Goal: Information Seeking & Learning: Learn about a topic

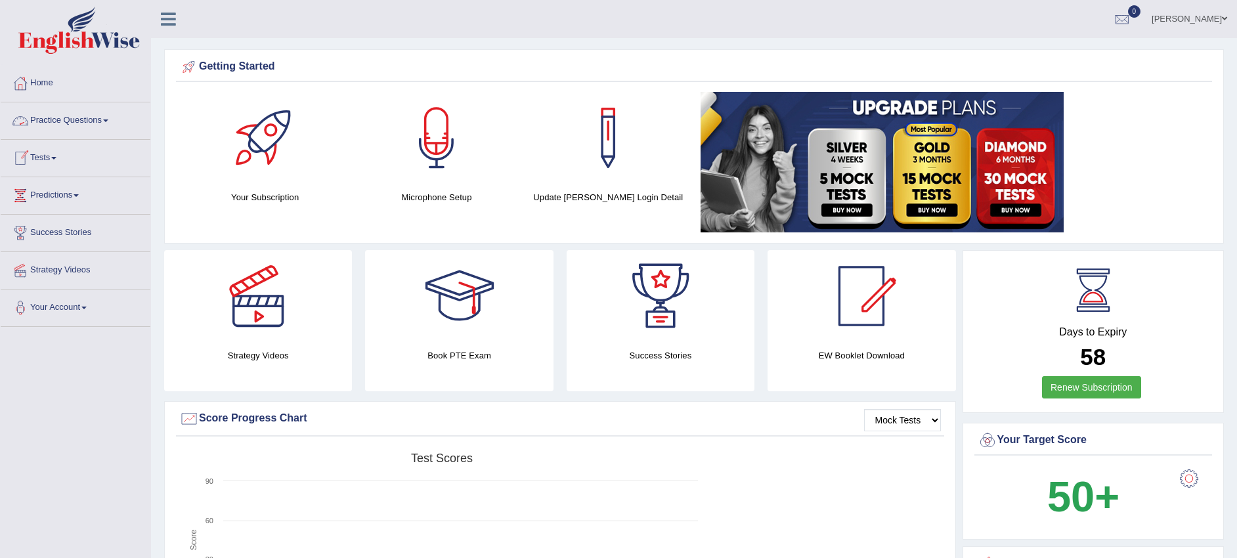
click at [108, 121] on span at bounding box center [105, 120] width 5 height 3
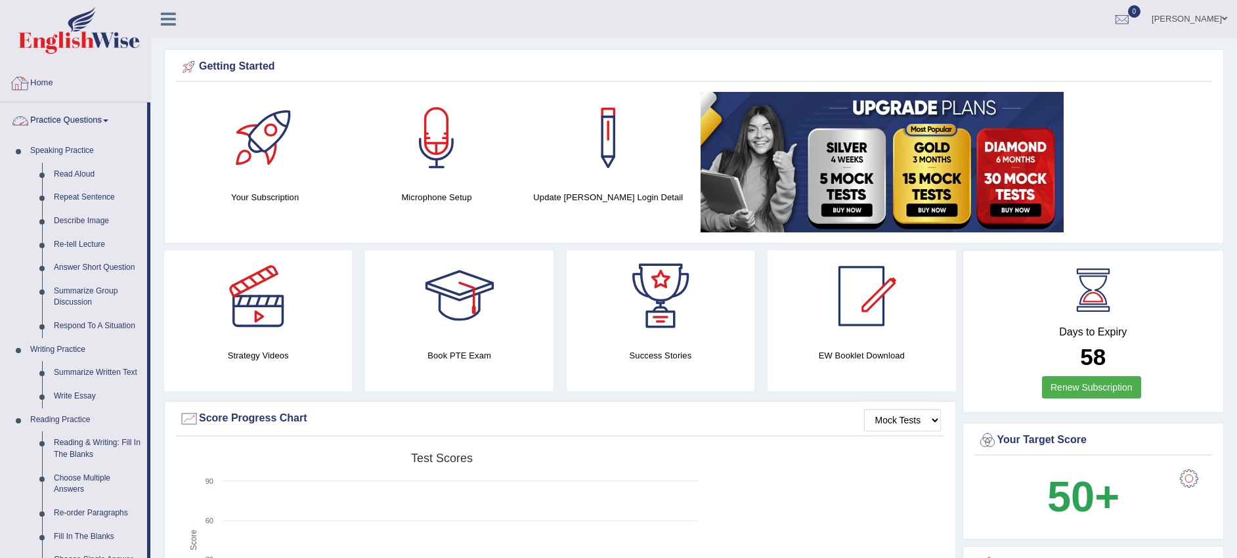
scroll to position [82, 0]
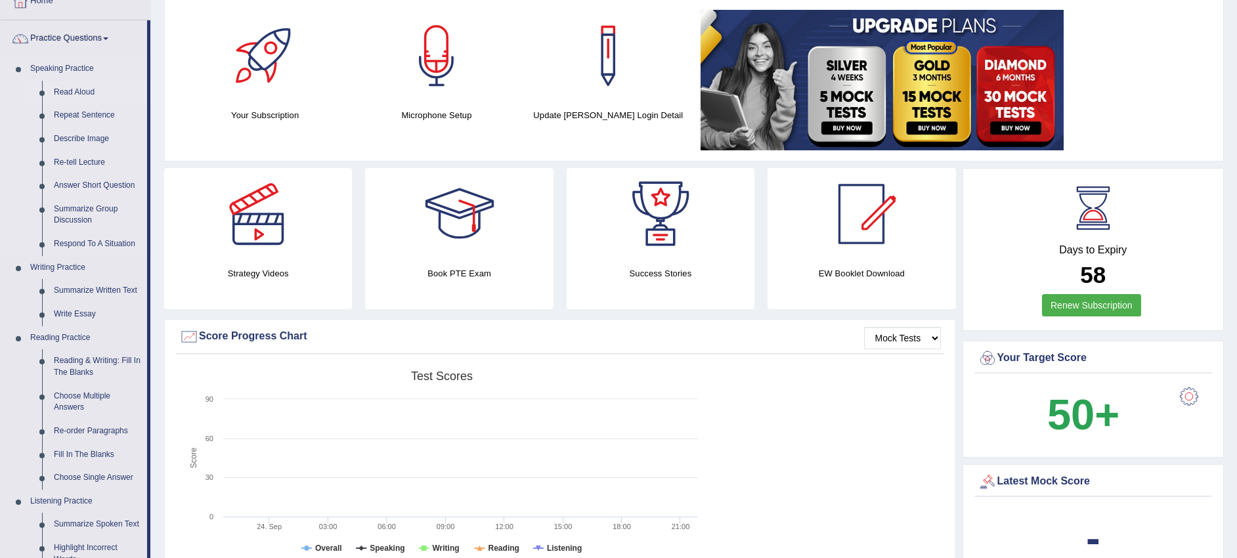
click at [76, 87] on link "Read Aloud" at bounding box center [97, 93] width 99 height 24
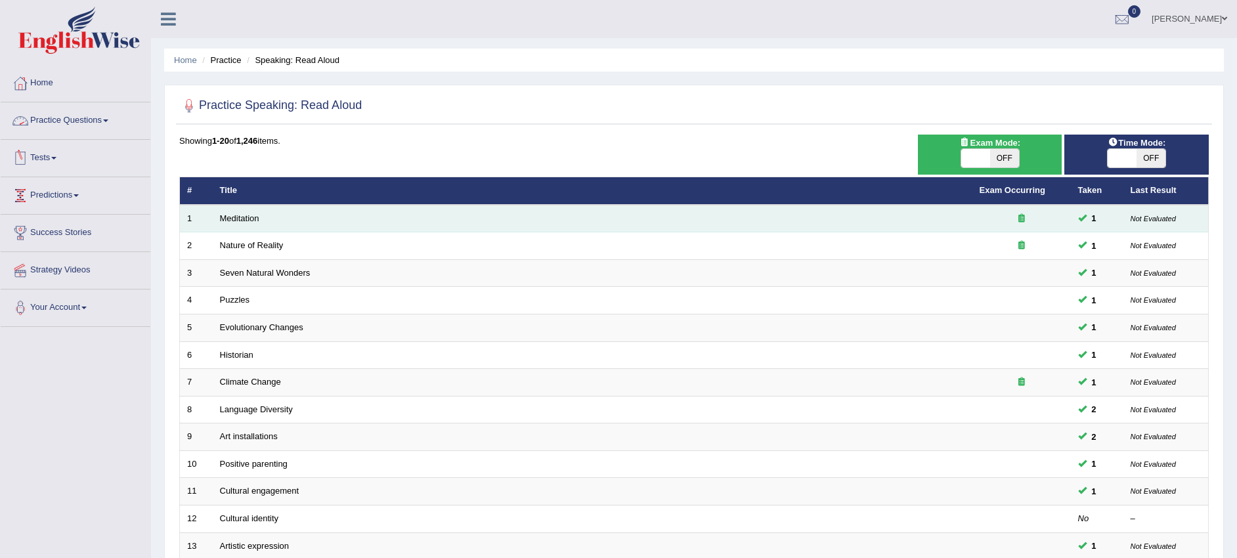
click at [213, 210] on td "Meditation" at bounding box center [593, 219] width 760 height 28
click at [241, 221] on link "Meditation" at bounding box center [239, 218] width 39 height 10
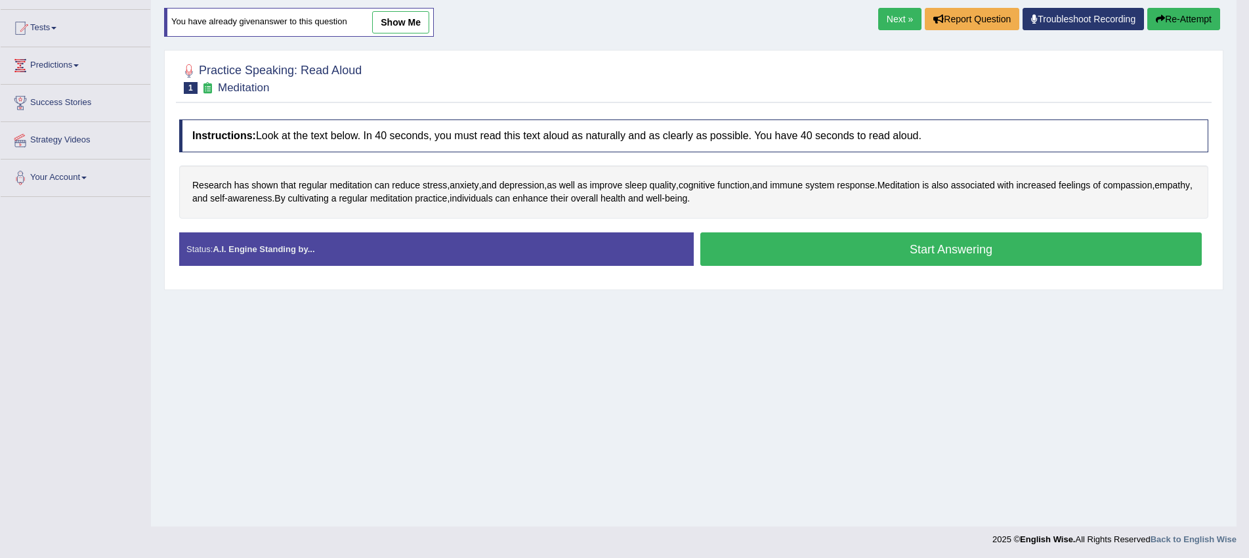
scroll to position [131, 0]
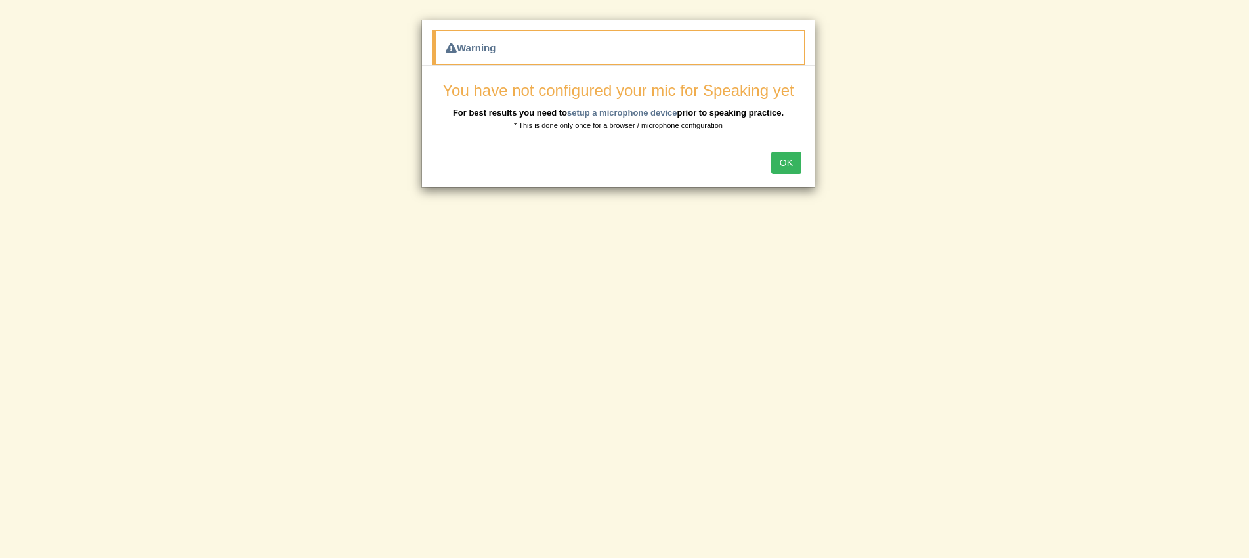
click at [782, 165] on button "OK" at bounding box center [786, 163] width 30 height 22
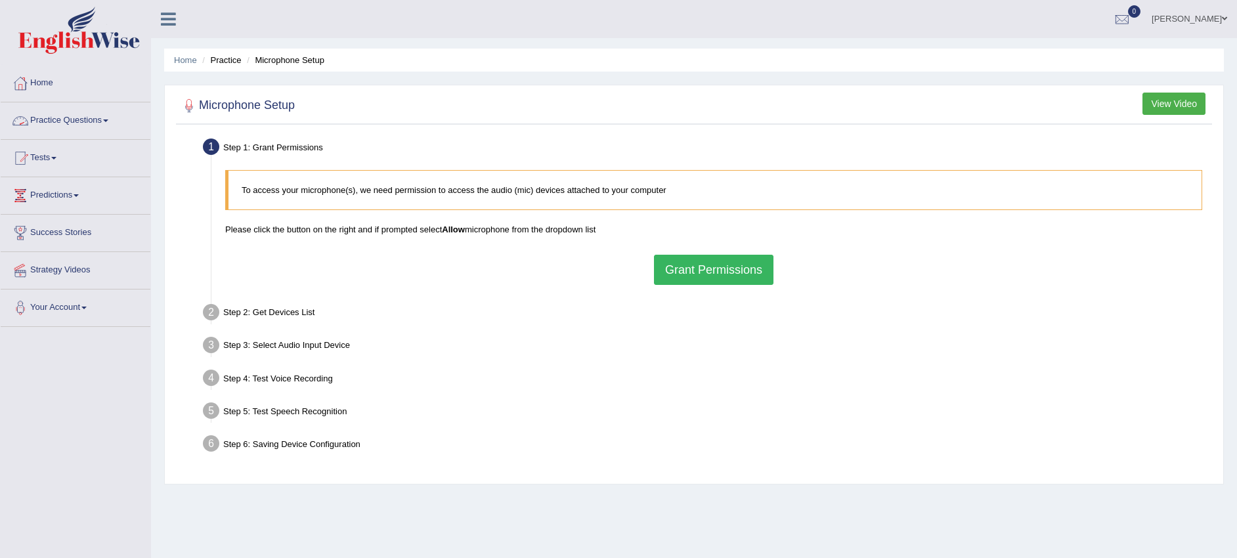
click at [106, 116] on link "Practice Questions" at bounding box center [76, 118] width 150 height 33
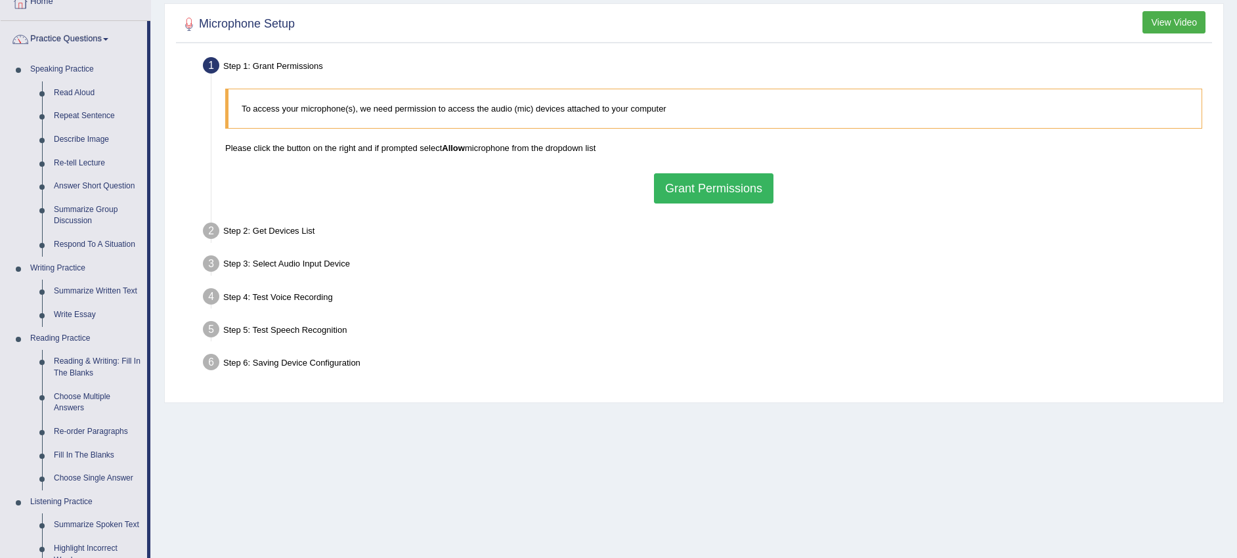
scroll to position [82, 0]
click at [79, 134] on link "Describe Image" at bounding box center [97, 139] width 99 height 24
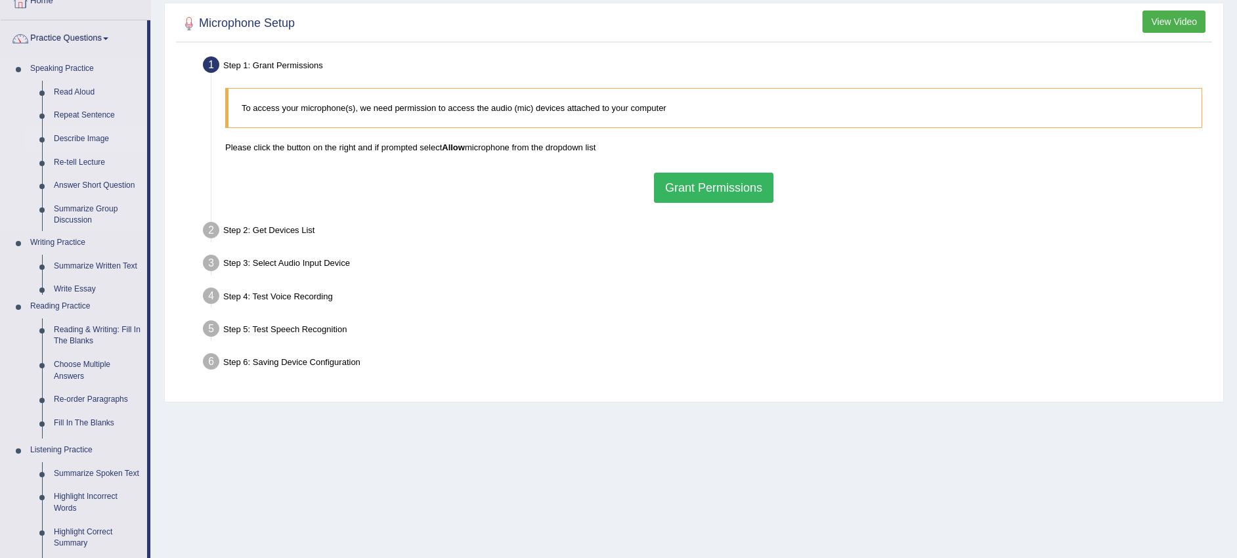
click at [79, 134] on link "Describe Image" at bounding box center [97, 139] width 99 height 24
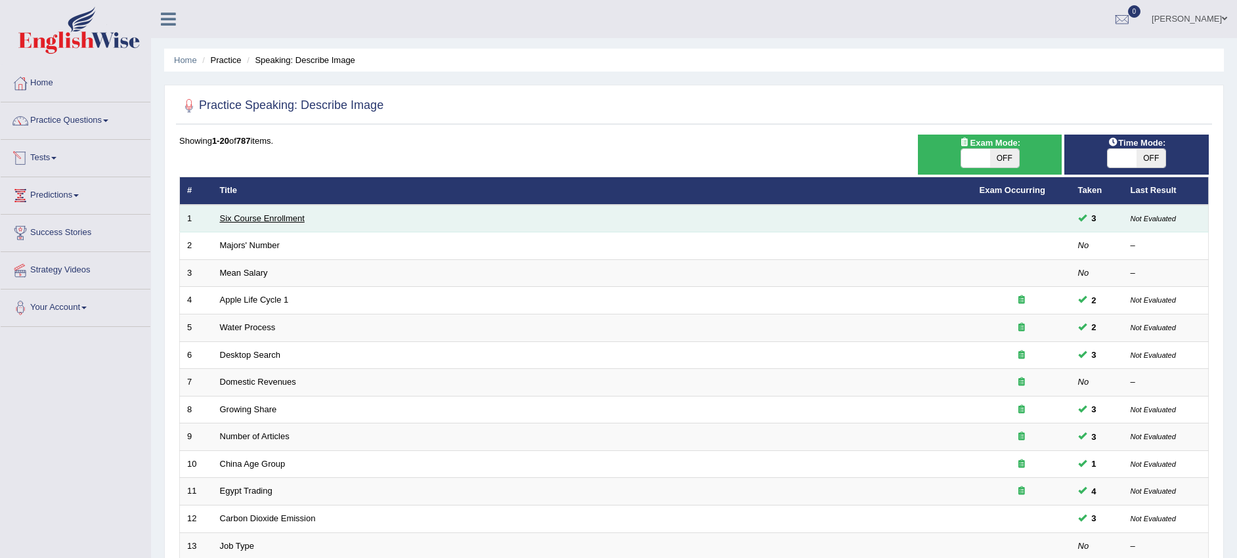
click at [289, 216] on link "Six Course Enrollment" at bounding box center [262, 218] width 85 height 10
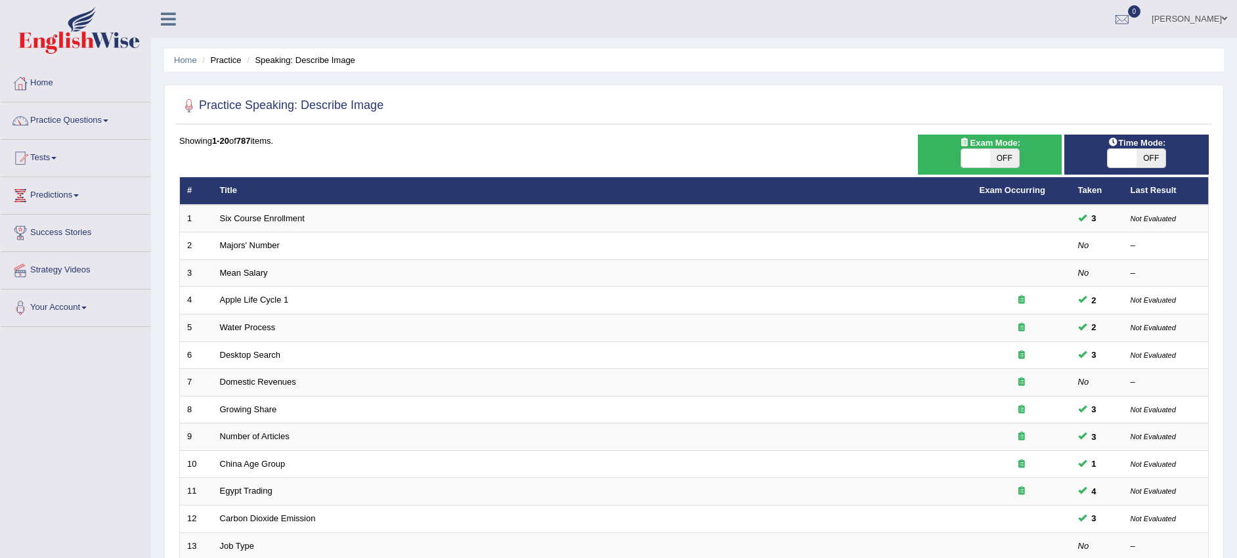
click at [102, 119] on link "Practice Questions" at bounding box center [76, 118] width 150 height 33
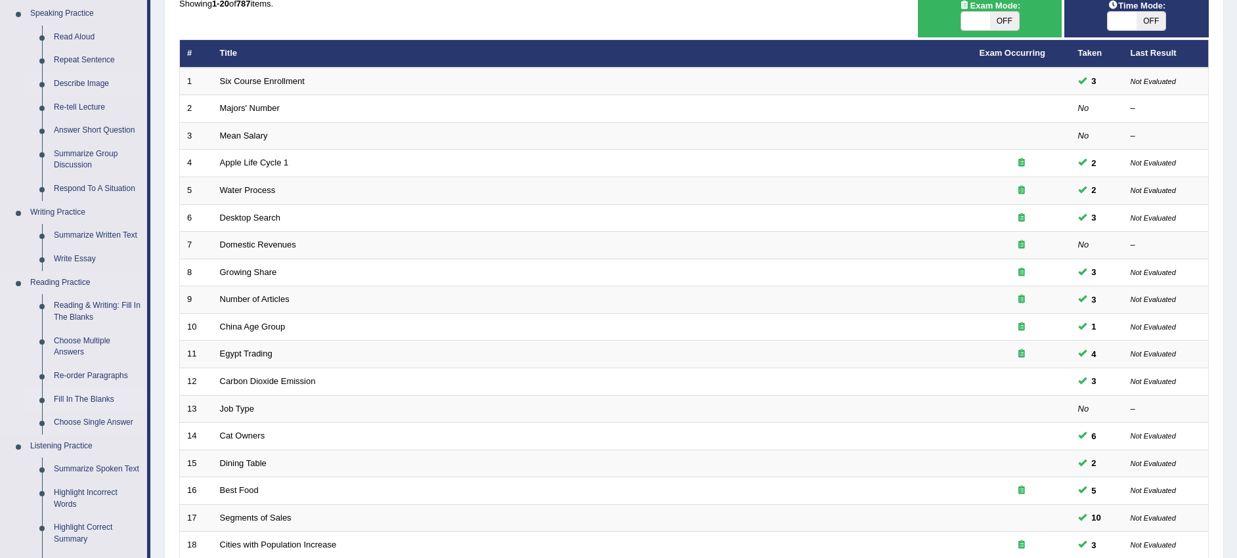
scroll to position [82, 0]
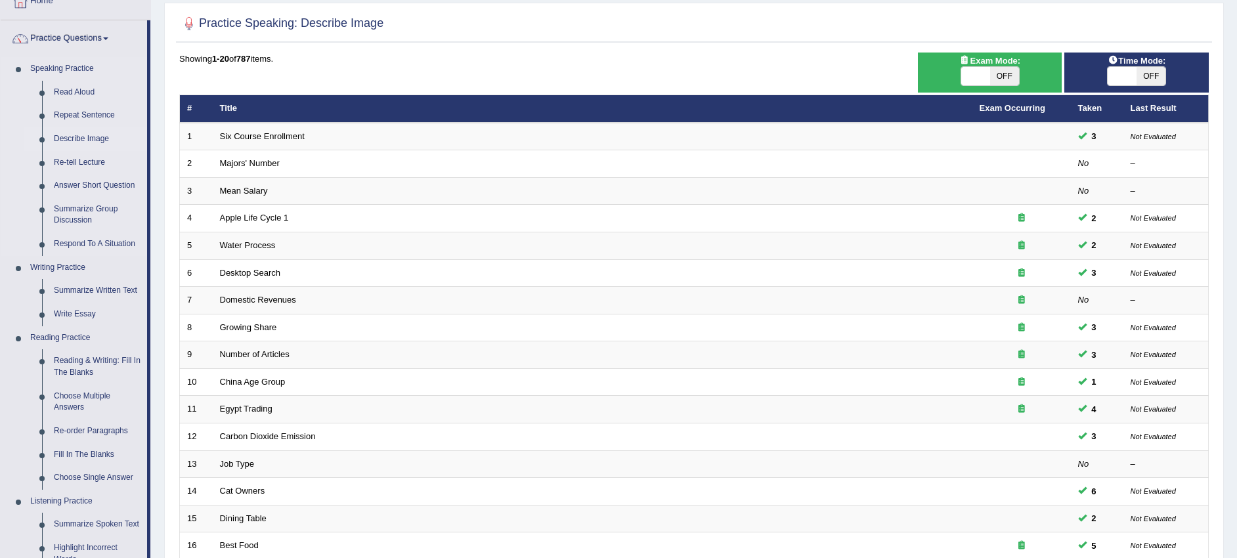
click at [83, 140] on link "Describe Image" at bounding box center [97, 139] width 99 height 24
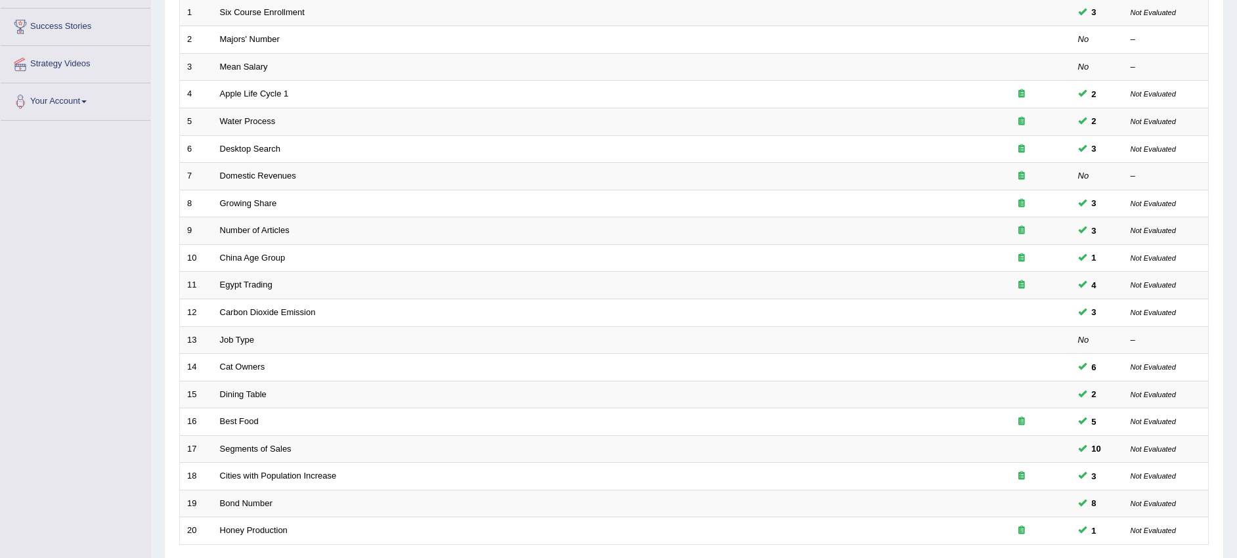
scroll to position [311, 0]
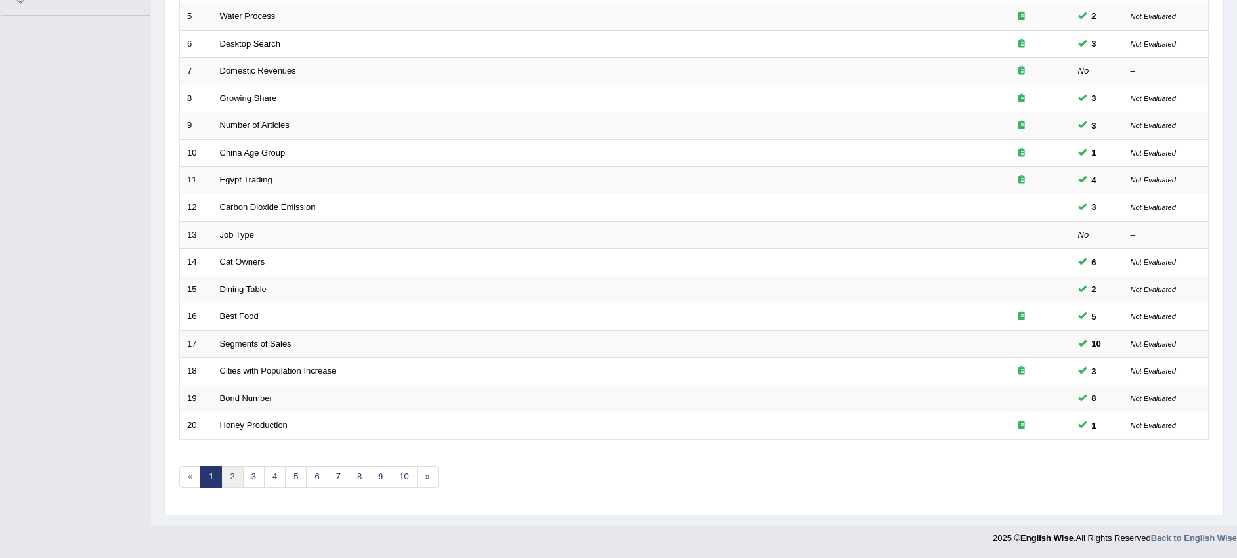
click at [238, 477] on link "2" at bounding box center [232, 477] width 22 height 22
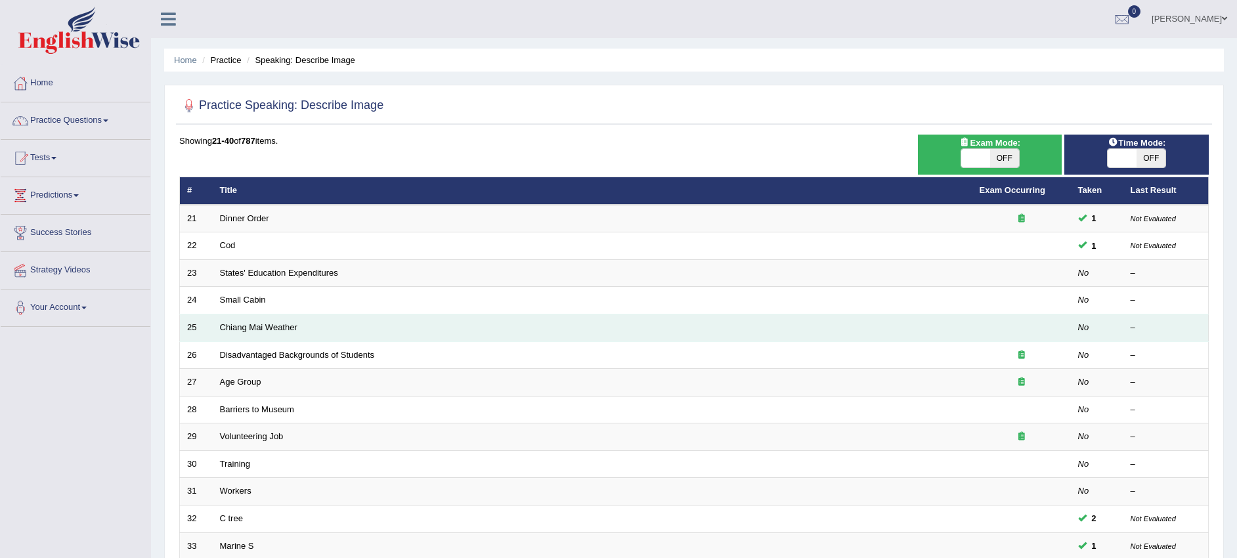
click at [304, 338] on td "Chiang Mai Weather" at bounding box center [593, 328] width 760 height 28
click at [272, 328] on link "Chiang Mai Weather" at bounding box center [258, 327] width 77 height 10
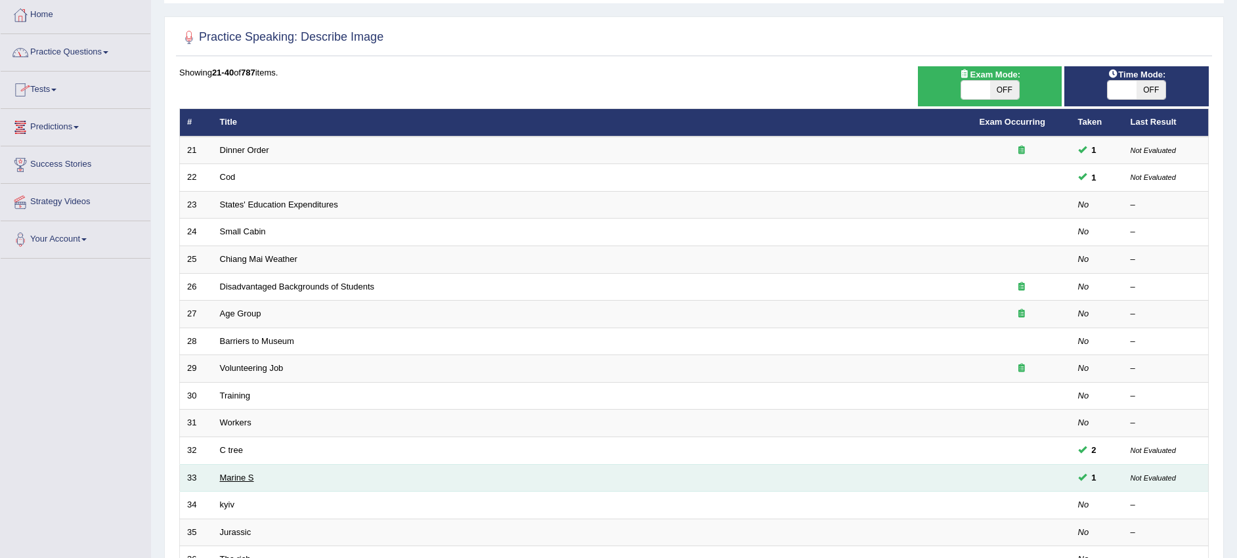
scroll to position [65, 0]
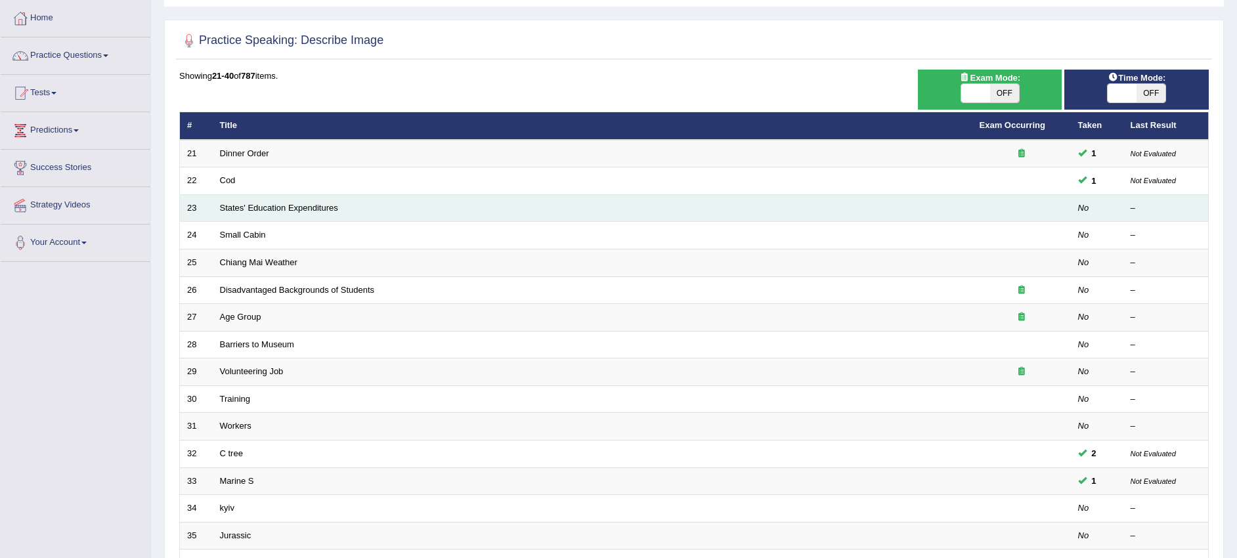
click at [227, 219] on td "States' Education Expenditures" at bounding box center [593, 208] width 760 height 28
click at [233, 213] on td "States' Education Expenditures" at bounding box center [593, 208] width 760 height 28
click at [265, 209] on link "States' Education Expenditures" at bounding box center [279, 208] width 118 height 10
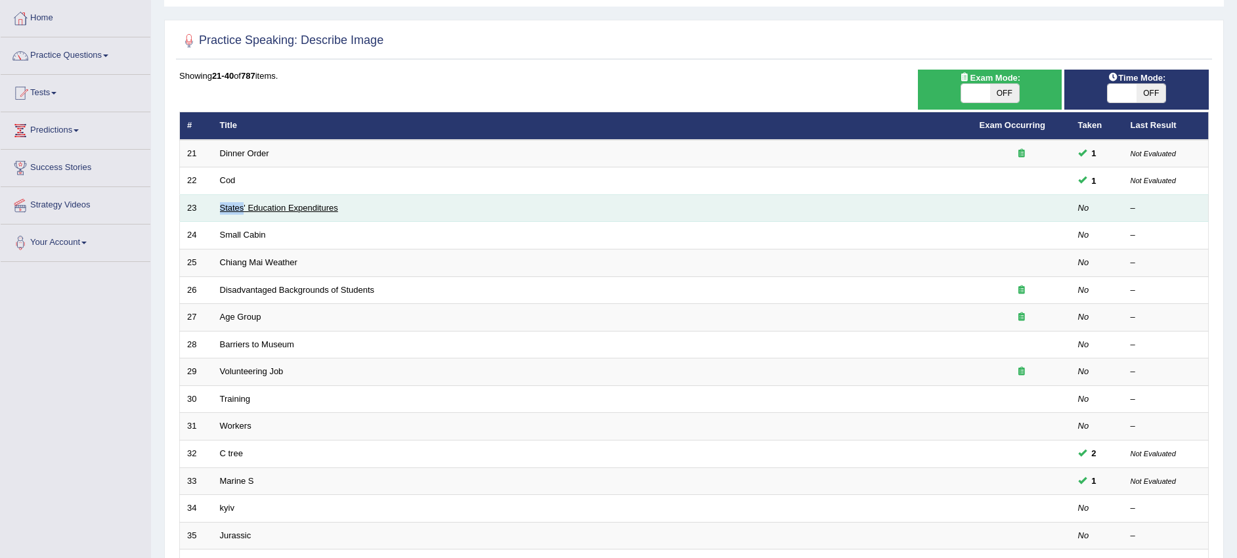
click at [265, 209] on link "States' Education Expenditures" at bounding box center [279, 208] width 118 height 10
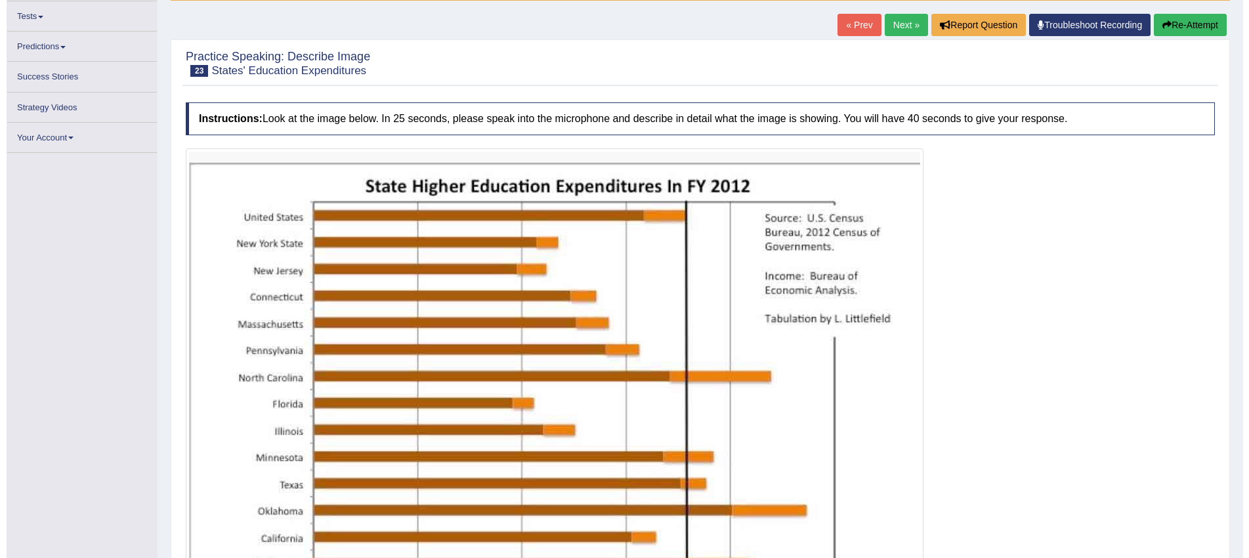
scroll to position [132, 0]
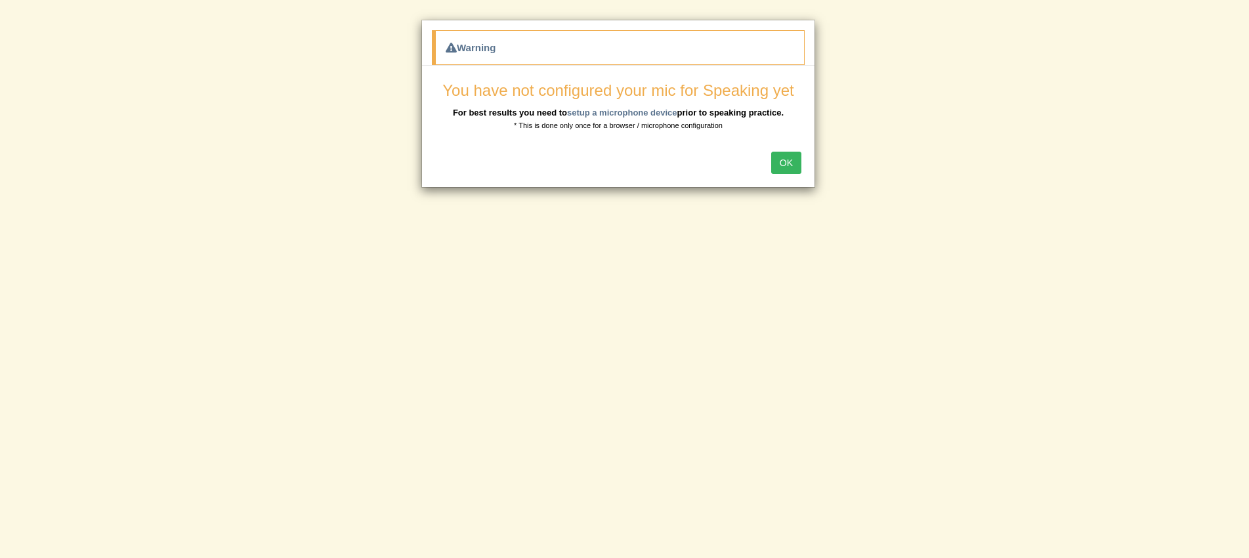
click at [781, 163] on button "OK" at bounding box center [786, 163] width 30 height 22
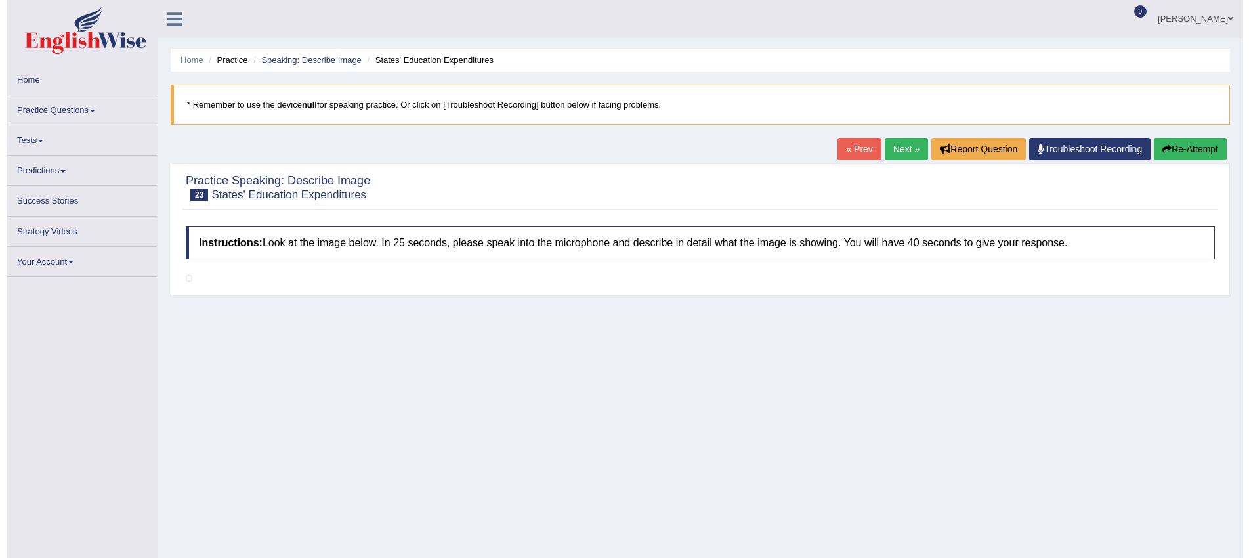
scroll to position [132, 0]
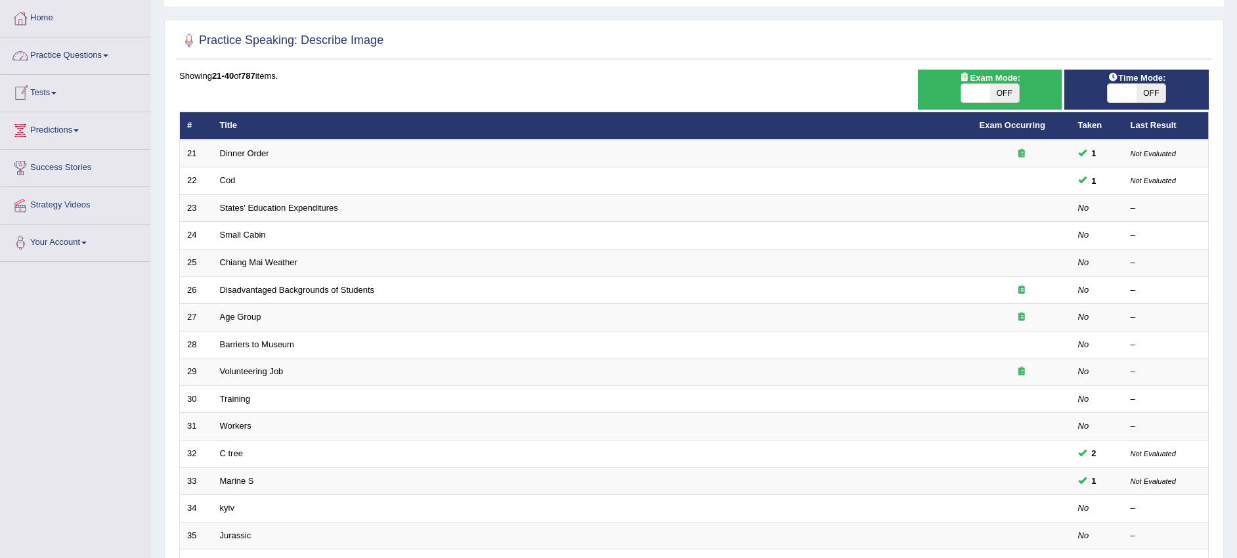
click at [105, 58] on link "Practice Questions" at bounding box center [76, 53] width 150 height 33
click at [106, 58] on link "Practice Questions" at bounding box center [74, 53] width 146 height 33
click at [106, 58] on link "Practice Questions" at bounding box center [76, 53] width 150 height 33
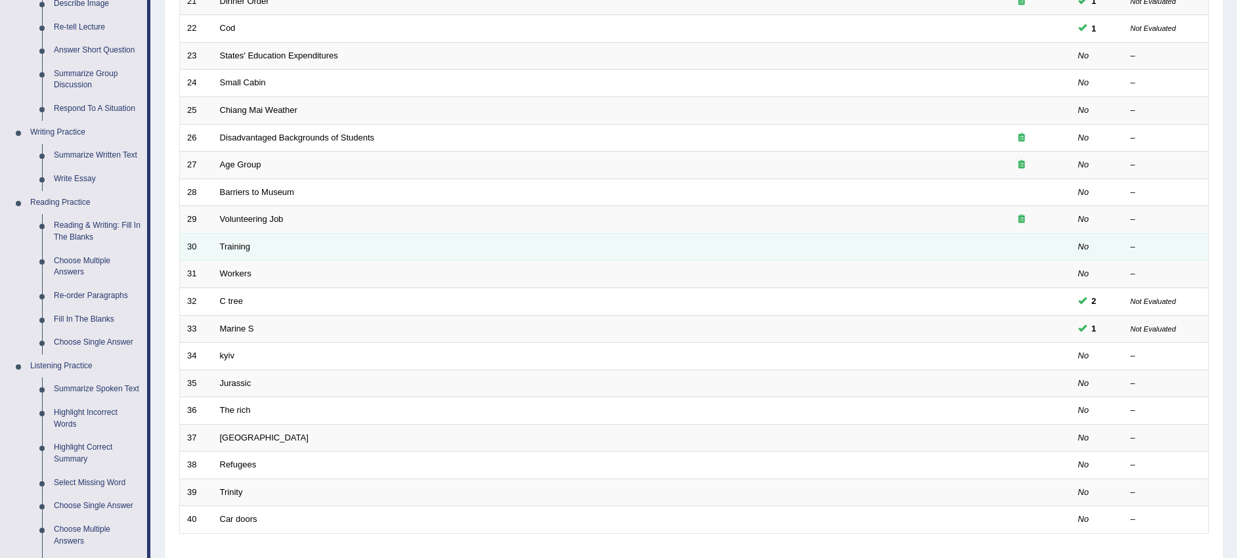
scroll to position [246, 0]
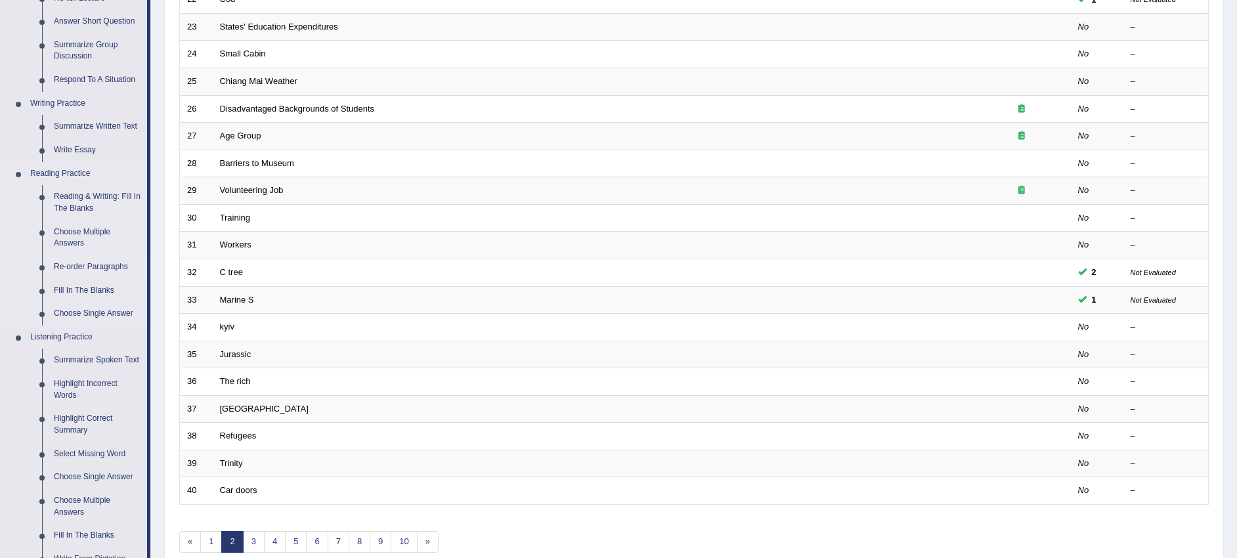
click at [109, 261] on link "Re-order Paragraphs" at bounding box center [97, 267] width 99 height 24
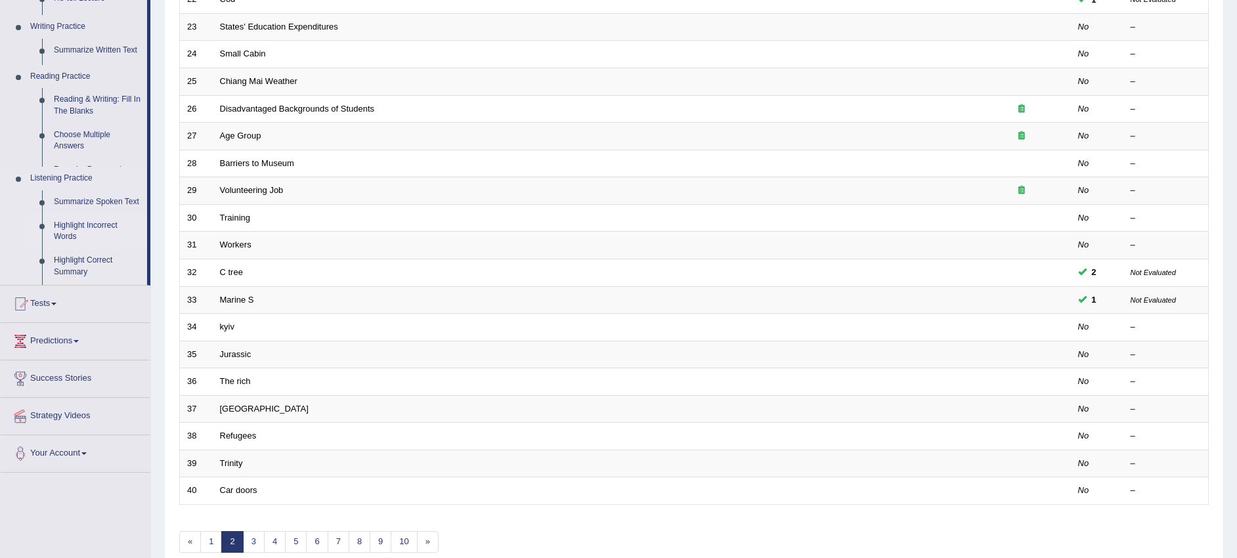
click at [109, 261] on ul "Home Practice Questions Speaking Practice Read Aloud Repeat Sentence Describe I…" at bounding box center [76, 146] width 150 height 654
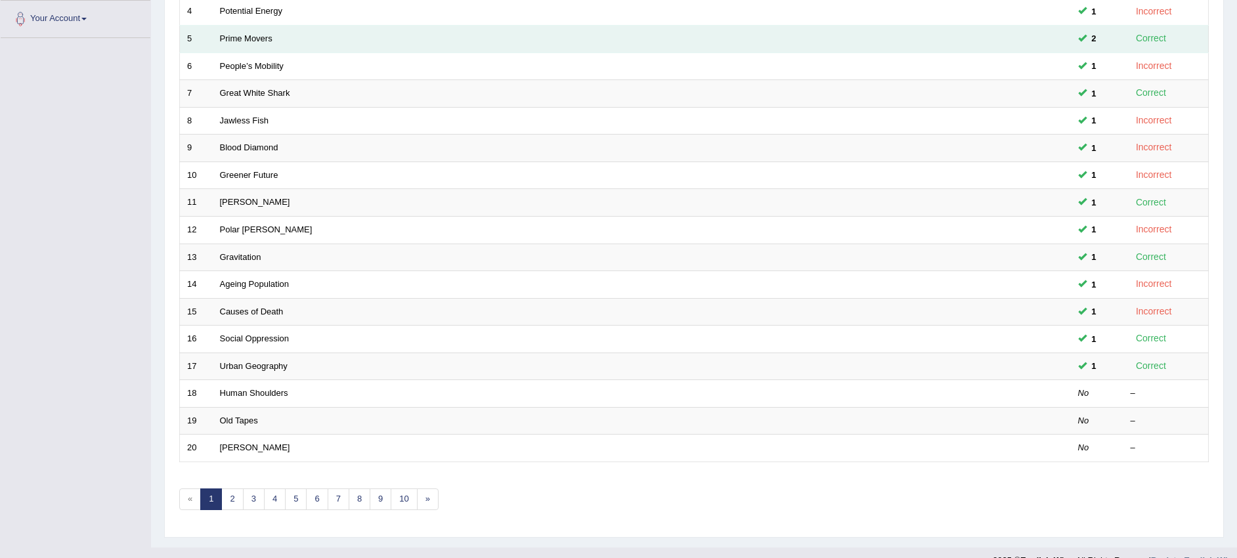
scroll to position [311, 0]
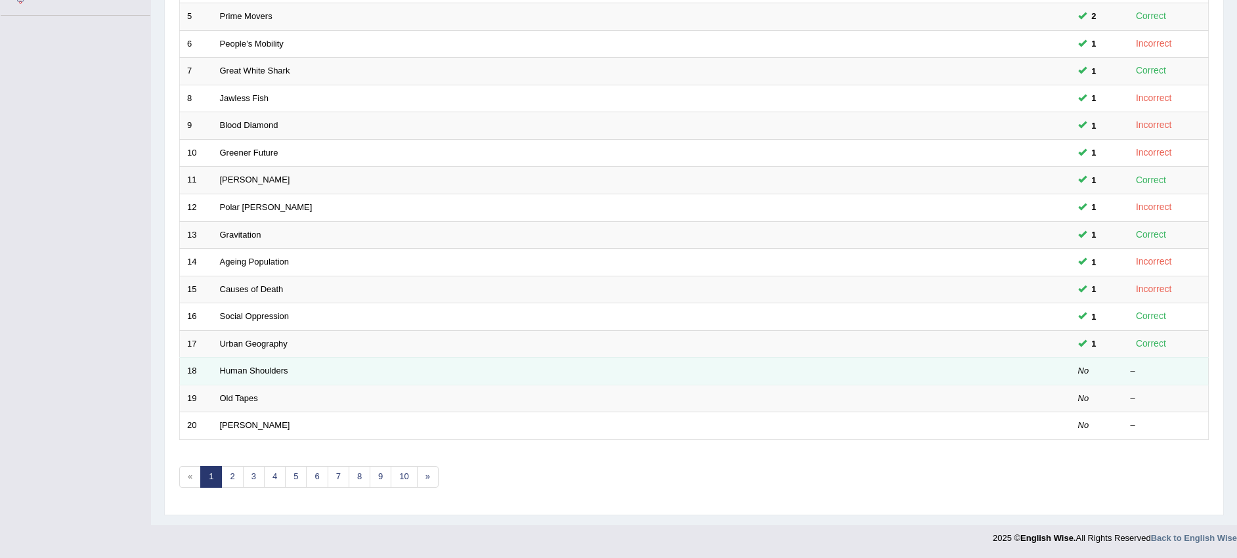
click at [366, 364] on td "Human Shoulders" at bounding box center [593, 372] width 760 height 28
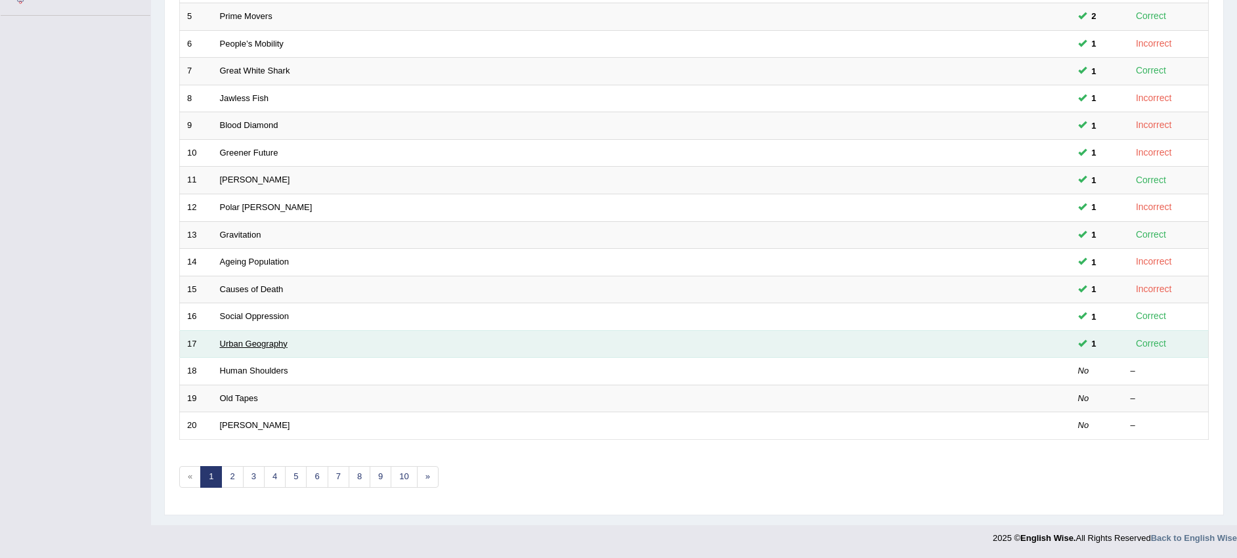
click at [286, 341] on link "Urban Geography" at bounding box center [254, 344] width 68 height 10
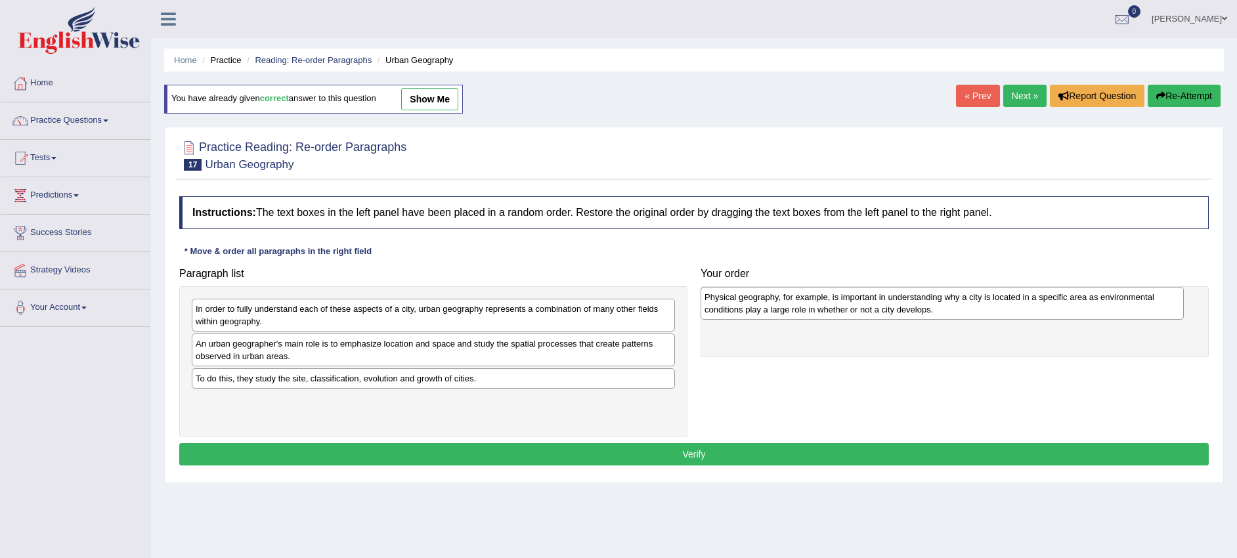
drag, startPoint x: 459, startPoint y: 393, endPoint x: 967, endPoint y: 309, distance: 515.1
click at [967, 309] on div "Physical geography, for example, is important in understanding why a city is lo…" at bounding box center [942, 303] width 483 height 33
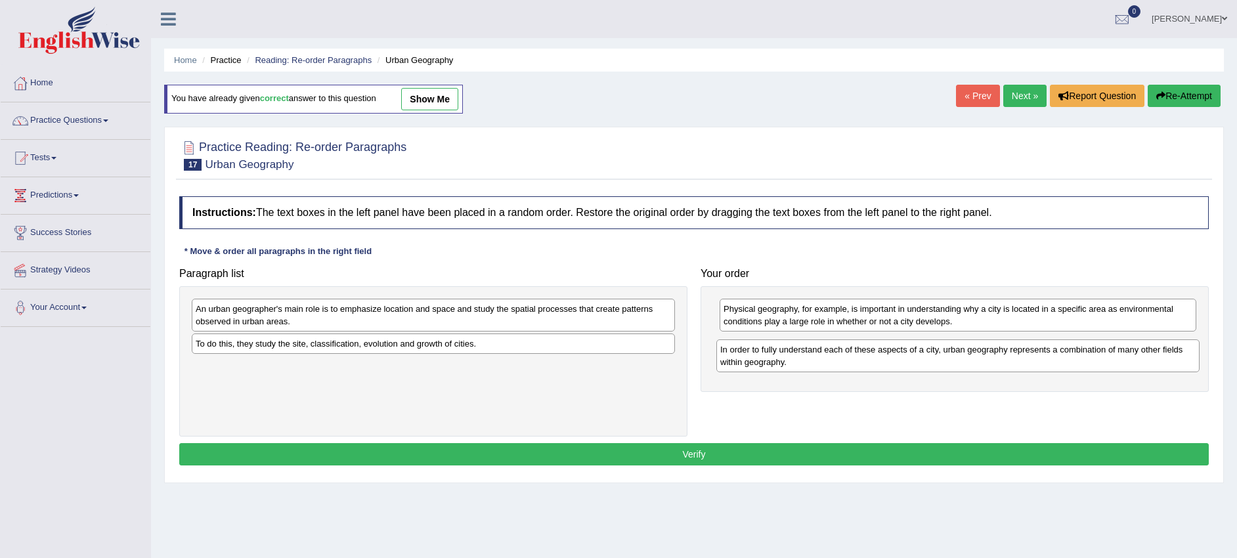
drag, startPoint x: 619, startPoint y: 306, endPoint x: 1144, endPoint y: 347, distance: 526.2
click at [1144, 347] on div "In order to fully understand each of these aspects of a city, urban geography r…" at bounding box center [957, 355] width 483 height 33
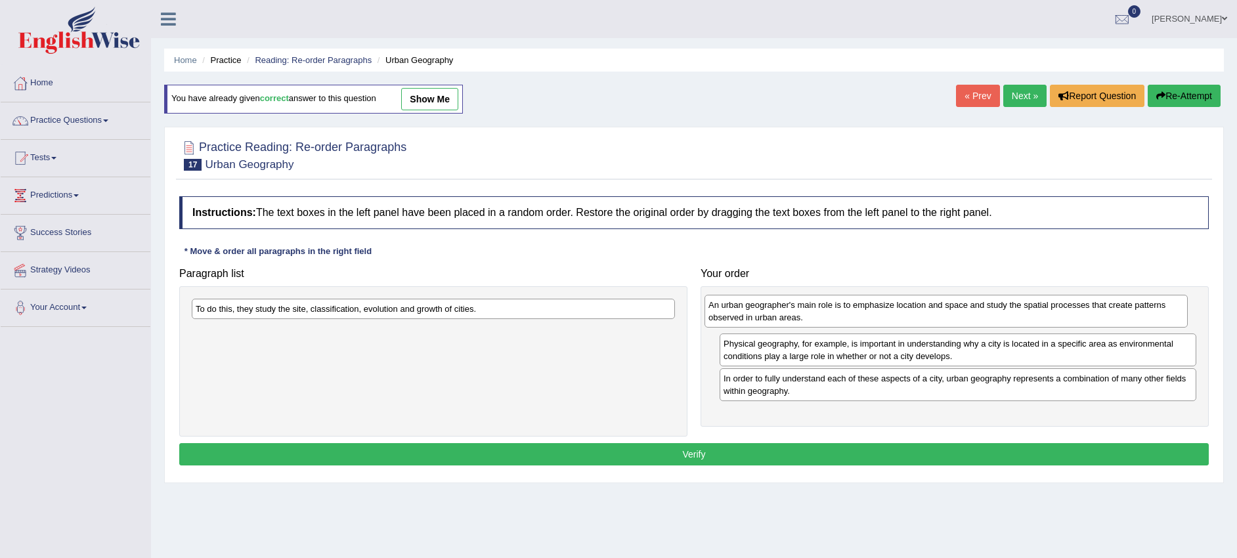
drag, startPoint x: 494, startPoint y: 311, endPoint x: 1007, endPoint y: 307, distance: 512.8
click at [1007, 307] on div "An urban geographer's main role is to emphasize location and space and study th…" at bounding box center [945, 311] width 483 height 33
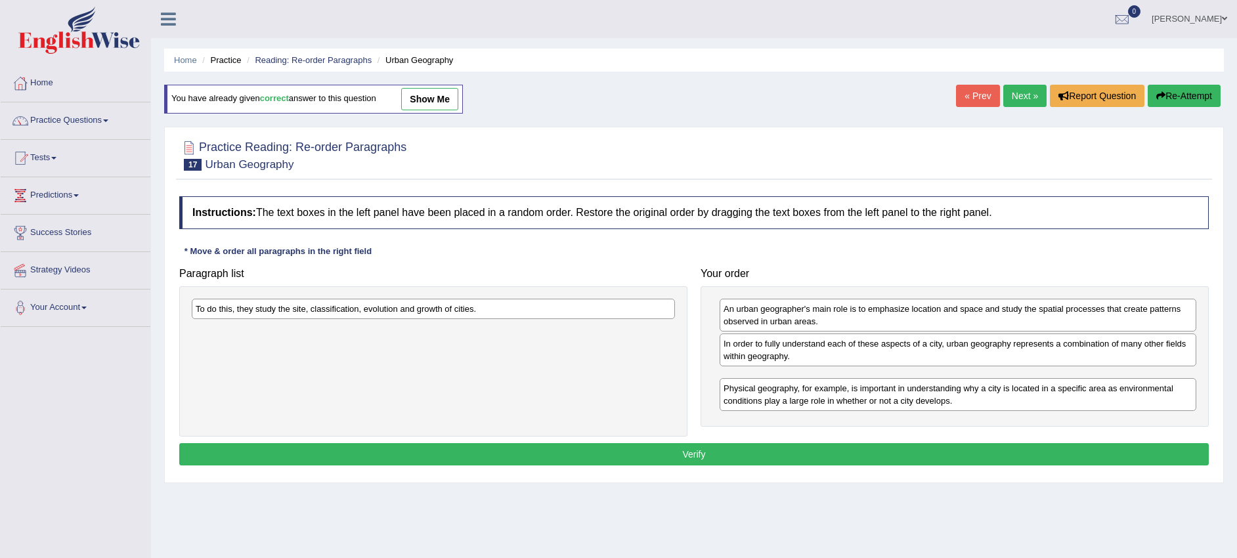
drag, startPoint x: 949, startPoint y: 357, endPoint x: 949, endPoint y: 404, distance: 47.3
click at [949, 404] on div "Physical geography, for example, is important in understanding why a city is lo…" at bounding box center [958, 394] width 477 height 33
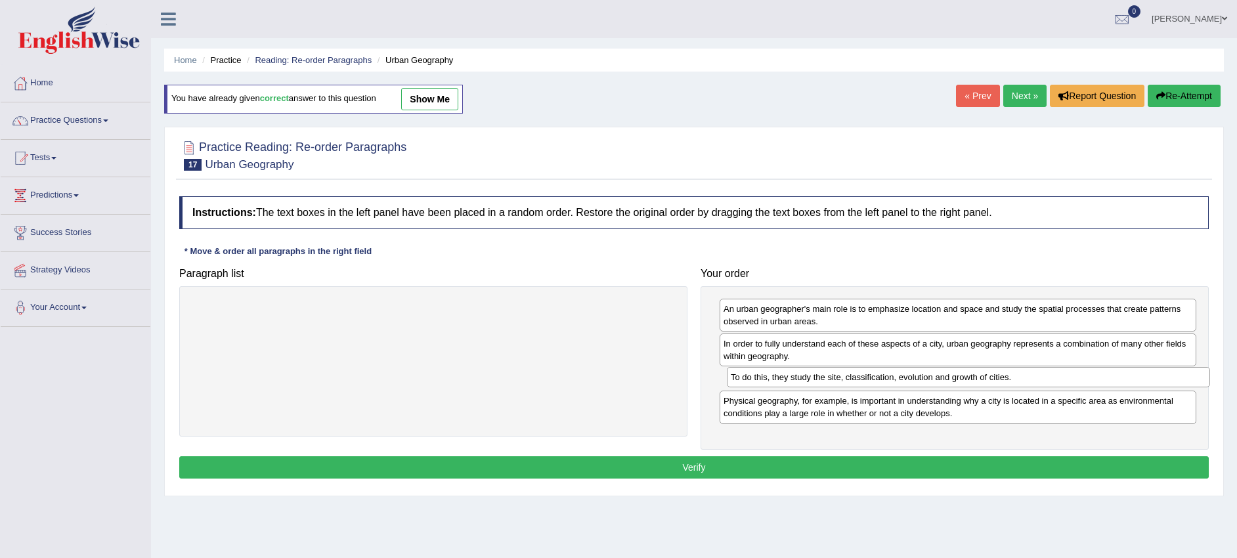
drag, startPoint x: 637, startPoint y: 313, endPoint x: 1172, endPoint y: 381, distance: 539.4
click at [1172, 381] on div "To do this, they study the site, classification, evolution and growth of cities." at bounding box center [968, 377] width 483 height 20
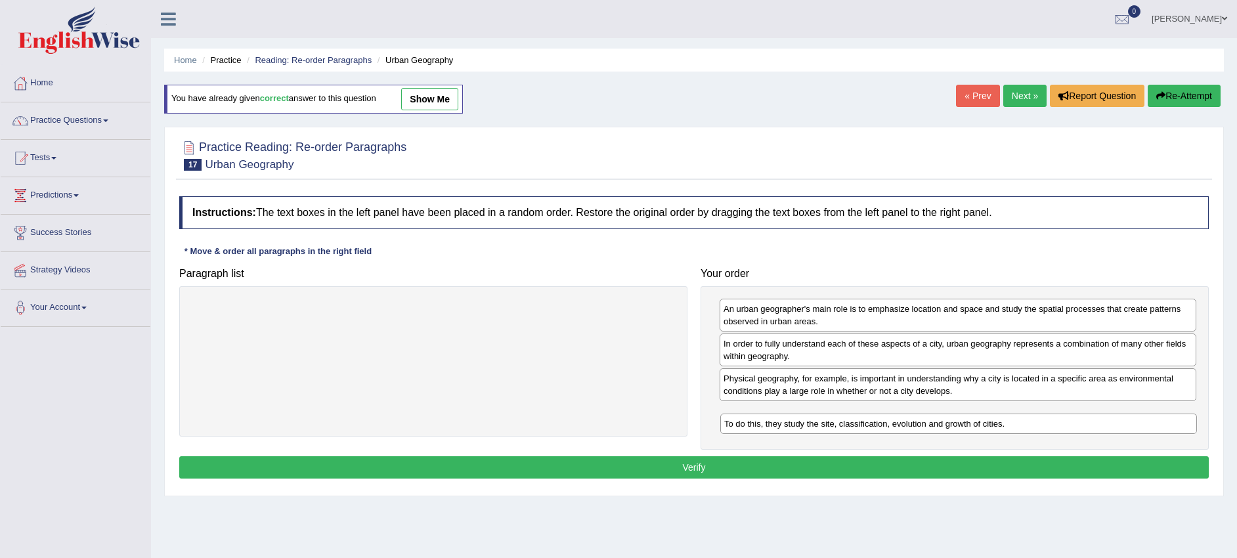
drag, startPoint x: 1098, startPoint y: 374, endPoint x: 1098, endPoint y: 420, distance: 45.3
click at [1098, 420] on div "To do this, they study the site, classification, evolution and growth of cities." at bounding box center [958, 424] width 477 height 20
click at [1054, 462] on button "Verify" at bounding box center [693, 467] width 1029 height 22
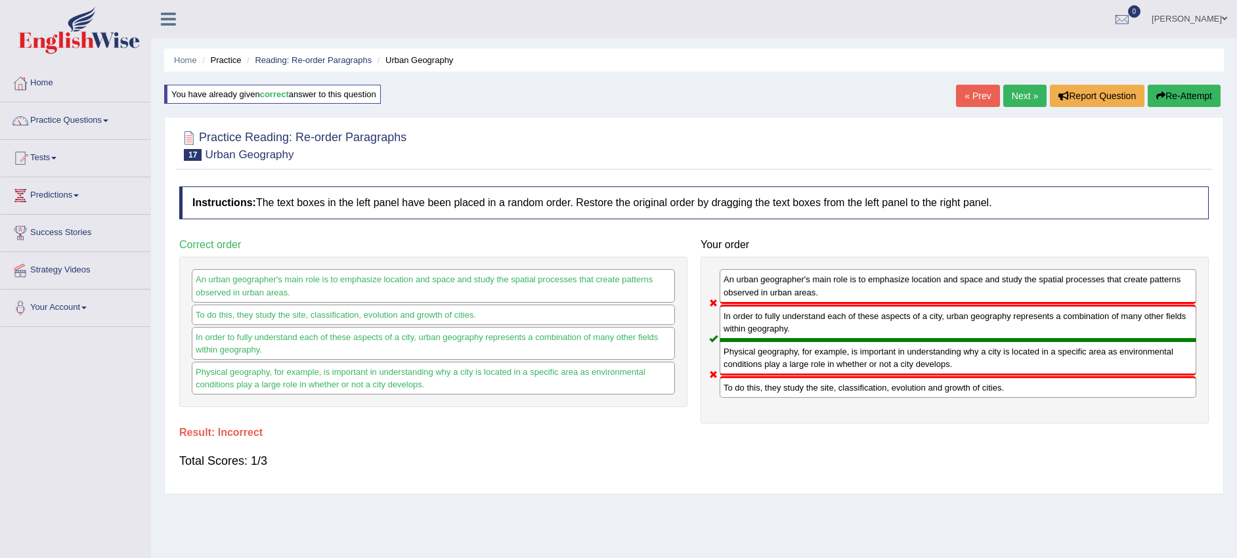
click at [1031, 93] on link "Next »" at bounding box center [1024, 96] width 43 height 22
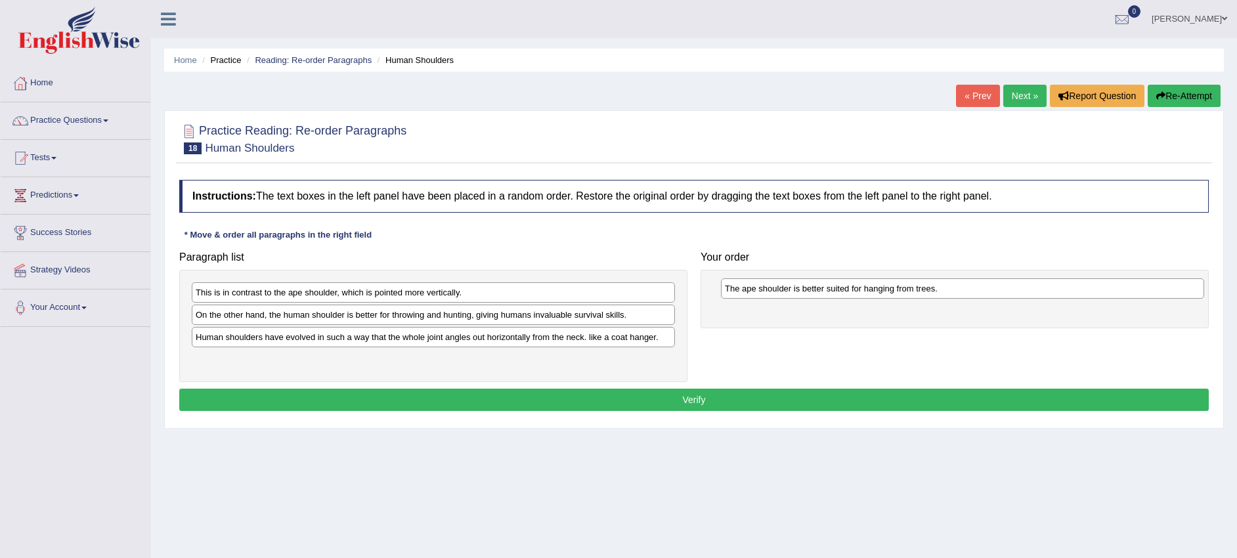
drag, startPoint x: 430, startPoint y: 288, endPoint x: 959, endPoint y: 284, distance: 529.2
click at [959, 284] on div "The ape shoulder is better suited for hanging from trees." at bounding box center [962, 288] width 483 height 20
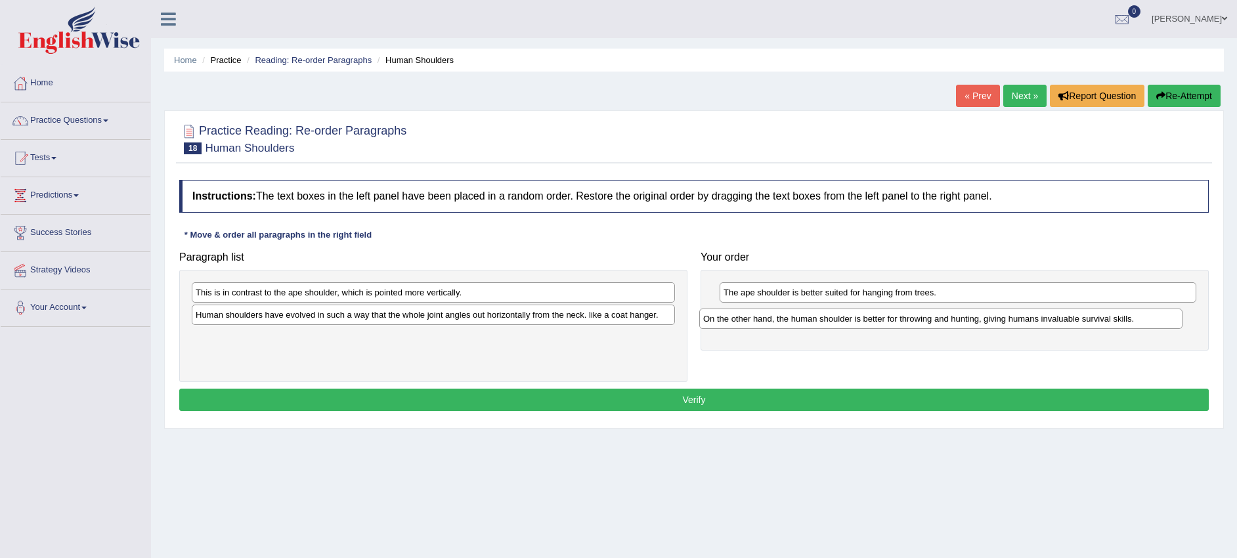
drag, startPoint x: 607, startPoint y: 316, endPoint x: 1115, endPoint y: 320, distance: 507.5
click at [1115, 320] on div "On the other hand, the human shoulder is better for throwing and hunting, givin…" at bounding box center [940, 319] width 483 height 20
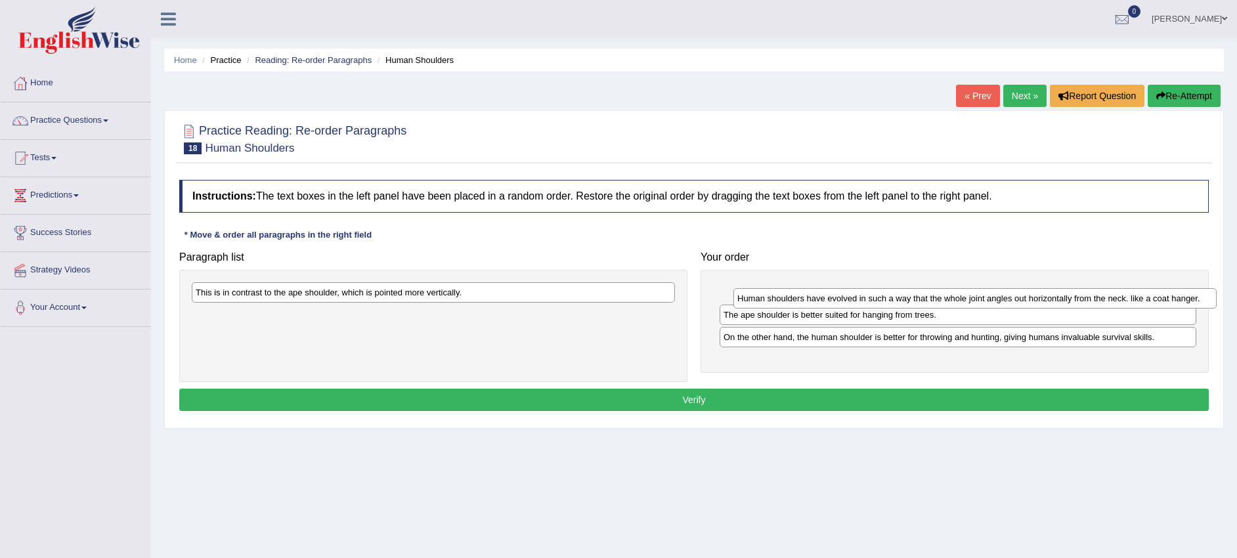
drag, startPoint x: 652, startPoint y: 315, endPoint x: 1192, endPoint y: 299, distance: 540.6
click at [1192, 299] on div "Human shoulders have evolved in such a way that the whole joint angles out hori…" at bounding box center [974, 298] width 483 height 20
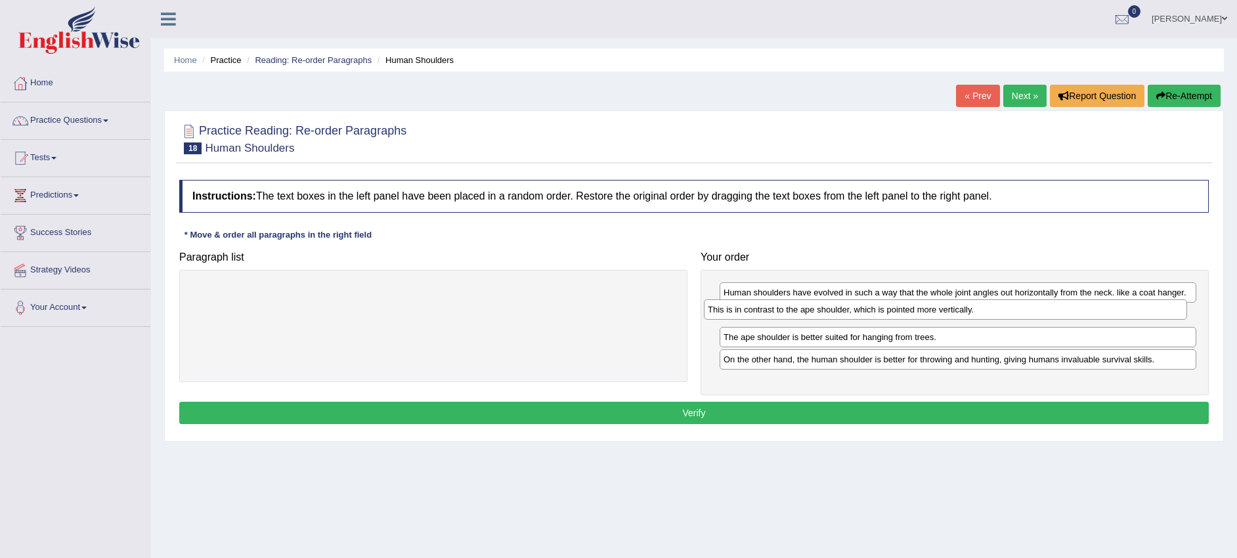
drag, startPoint x: 641, startPoint y: 286, endPoint x: 1154, endPoint y: 303, distance: 512.4
click at [1154, 303] on div "This is in contrast to the ape shoulder, which is pointed more vertically." at bounding box center [945, 309] width 483 height 20
click at [800, 405] on button "Verify" at bounding box center [693, 413] width 1029 height 22
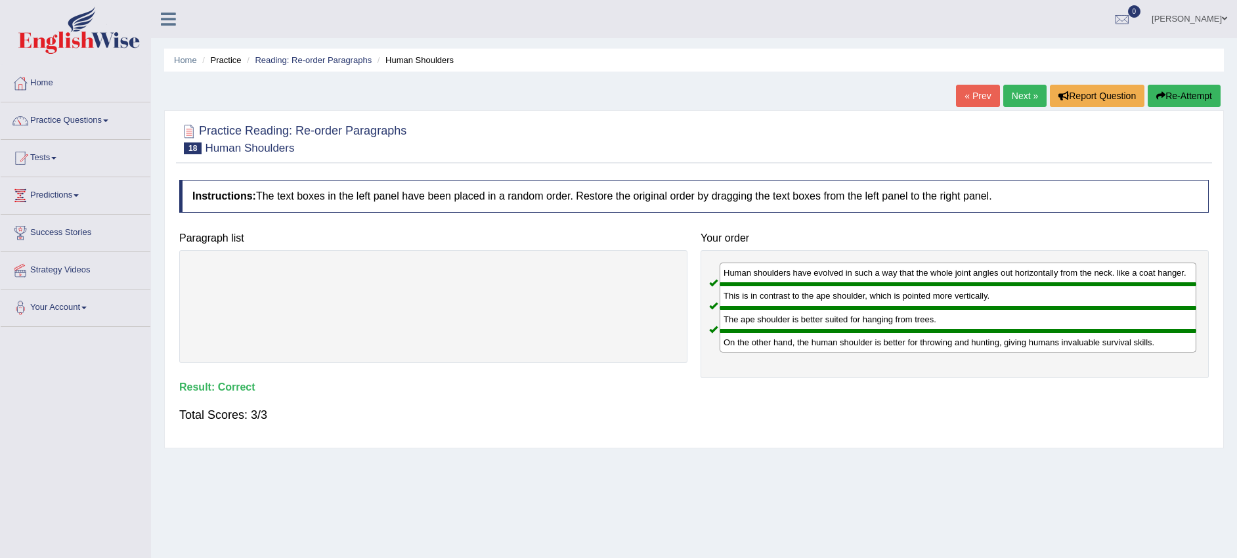
click at [1033, 99] on link "Next »" at bounding box center [1024, 96] width 43 height 22
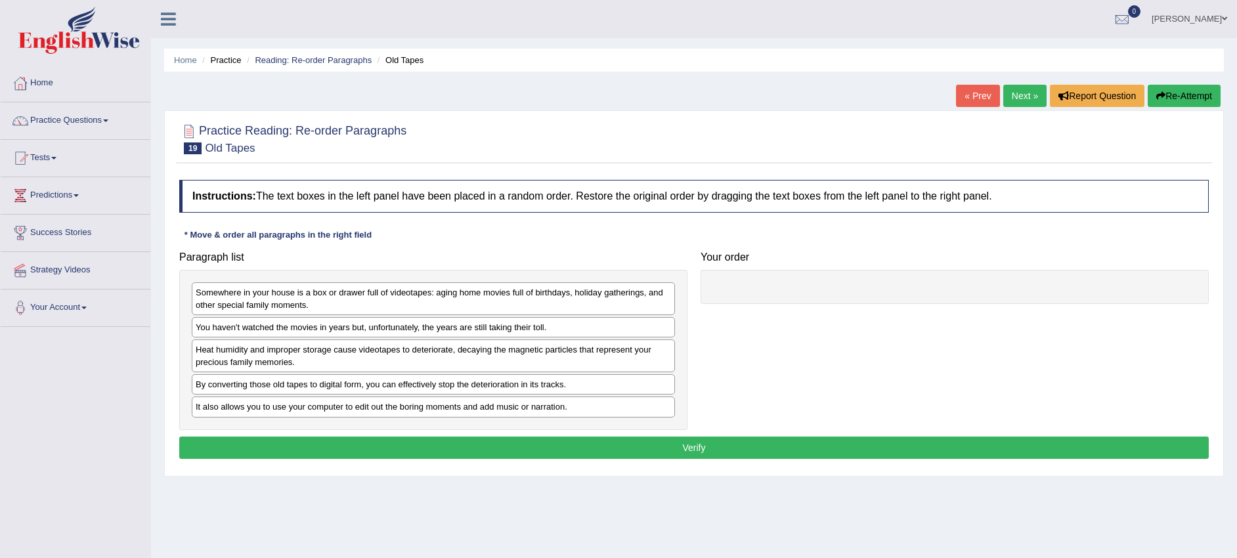
click at [581, 336] on div "You haven't watched the movies in years but, unfortunately, the years are still…" at bounding box center [433, 327] width 483 height 20
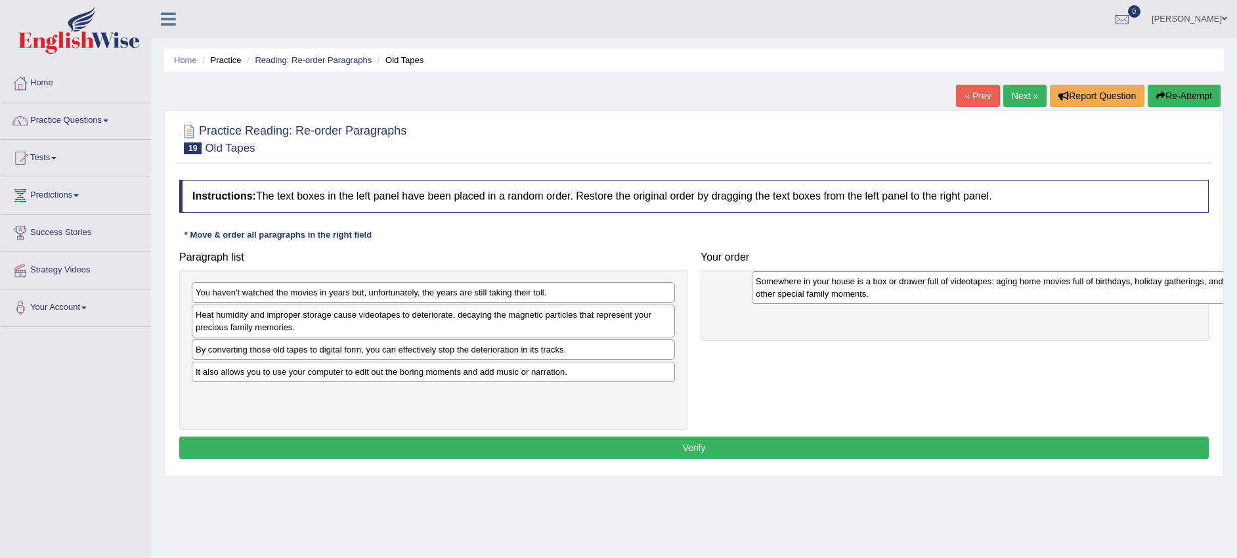
drag, startPoint x: 595, startPoint y: 307, endPoint x: 1156, endPoint y: 295, distance: 560.2
click at [1156, 295] on div "Somewhere in your house is a box or drawer full of videotapes: aging home movie…" at bounding box center [993, 287] width 483 height 33
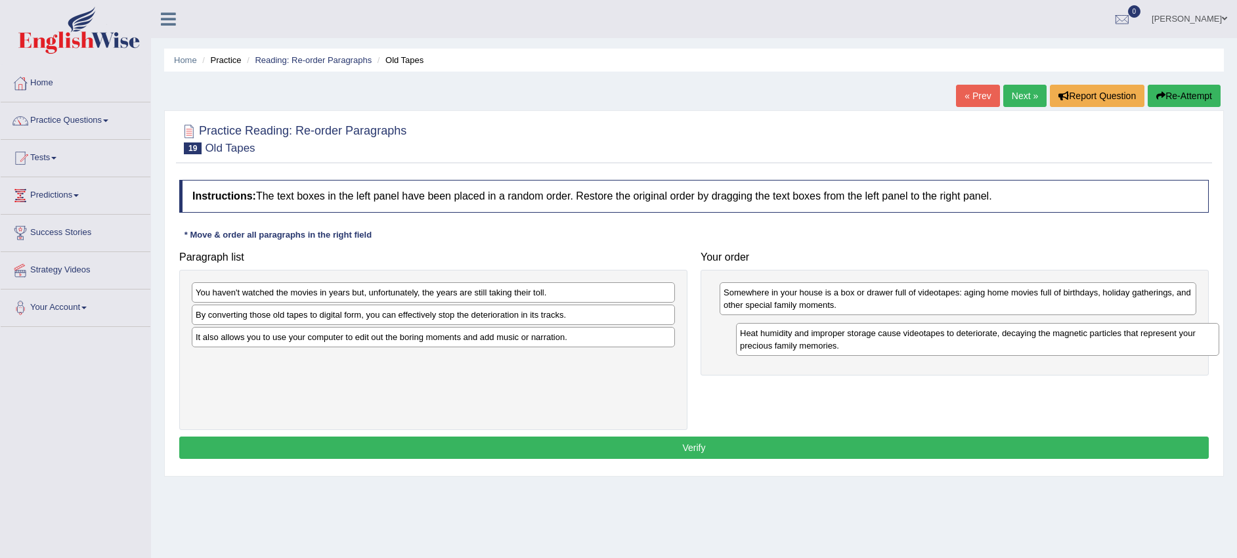
drag, startPoint x: 647, startPoint y: 328, endPoint x: 1192, endPoint y: 346, distance: 544.6
click at [1192, 346] on div "Heat humidity and improper storage cause videotapes to deteriorate, decaying th…" at bounding box center [977, 339] width 483 height 33
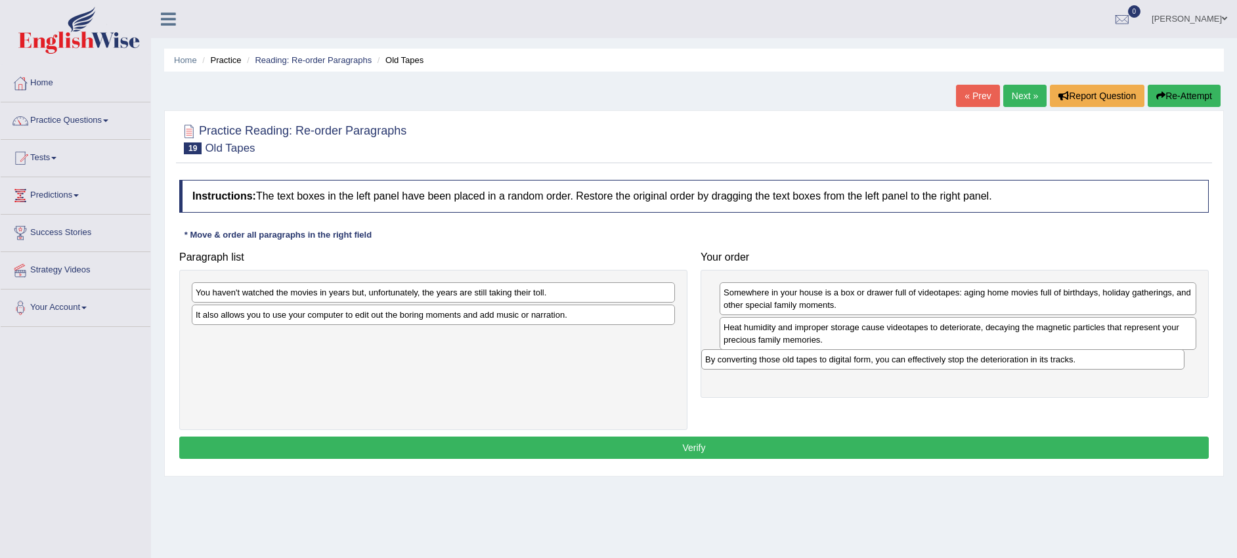
drag, startPoint x: 640, startPoint y: 318, endPoint x: 1150, endPoint y: 363, distance: 511.4
click at [1150, 363] on div "By converting those old tapes to digital form, you can effectively stop the det…" at bounding box center [942, 359] width 483 height 20
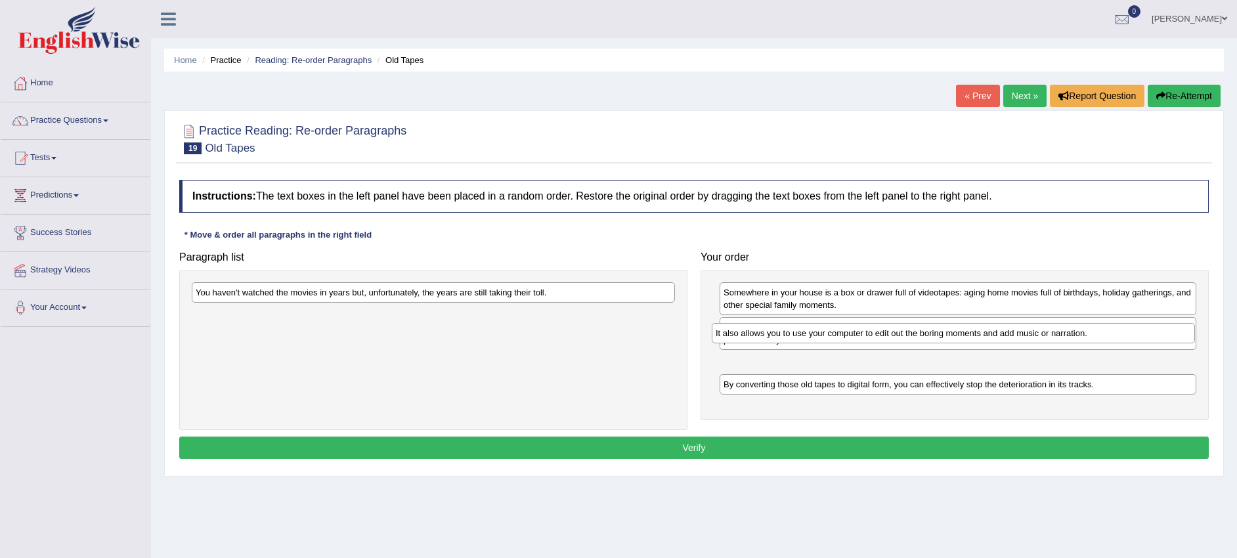
drag, startPoint x: 658, startPoint y: 316, endPoint x: 1178, endPoint y: 334, distance: 520.3
click at [1178, 334] on div "It also allows you to use your computer to edit out the boring moments and add …" at bounding box center [953, 333] width 483 height 20
drag, startPoint x: 1033, startPoint y: 385, endPoint x: 1034, endPoint y: 356, distance: 29.6
click at [1034, 356] on div "By converting those old tapes to digital form, you can effectively stop the det…" at bounding box center [959, 355] width 477 height 20
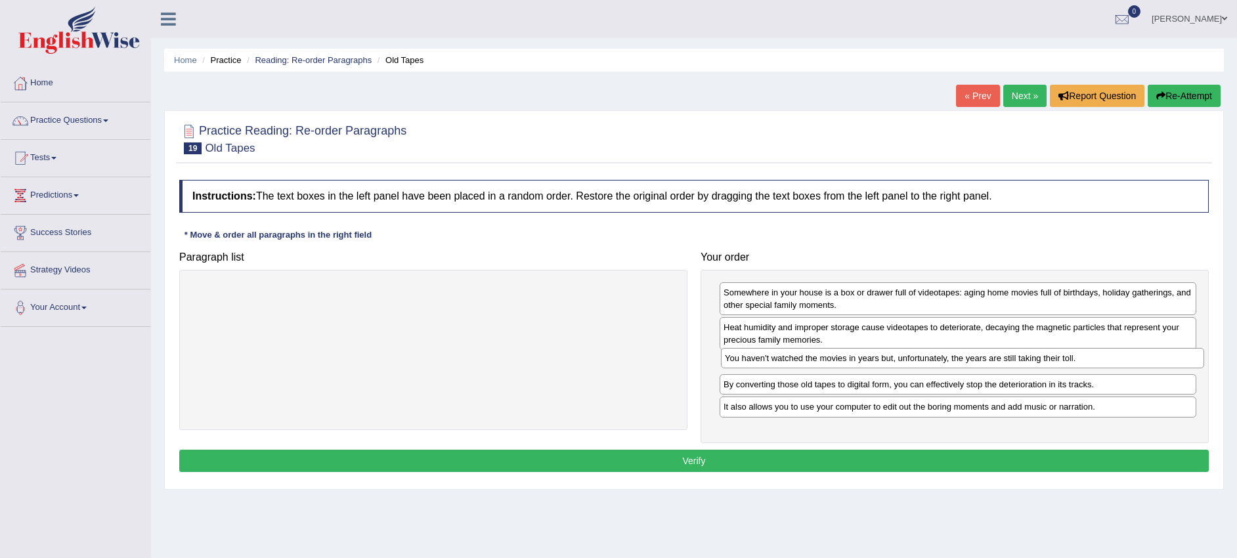
drag, startPoint x: 630, startPoint y: 298, endPoint x: 1137, endPoint y: 361, distance: 511.4
click at [1137, 361] on div "You haven't watched the movies in years but, unfortunately, the years are still…" at bounding box center [962, 358] width 483 height 20
click at [868, 456] on button "Verify" at bounding box center [693, 461] width 1029 height 22
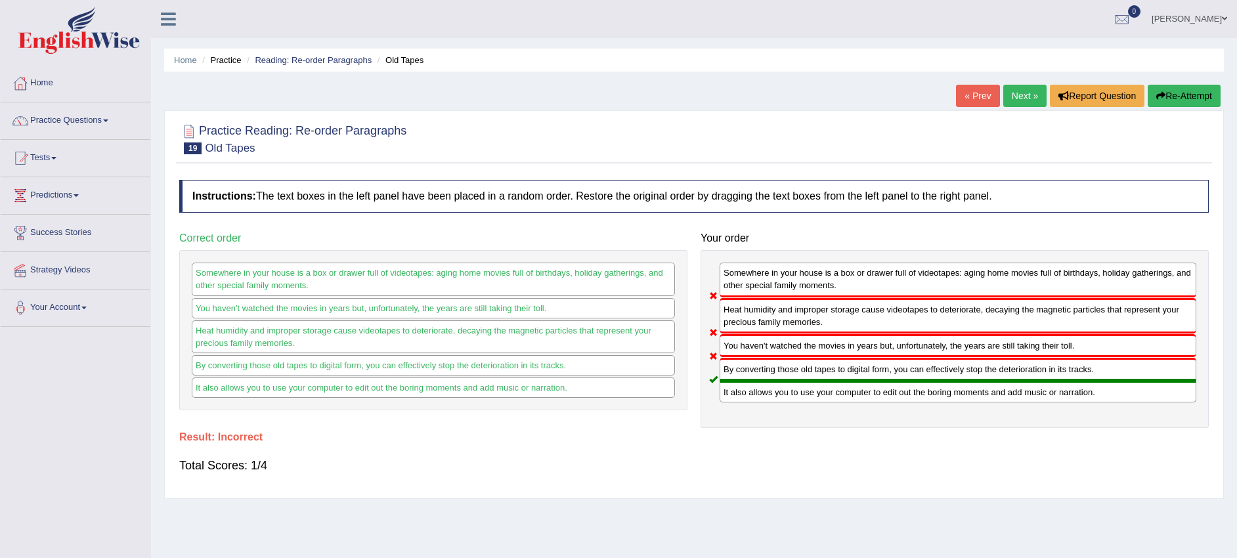
click at [1033, 93] on link "Next »" at bounding box center [1024, 96] width 43 height 22
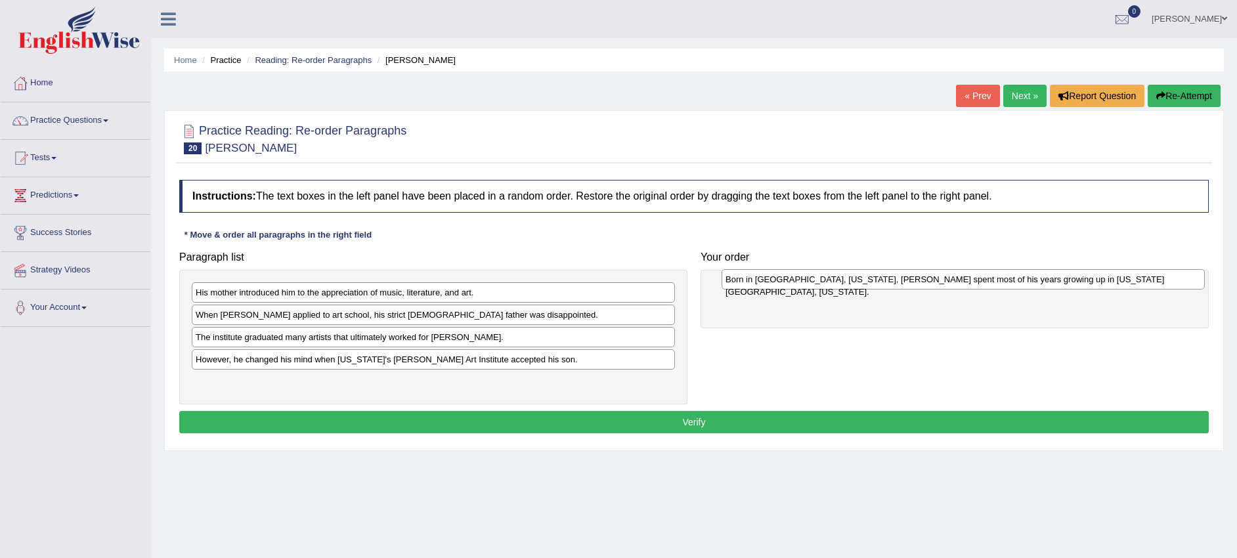
drag, startPoint x: 554, startPoint y: 342, endPoint x: 1084, endPoint y: 284, distance: 533.0
click at [1084, 284] on div "Born in Omaha, Nebraska, Ed Ruscha spent most of his years growing up in Oklaho…" at bounding box center [963, 279] width 483 height 20
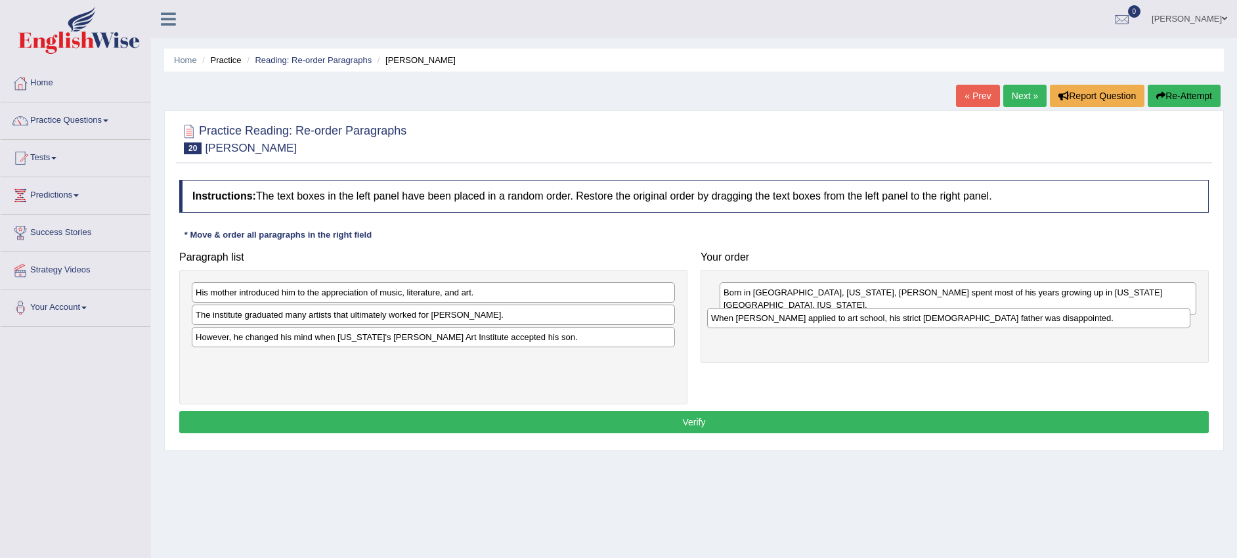
drag, startPoint x: 468, startPoint y: 319, endPoint x: 979, endPoint y: 324, distance: 510.8
click at [979, 324] on div "When Ed Ruscha applied to art school, his strict Roman Catholic father was disa…" at bounding box center [948, 318] width 483 height 20
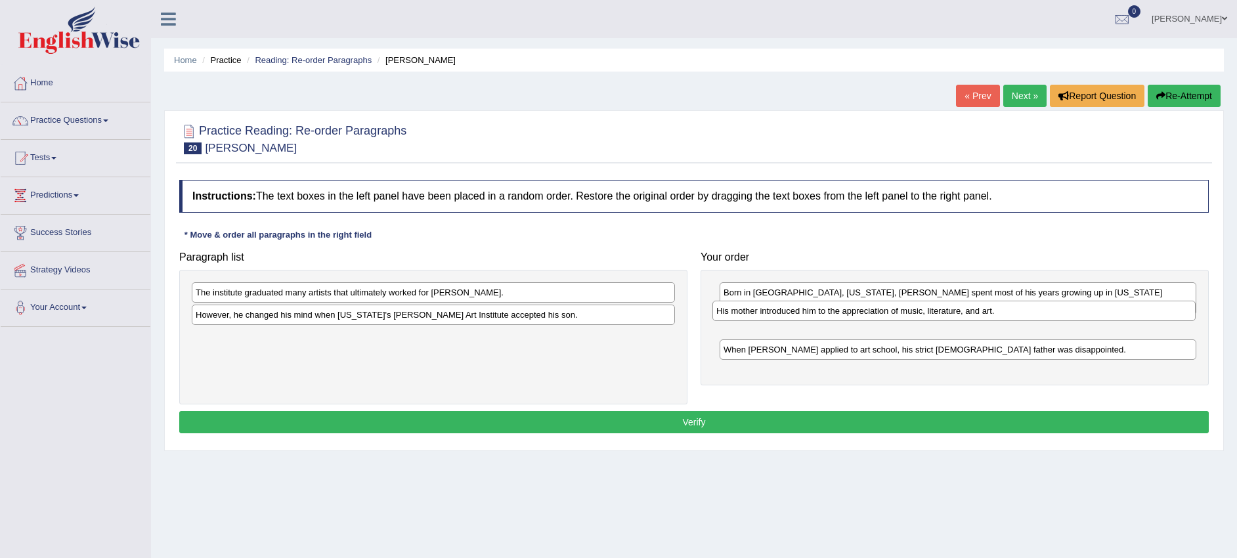
drag, startPoint x: 482, startPoint y: 295, endPoint x: 1003, endPoint y: 313, distance: 521.6
click at [1003, 313] on div "His mother introduced him to the appreciation of music, literature, and art." at bounding box center [953, 311] width 483 height 20
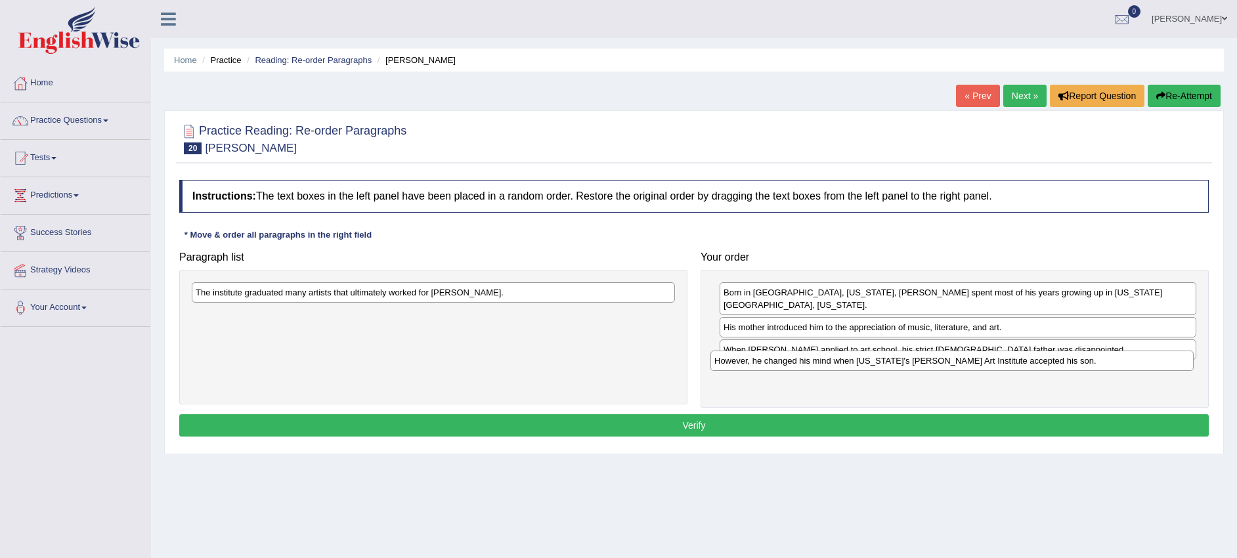
drag, startPoint x: 566, startPoint y: 313, endPoint x: 1085, endPoint y: 359, distance: 520.7
click at [1085, 359] on div "However, he changed his mind when California's Chouinard Art Institute accepted…" at bounding box center [951, 361] width 483 height 20
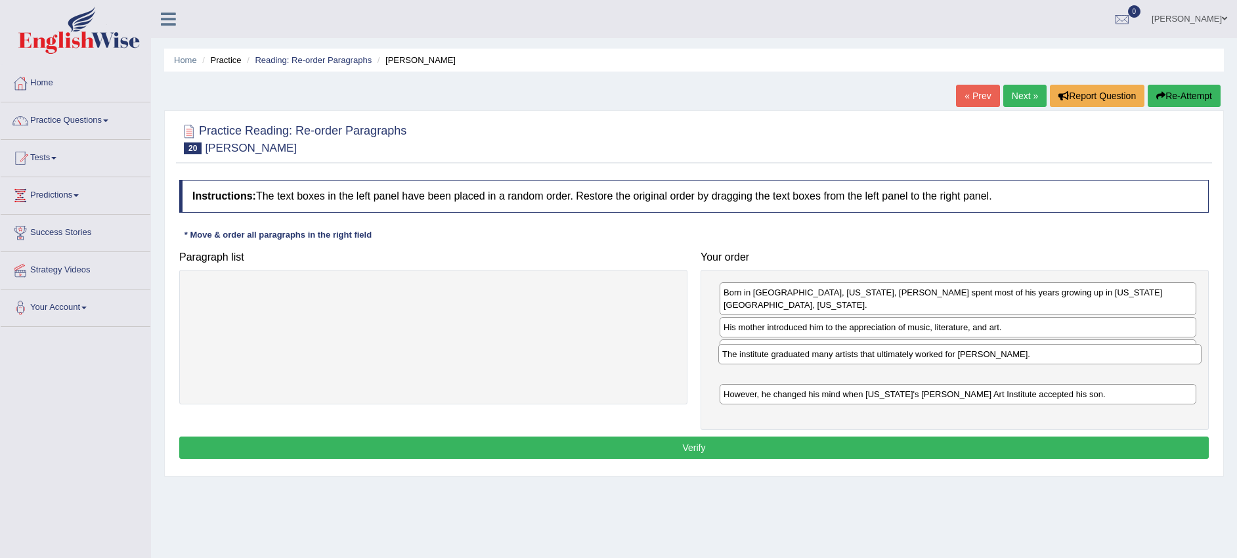
drag, startPoint x: 517, startPoint y: 286, endPoint x: 1044, endPoint y: 347, distance: 530.2
click at [1044, 347] on div "The institute graduated many artists that ultimately worked for Walt Disney." at bounding box center [959, 354] width 483 height 20
drag, startPoint x: 970, startPoint y: 343, endPoint x: 968, endPoint y: 368, distance: 24.3
click at [970, 368] on div "When Ed Ruscha applied to art school, his strict Roman Catholic father was disa…" at bounding box center [958, 361] width 477 height 20
click at [872, 422] on div "Instructions: The text boxes in the left panel have been placed in a random ord…" at bounding box center [694, 321] width 1036 height 296
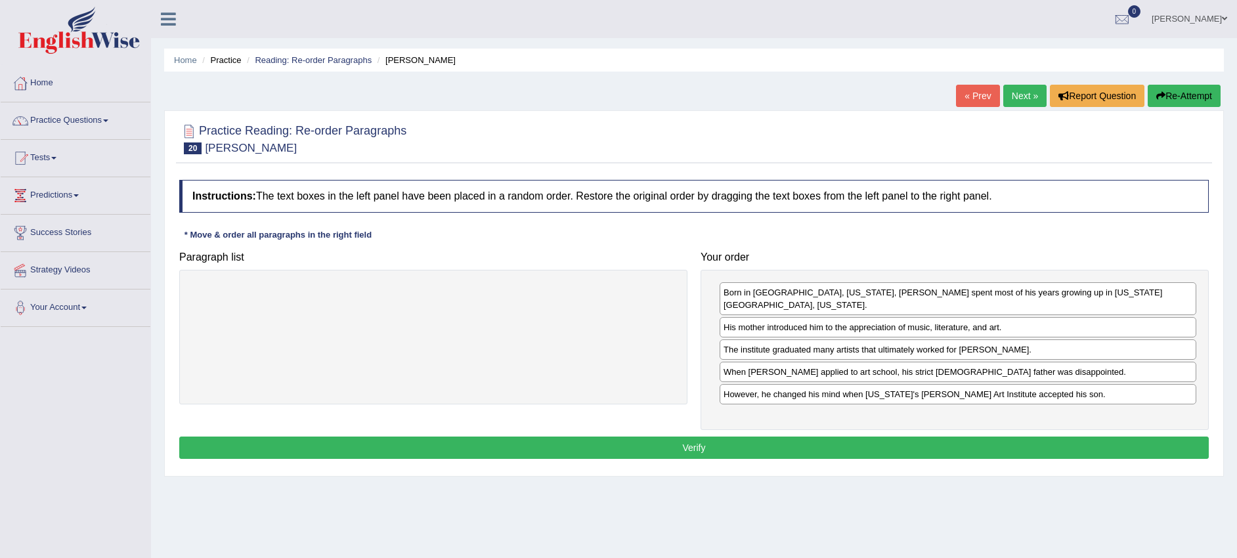
click at [857, 437] on button "Verify" at bounding box center [693, 448] width 1029 height 22
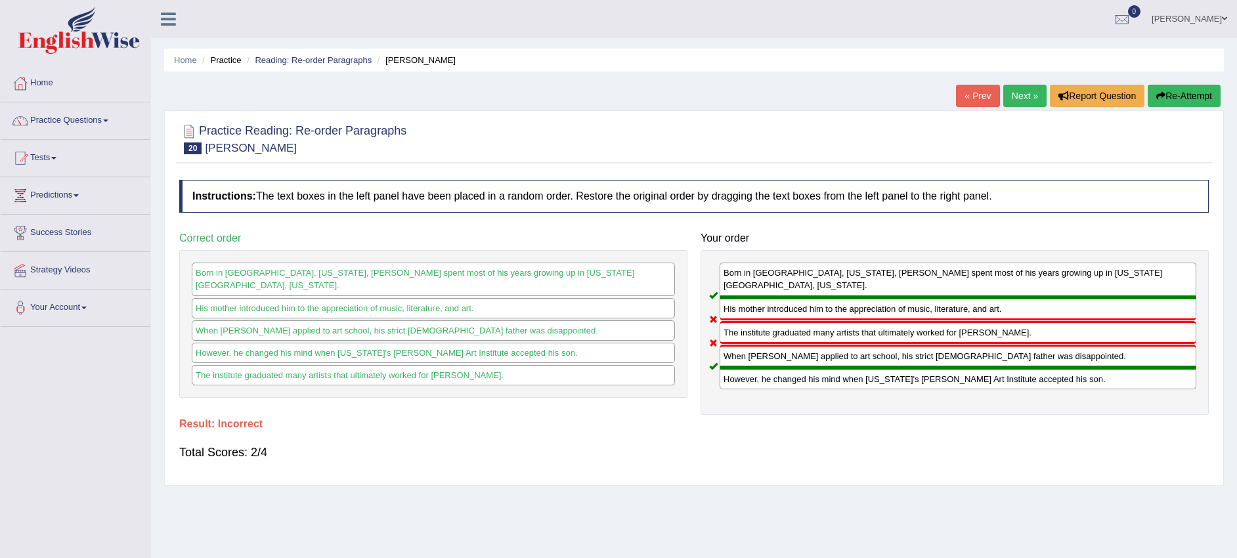
click at [1016, 97] on link "Next »" at bounding box center [1024, 96] width 43 height 22
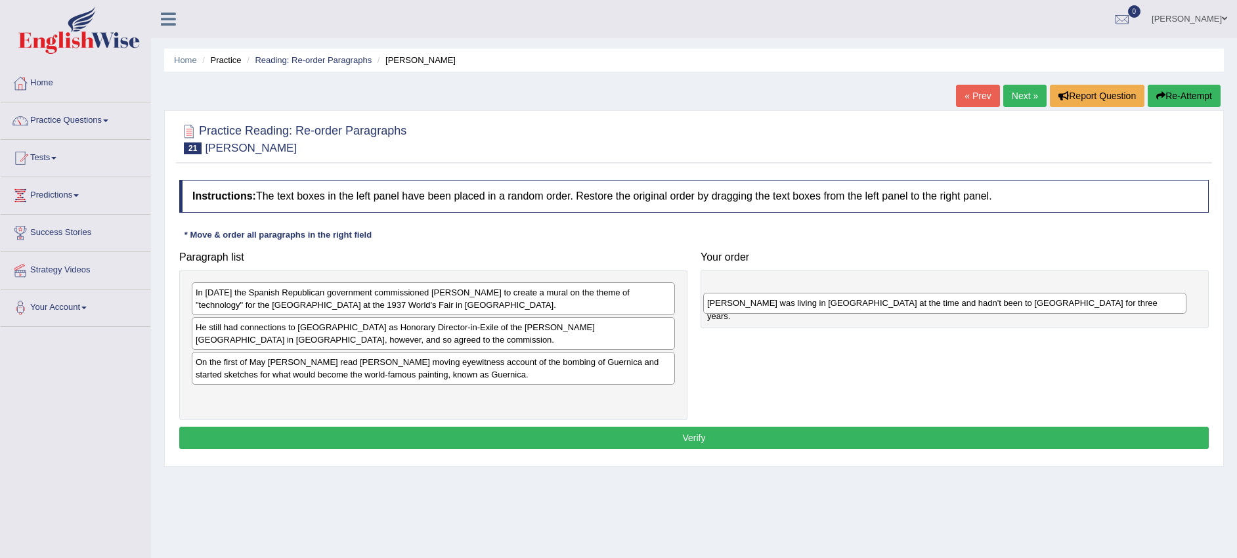
drag, startPoint x: 481, startPoint y: 399, endPoint x: 1002, endPoint y: 300, distance: 530.0
click at [1002, 300] on div "Picasso was living in Paris at the time and hadn't been to Spain for three year…" at bounding box center [944, 303] width 483 height 20
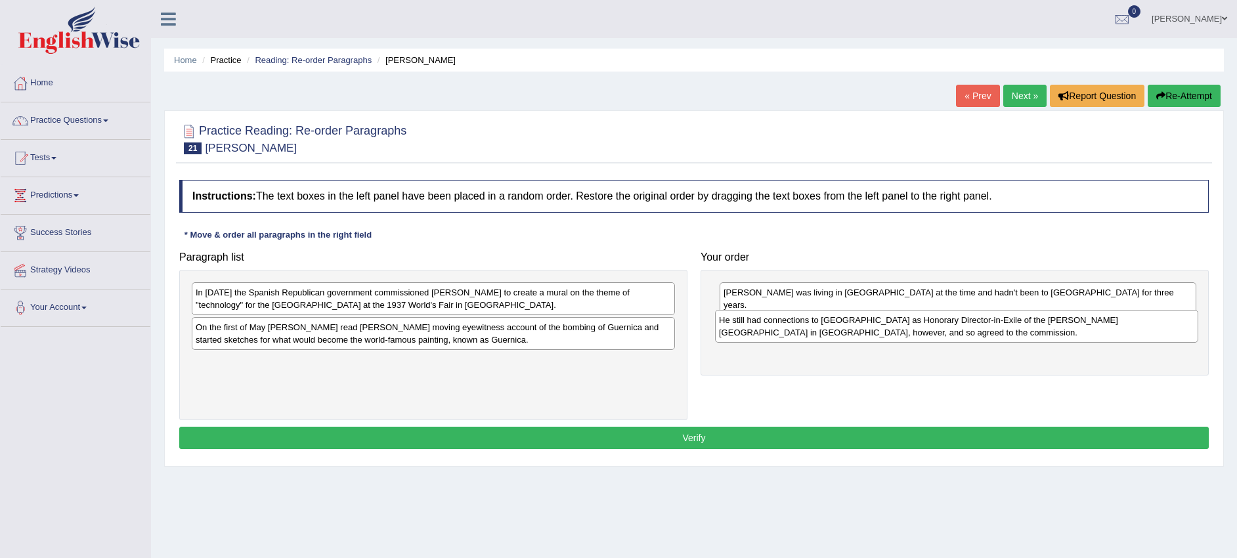
drag, startPoint x: 355, startPoint y: 343, endPoint x: 878, endPoint y: 336, distance: 523.3
click at [878, 336] on div "He still had connections to Spain as Honorary Director-in-Exile of the Prado Mu…" at bounding box center [956, 326] width 483 height 33
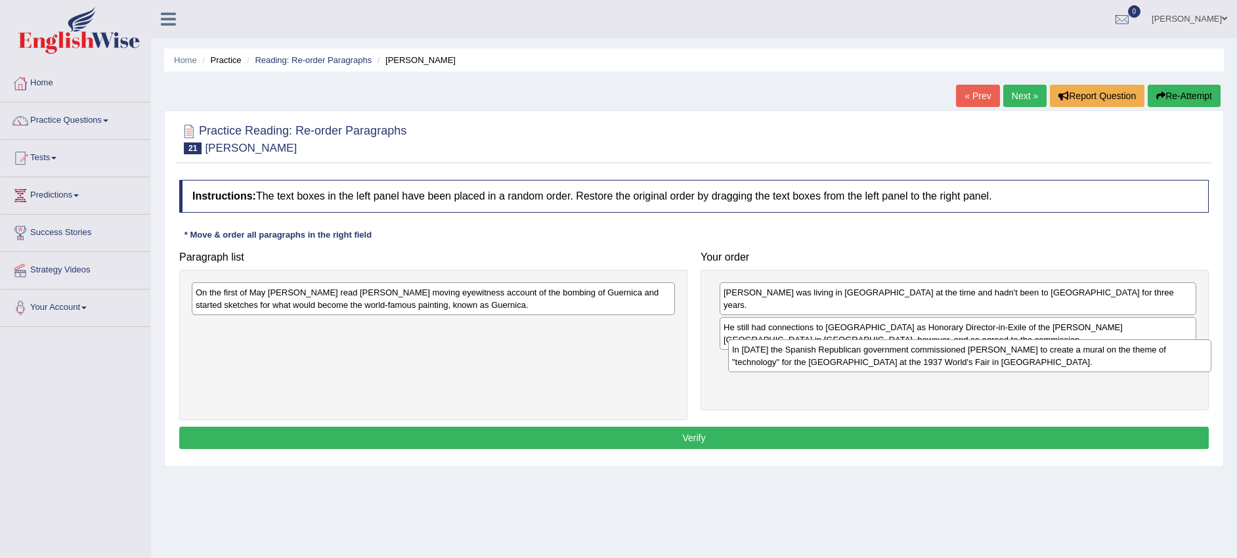
drag, startPoint x: 517, startPoint y: 311, endPoint x: 1052, endPoint y: 366, distance: 537.3
click at [1054, 367] on div "In January 1937 the Spanish Republican government commissioned Pablo Picasso to…" at bounding box center [969, 355] width 483 height 33
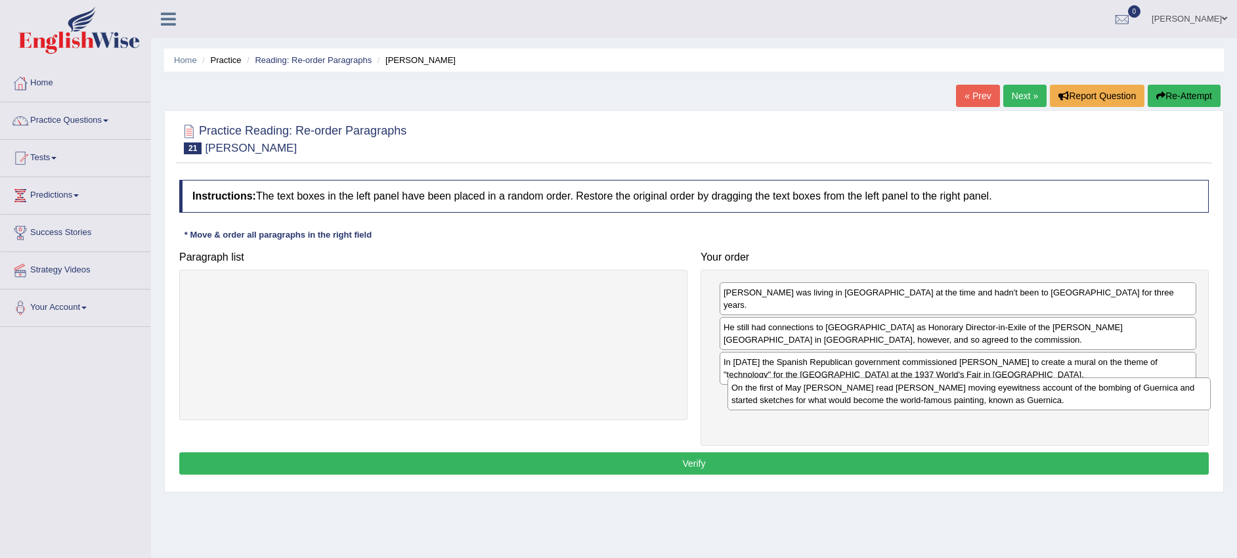
drag, startPoint x: 655, startPoint y: 306, endPoint x: 1190, endPoint y: 401, distance: 544.1
click at [1190, 401] on div "On the first of May Picasso read George Steer's moving eyewitness account of th…" at bounding box center [968, 394] width 483 height 33
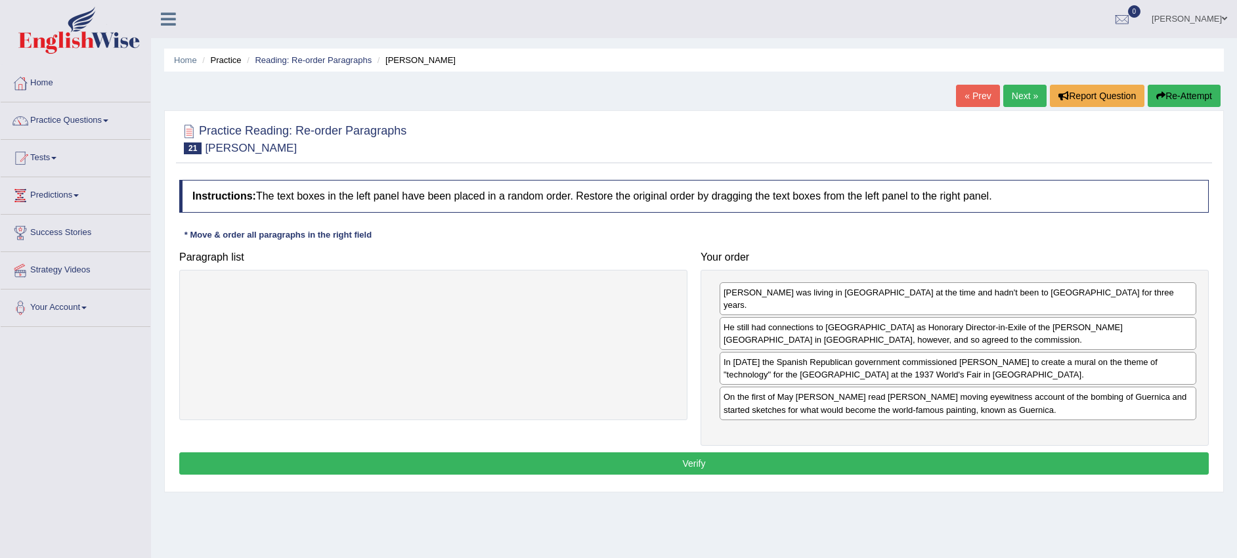
click at [810, 455] on button "Verify" at bounding box center [693, 463] width 1029 height 22
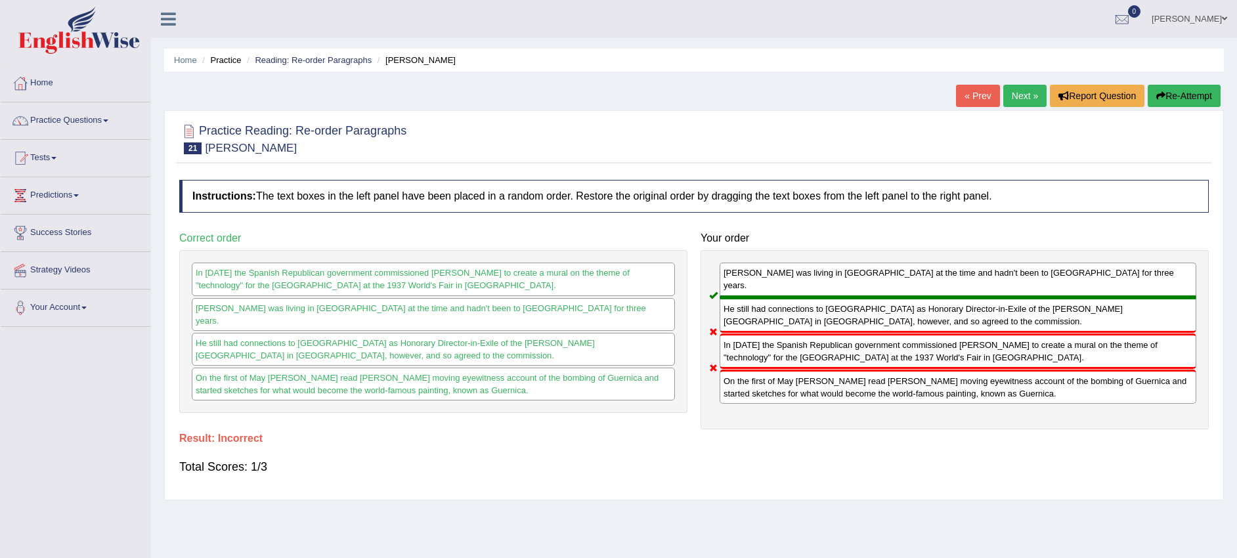
click at [1010, 102] on link "Next »" at bounding box center [1024, 96] width 43 height 22
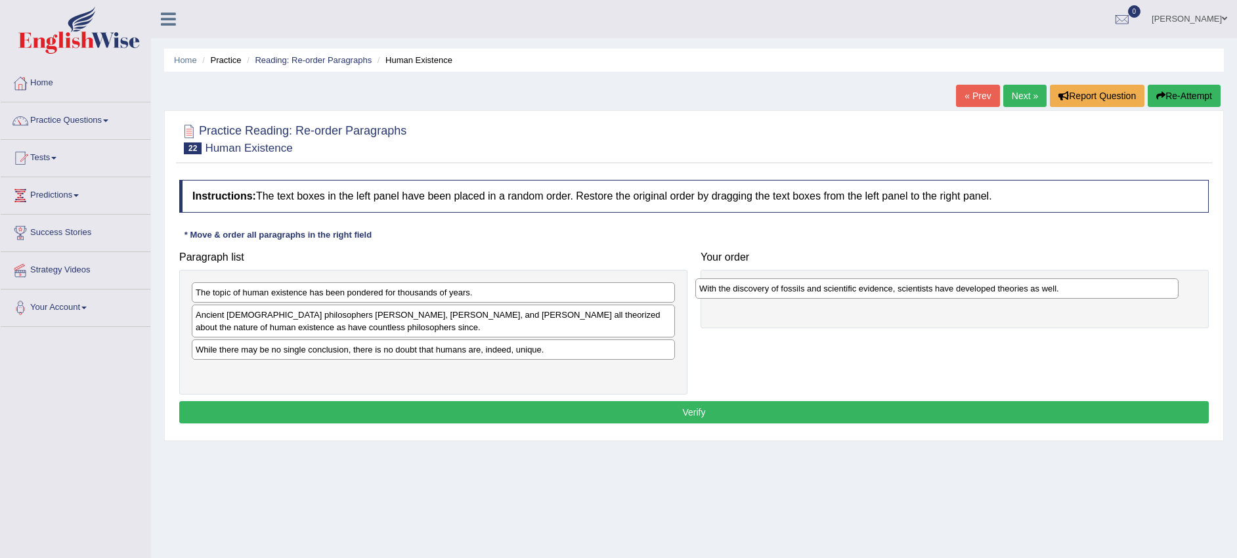
drag, startPoint x: 286, startPoint y: 354, endPoint x: 789, endPoint y: 293, distance: 507.3
click at [789, 293] on div "With the discovery of fossils and scientific evidence, scientists have develope…" at bounding box center [936, 288] width 483 height 20
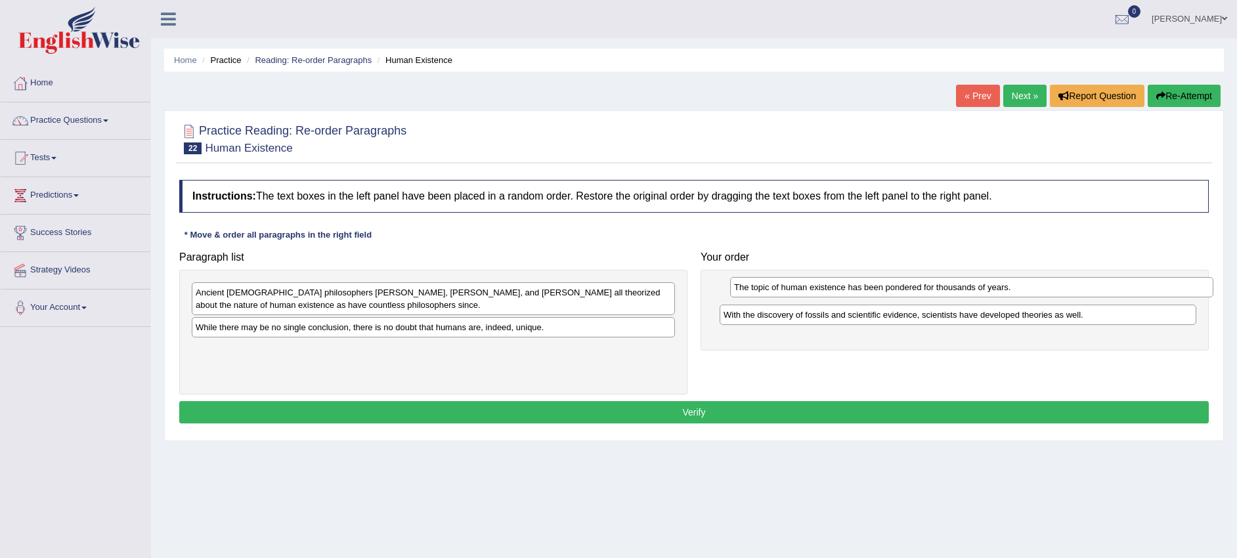
drag, startPoint x: 542, startPoint y: 292, endPoint x: 1080, endPoint y: 287, distance: 538.4
click at [1080, 287] on div "The topic of human existence has been pondered for thousands of years." at bounding box center [971, 287] width 483 height 20
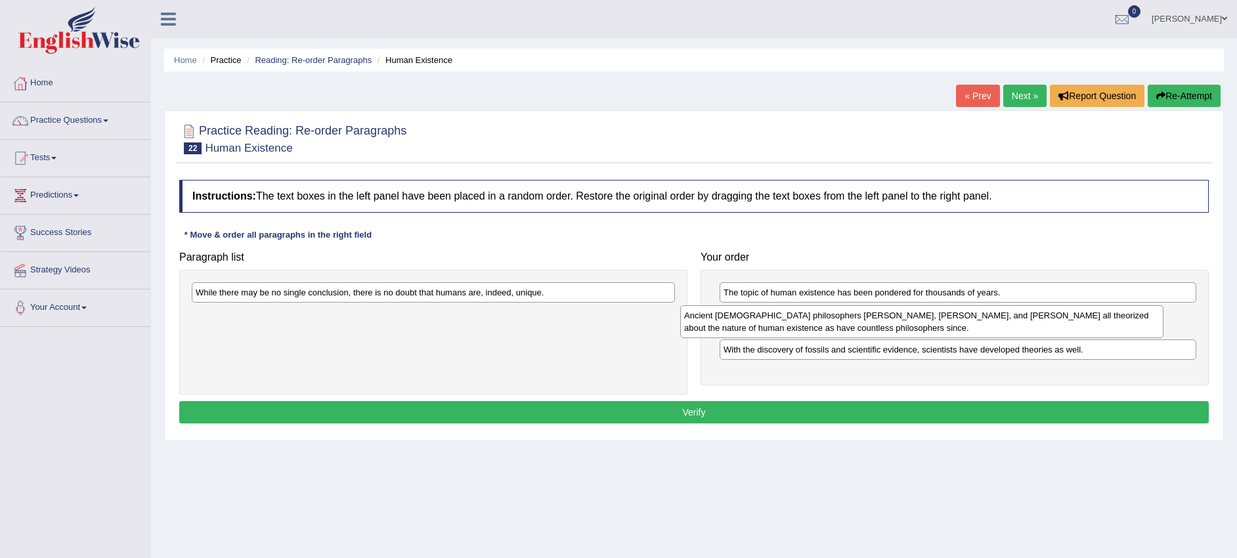
drag, startPoint x: 617, startPoint y: 286, endPoint x: 1105, endPoint y: 309, distance: 489.0
click at [1105, 309] on div "Ancient Greek philosophers Socrates, Plato, and Aristotle all theorized about t…" at bounding box center [921, 321] width 483 height 33
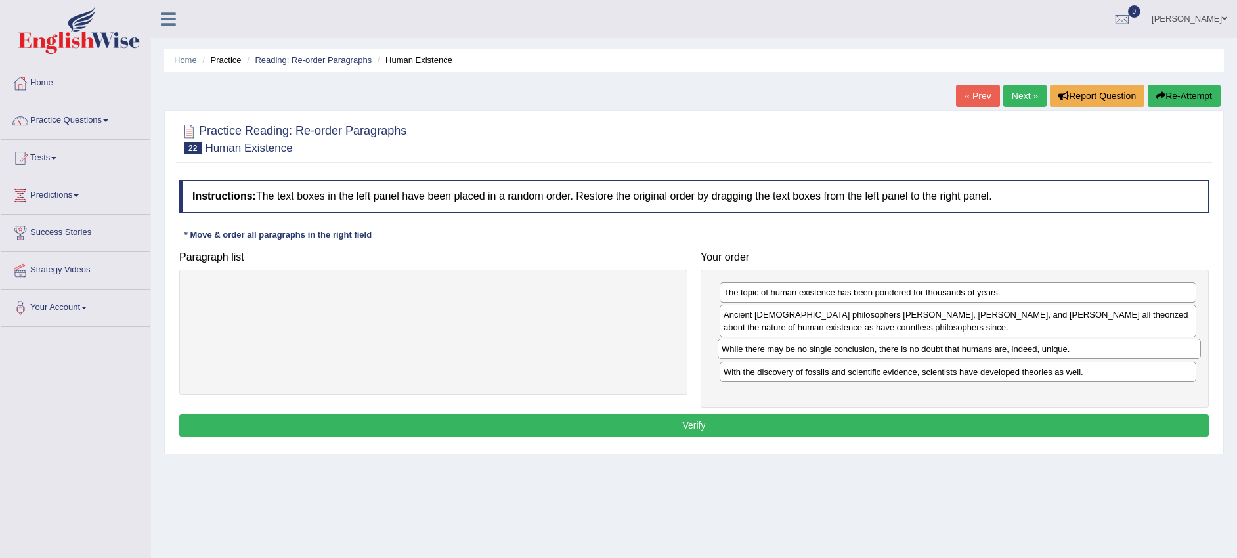
drag, startPoint x: 590, startPoint y: 303, endPoint x: 1107, endPoint y: 349, distance: 519.3
click at [1107, 349] on div "While there may be no single conclusion, there is no doubt that humans are, ind…" at bounding box center [959, 349] width 483 height 20
click at [816, 445] on div "Instructions: The text boxes in the left panel have been placed in a random ord…" at bounding box center [694, 310] width 1036 height 274
click at [818, 437] on div "Instructions: The text boxes in the left panel have been placed in a random ord…" at bounding box center [694, 310] width 1036 height 274
click at [817, 427] on button "Verify" at bounding box center [693, 425] width 1029 height 22
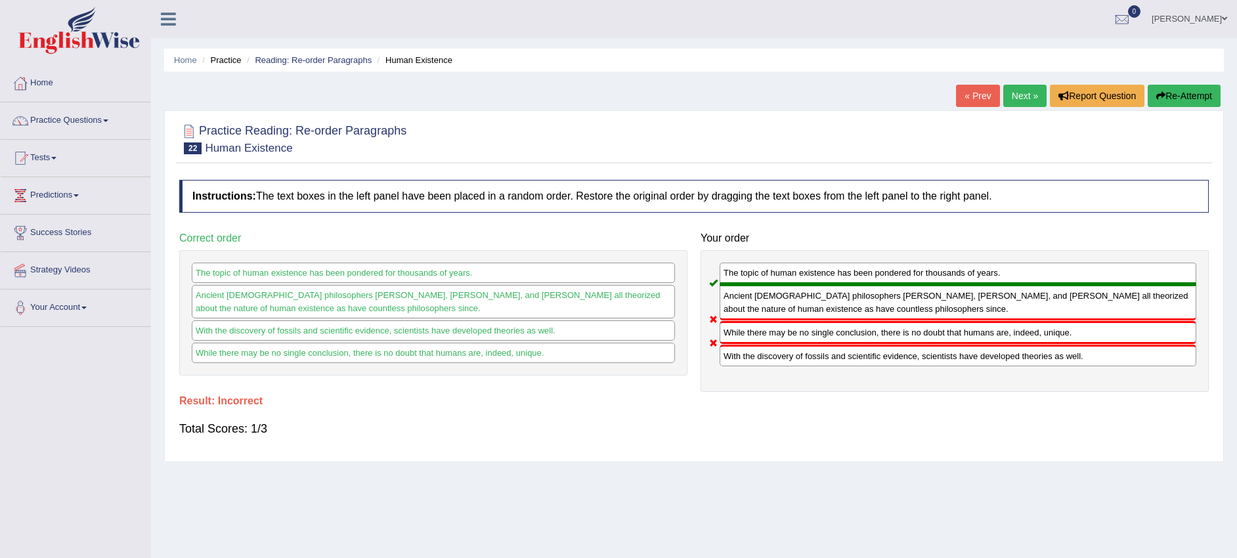
click at [1027, 97] on link "Next »" at bounding box center [1024, 96] width 43 height 22
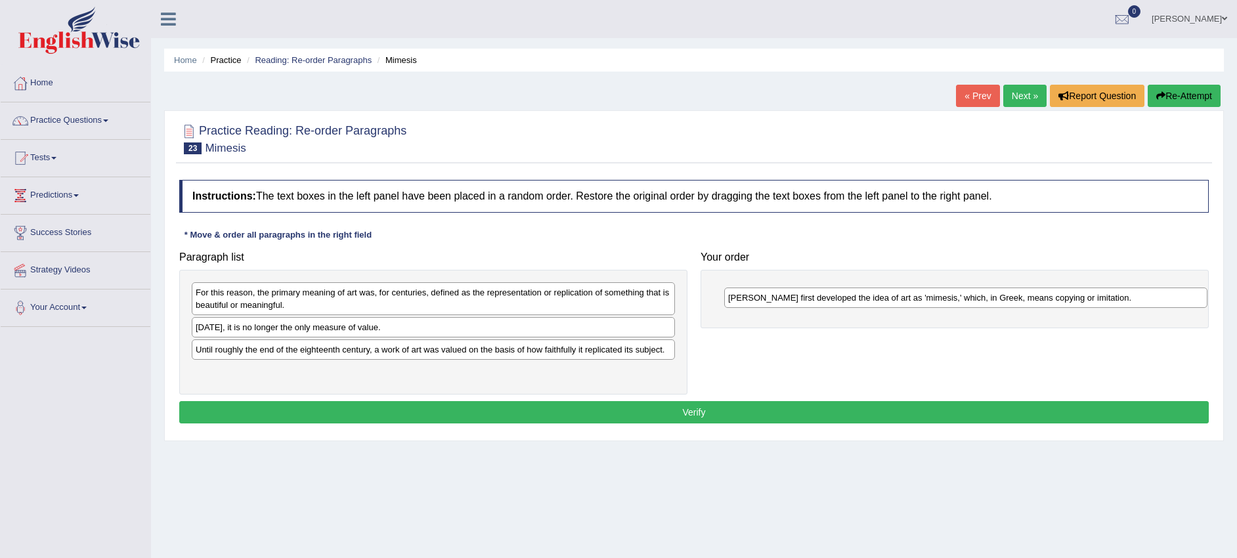
drag, startPoint x: 517, startPoint y: 336, endPoint x: 1050, endPoint y: 306, distance: 533.3
click at [1050, 306] on div "[PERSON_NAME] first developed the idea of art as 'mimesis,' which, in Greek, me…" at bounding box center [965, 298] width 483 height 20
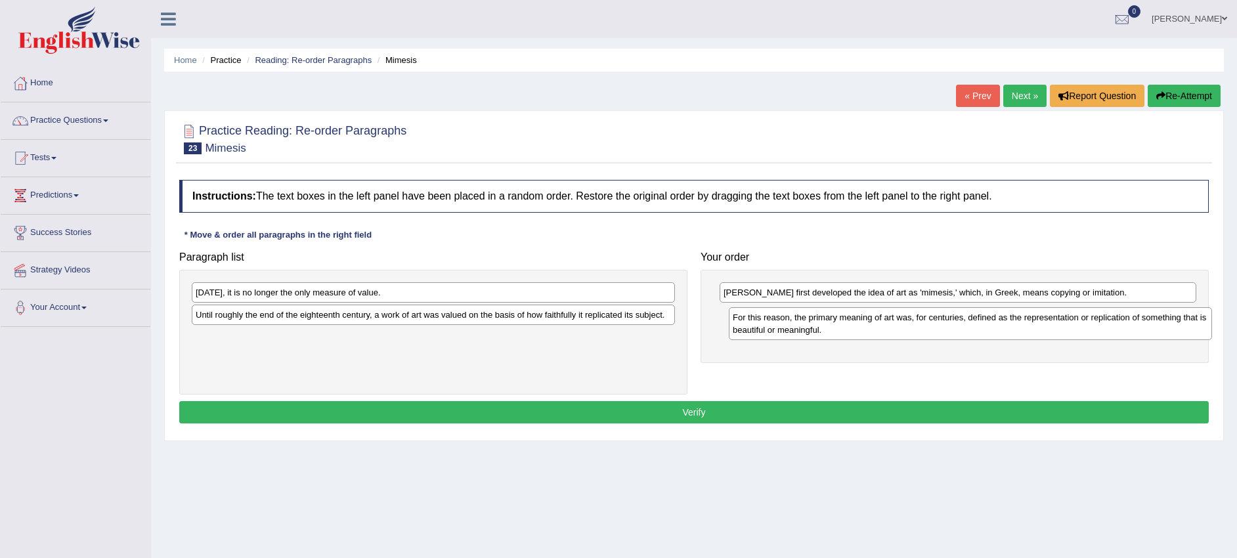
drag, startPoint x: 640, startPoint y: 314, endPoint x: 1131, endPoint y: 336, distance: 490.9
click at [1131, 336] on div "For this reason, the primary meaning of art was, for centuries, defined as the …" at bounding box center [970, 323] width 483 height 33
click at [613, 318] on div "Until roughly the end of the eighteenth century, a work of art was valued on th…" at bounding box center [433, 315] width 483 height 20
drag, startPoint x: 613, startPoint y: 318, endPoint x: 878, endPoint y: 384, distance: 273.3
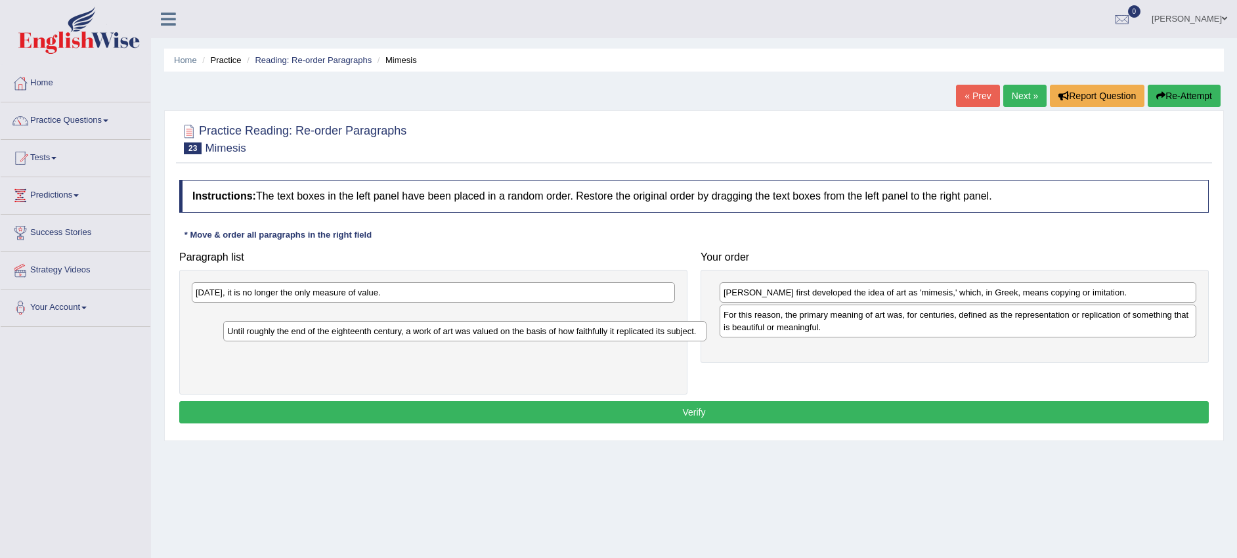
drag, startPoint x: 595, startPoint y: 308, endPoint x: 626, endPoint y: 324, distance: 35.5
click at [626, 324] on div "Until roughly the end of the eighteenth century, a work of art was valued on th…" at bounding box center [464, 331] width 483 height 20
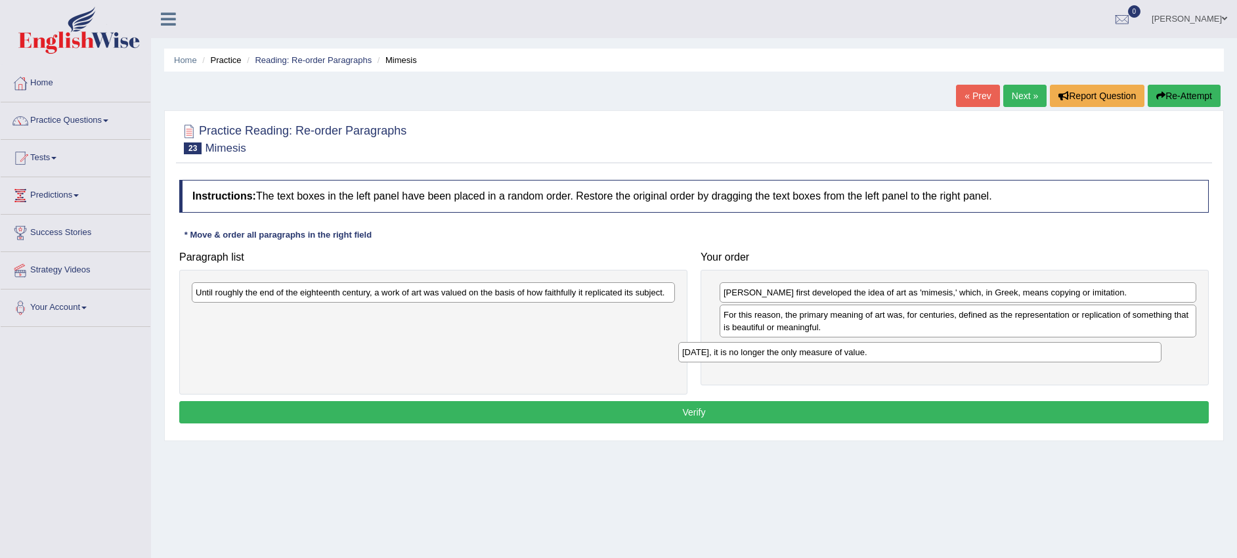
drag, startPoint x: 620, startPoint y: 295, endPoint x: 1106, endPoint y: 355, distance: 490.2
click at [1106, 355] on div "[DATE], it is no longer the only measure of value." at bounding box center [919, 352] width 483 height 20
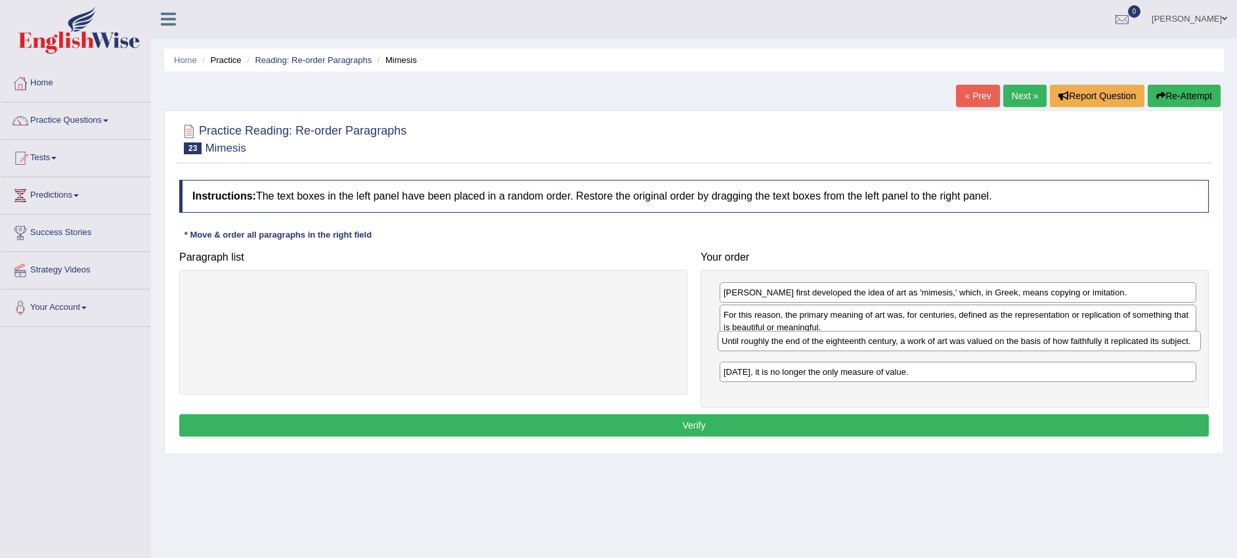
drag, startPoint x: 606, startPoint y: 298, endPoint x: 1133, endPoint y: 346, distance: 528.7
click at [1133, 346] on div "Until roughly the end of the eighteenth century, a work of art was valued on th…" at bounding box center [959, 341] width 483 height 20
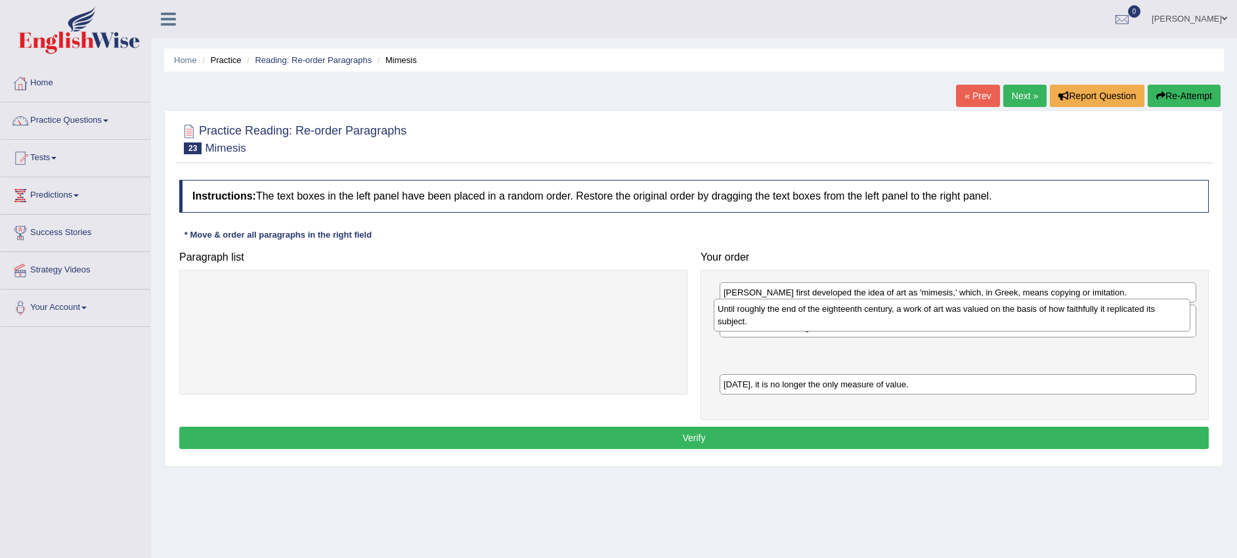
drag, startPoint x: 891, startPoint y: 367, endPoint x: 885, endPoint y: 326, distance: 41.1
click at [885, 326] on div "Until roughly the end of the eighteenth century, a work of art was valued on th…" at bounding box center [952, 315] width 477 height 33
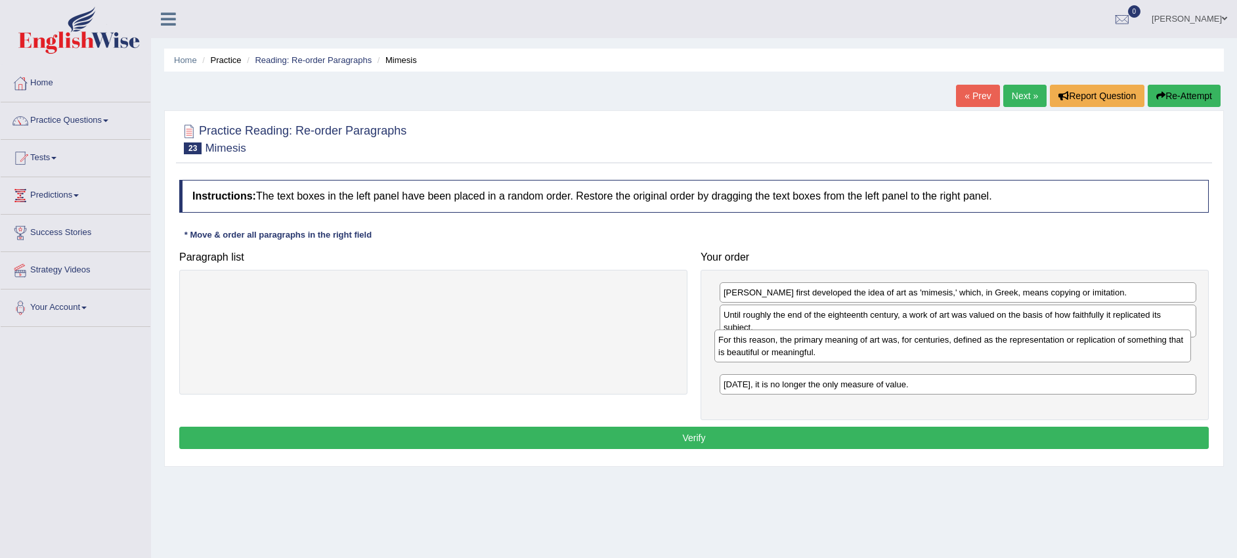
drag, startPoint x: 885, startPoint y: 326, endPoint x: 880, endPoint y: 351, distance: 25.5
click at [880, 351] on div "For this reason, the primary meaning of art was, for centuries, defined as the …" at bounding box center [952, 346] width 477 height 33
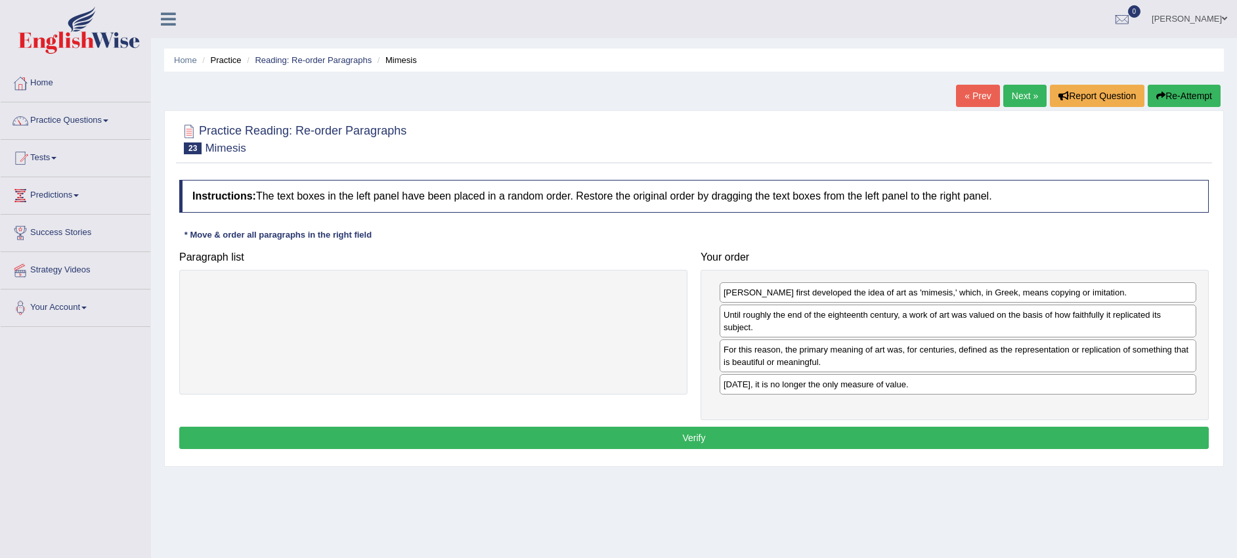
click at [825, 444] on button "Verify" at bounding box center [693, 438] width 1029 height 22
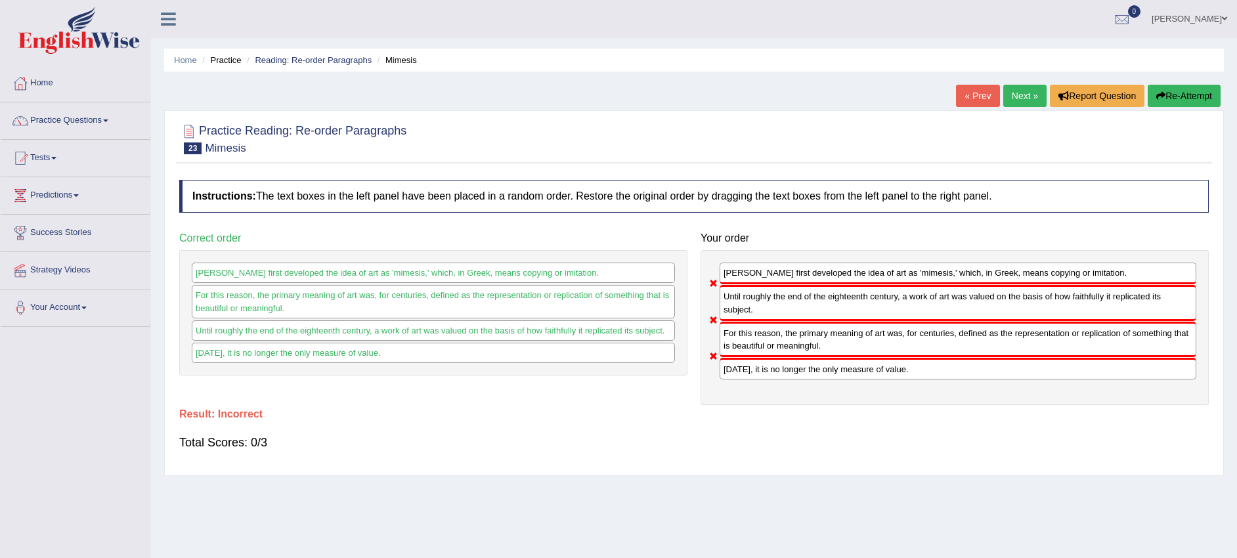
click at [1006, 96] on link "Next »" at bounding box center [1024, 96] width 43 height 22
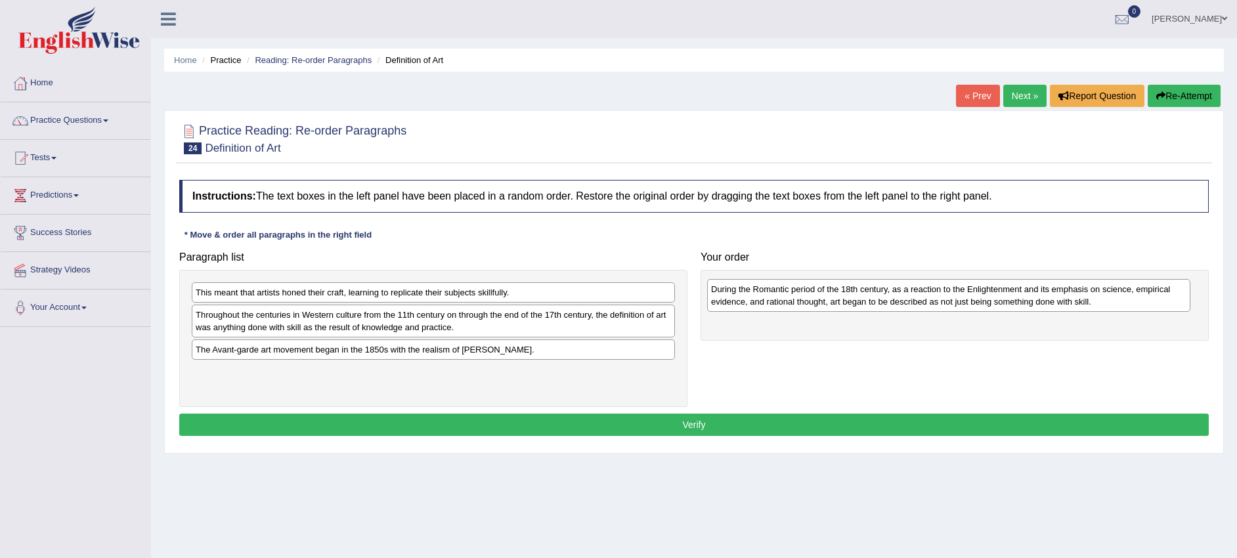
drag, startPoint x: 323, startPoint y: 389, endPoint x: 822, endPoint y: 307, distance: 505.8
click at [822, 307] on div "During the Romantic period of the 18th century, as a reaction to the Enlightenm…" at bounding box center [948, 295] width 483 height 33
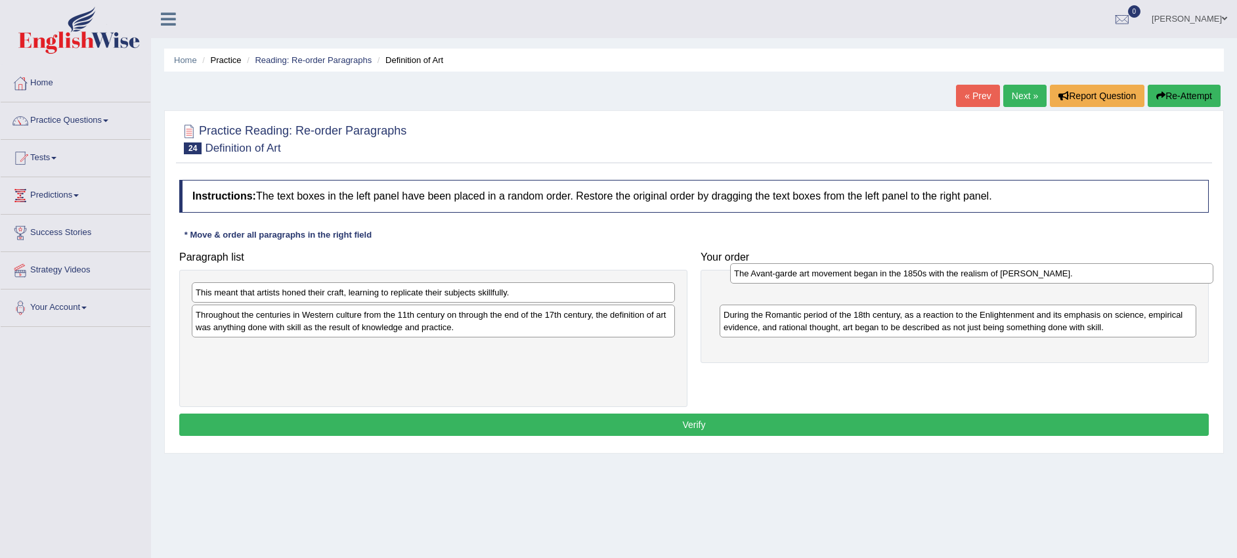
drag, startPoint x: 560, startPoint y: 351, endPoint x: 1098, endPoint y: 274, distance: 543.7
click at [1098, 274] on div "The Avant-garde art movement began in the 1850s with the realism of [PERSON_NAM…" at bounding box center [971, 273] width 483 height 20
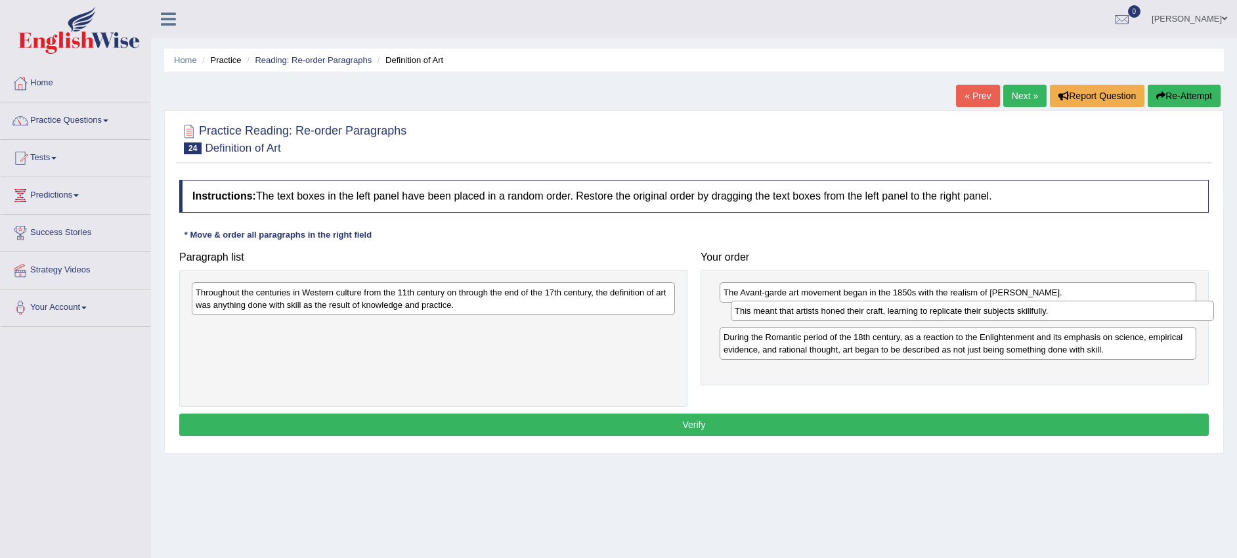
drag, startPoint x: 615, startPoint y: 297, endPoint x: 1154, endPoint y: 315, distance: 539.3
click at [1154, 315] on div "This meant that artists honed their craft, learning to replicate their subjects…" at bounding box center [972, 311] width 483 height 20
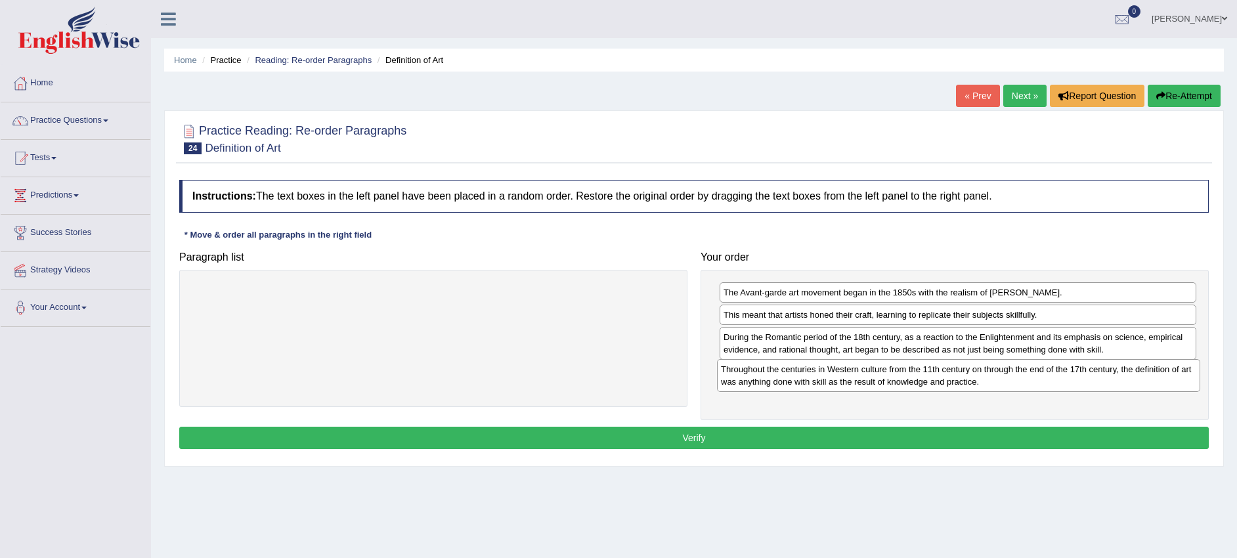
drag, startPoint x: 582, startPoint y: 306, endPoint x: 1108, endPoint y: 383, distance: 530.8
click at [1108, 383] on div "Throughout the centuries in Western culture from the 11th century on through th…" at bounding box center [958, 375] width 483 height 33
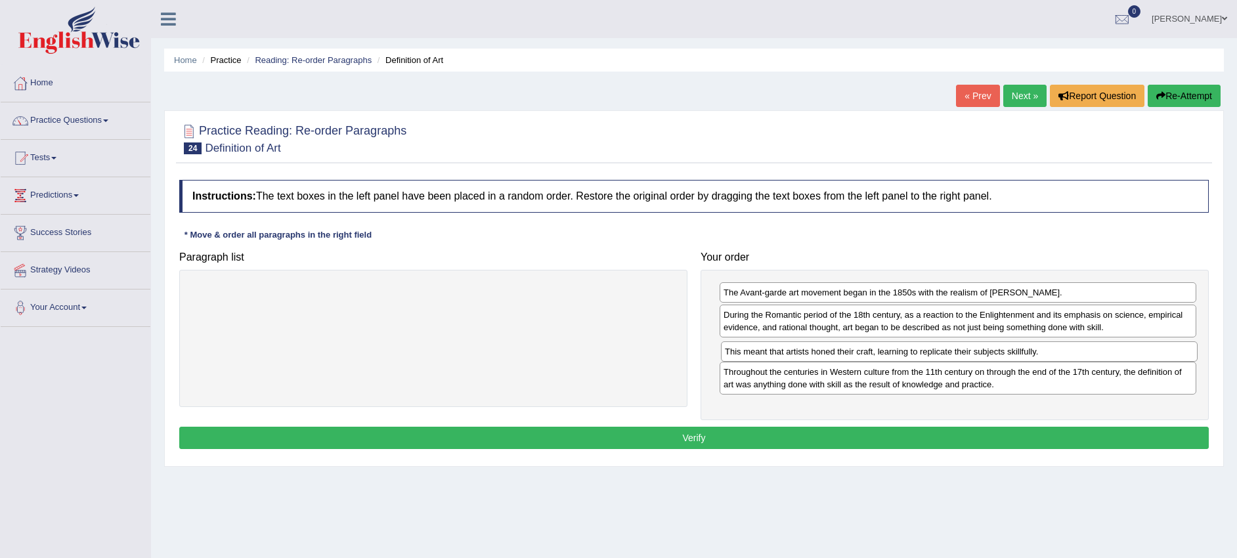
drag, startPoint x: 976, startPoint y: 313, endPoint x: 976, endPoint y: 345, distance: 32.2
click at [978, 349] on div "This meant that artists honed their craft, learning to replicate their subjects…" at bounding box center [959, 351] width 477 height 20
click at [924, 429] on button "Verify" at bounding box center [693, 438] width 1029 height 22
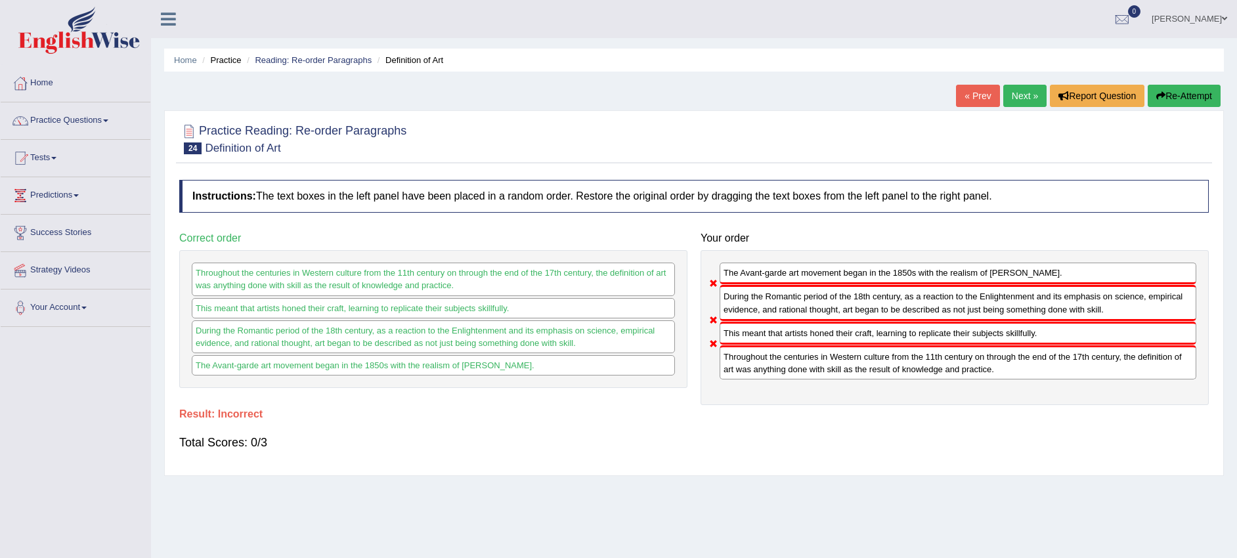
click at [1012, 89] on link "Next »" at bounding box center [1024, 96] width 43 height 22
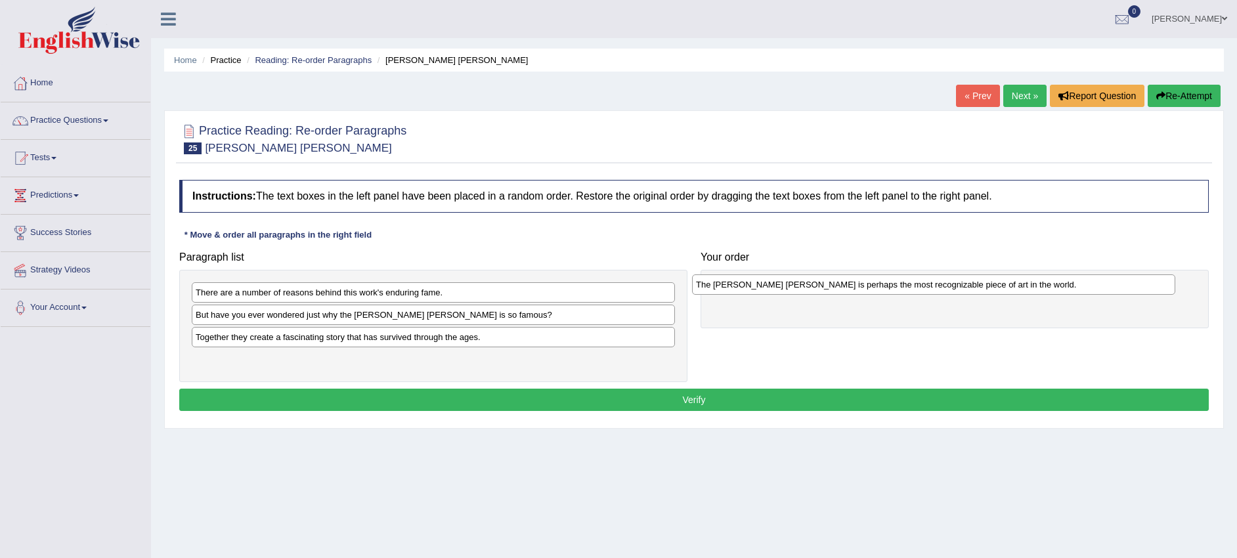
drag, startPoint x: 490, startPoint y: 341, endPoint x: 990, endPoint y: 289, distance: 503.0
click at [990, 289] on div "The Mona Lisa is perhaps the most recognizable piece of art in the world." at bounding box center [933, 284] width 483 height 20
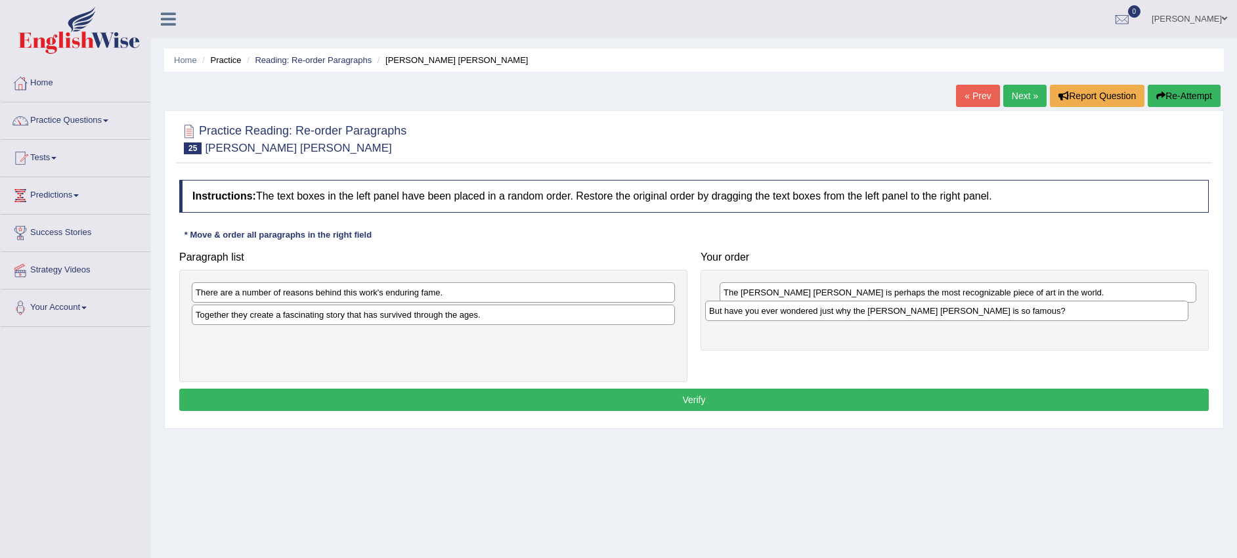
drag, startPoint x: 487, startPoint y: 322, endPoint x: 1000, endPoint y: 318, distance: 513.4
click at [1000, 318] on div "But have you ever wondered just why the Mona Lisa is so famous?" at bounding box center [946, 311] width 483 height 20
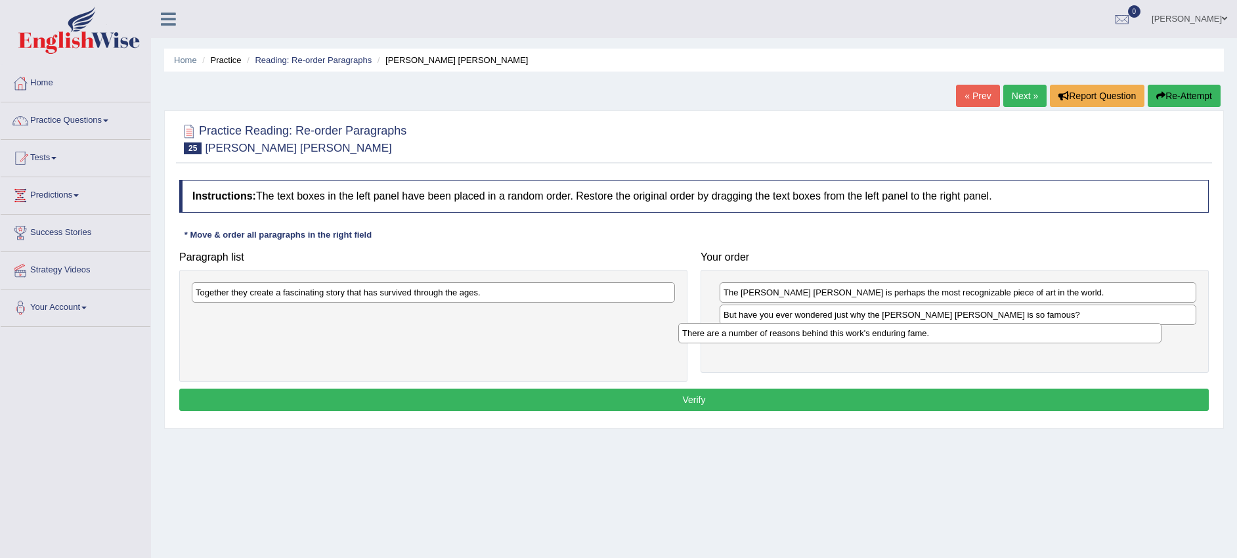
drag, startPoint x: 371, startPoint y: 297, endPoint x: 863, endPoint y: 341, distance: 493.7
click at [863, 341] on div "There are a number of reasons behind this work's enduring fame." at bounding box center [919, 333] width 483 height 20
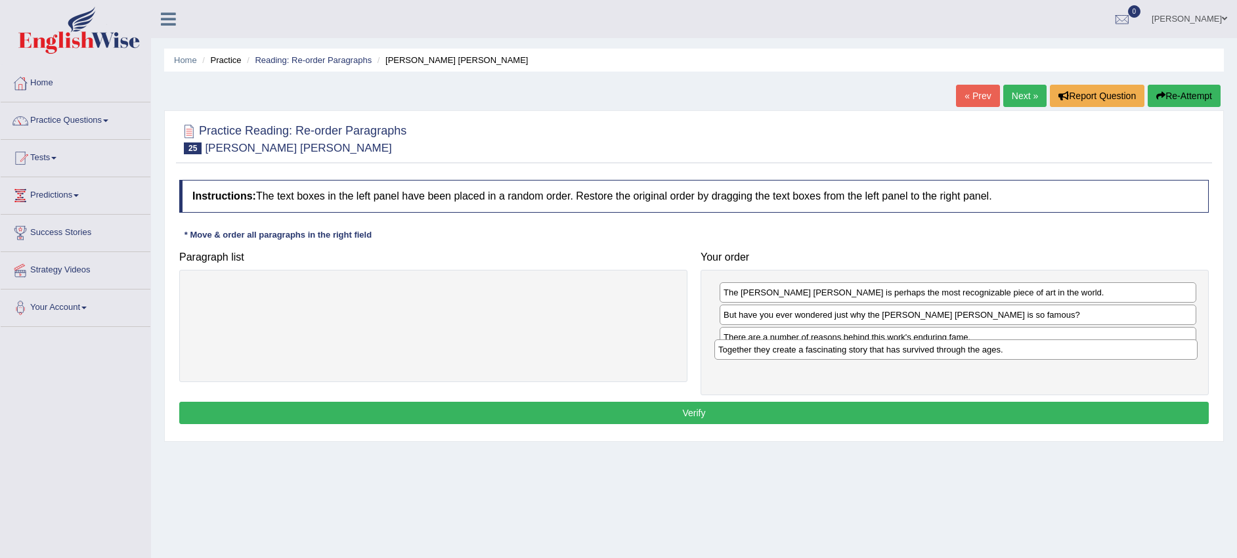
drag, startPoint x: 523, startPoint y: 293, endPoint x: 1046, endPoint y: 351, distance: 525.7
click at [1046, 351] on div "Together they create a fascinating story that has survived through the ages." at bounding box center [955, 349] width 483 height 20
click at [796, 409] on button "Verify" at bounding box center [693, 413] width 1029 height 22
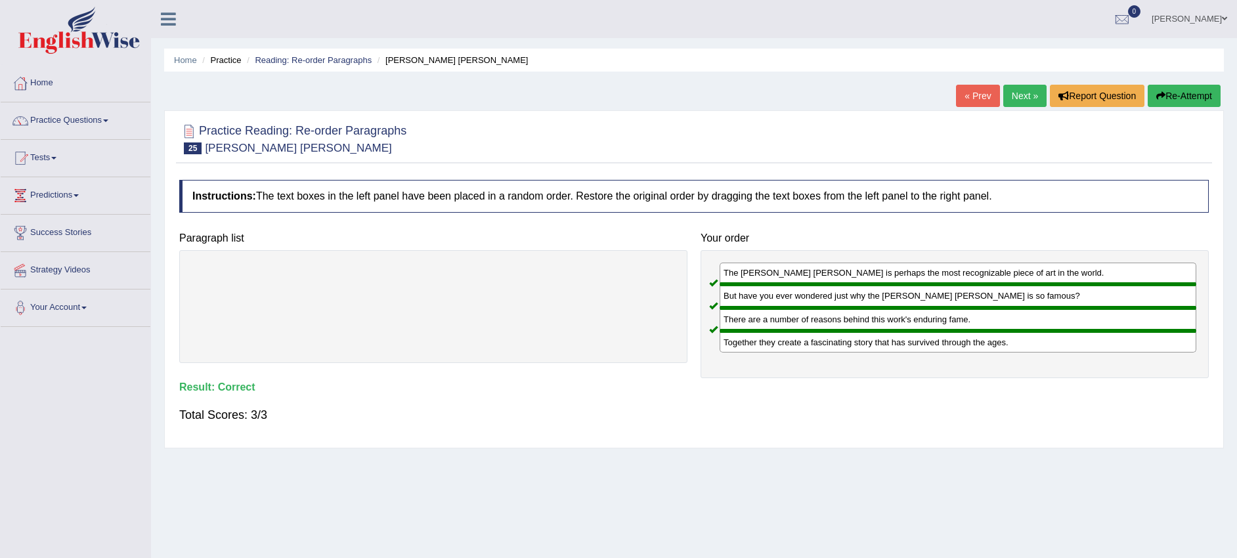
click at [1009, 91] on link "Next »" at bounding box center [1024, 96] width 43 height 22
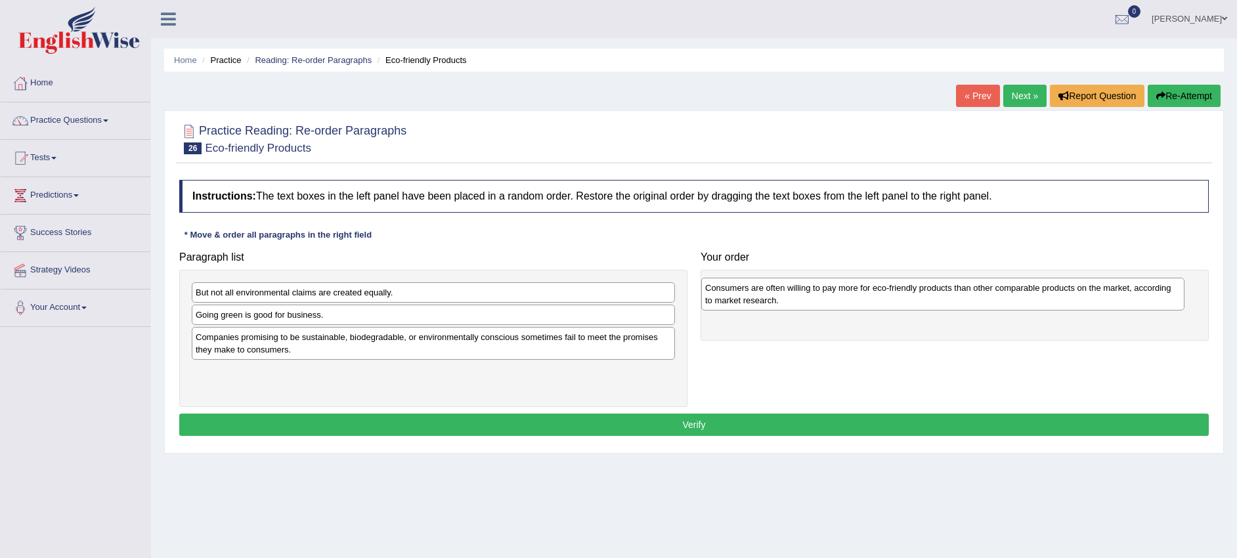
drag, startPoint x: 355, startPoint y: 333, endPoint x: 863, endPoint y: 305, distance: 508.3
click at [863, 305] on div "Consumers are often willing to pay more for eco-friendly products than other co…" at bounding box center [942, 294] width 483 height 33
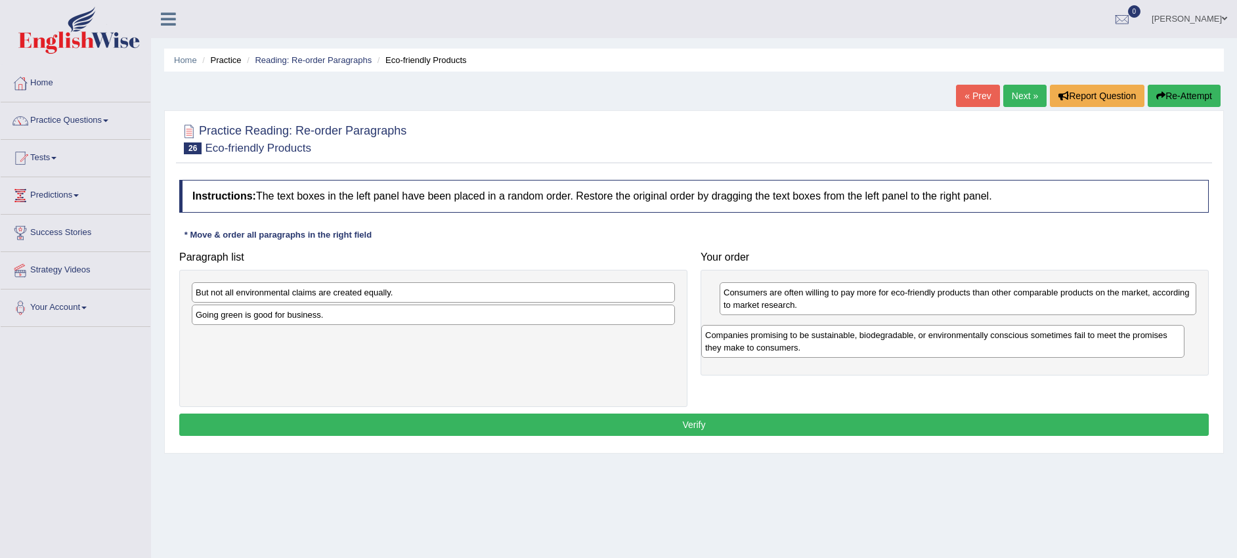
drag, startPoint x: 594, startPoint y: 348, endPoint x: 1104, endPoint y: 346, distance: 509.5
click at [1104, 346] on div "Companies promising to be sustainable, biodegradable, or environmentally consci…" at bounding box center [942, 341] width 483 height 33
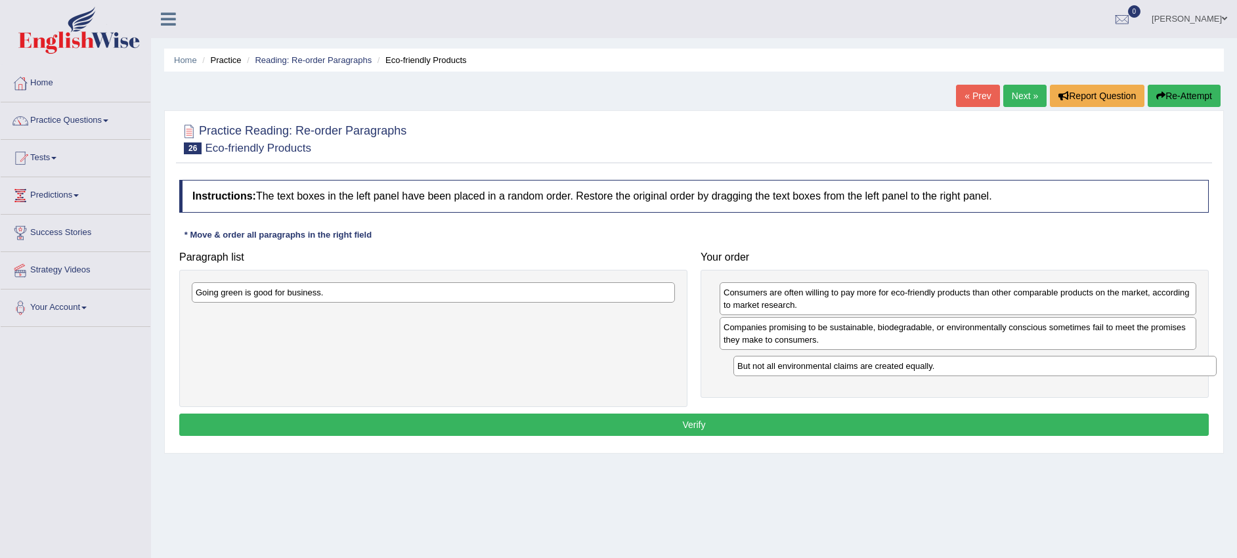
drag, startPoint x: 519, startPoint y: 295, endPoint x: 1061, endPoint y: 369, distance: 546.6
click at [1061, 369] on div "But not all environmental claims are created equally." at bounding box center [974, 366] width 483 height 20
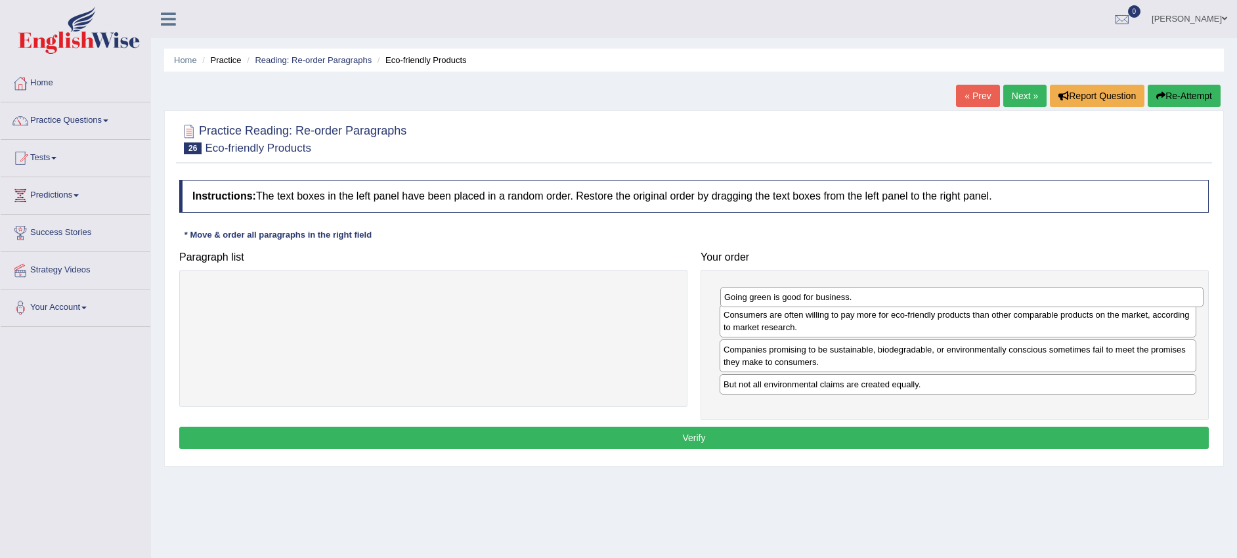
drag, startPoint x: 496, startPoint y: 292, endPoint x: 1018, endPoint y: 292, distance: 522.6
click at [1020, 294] on div "Going green is good for business." at bounding box center [961, 297] width 483 height 20
click at [770, 433] on button "Verify" at bounding box center [693, 438] width 1029 height 22
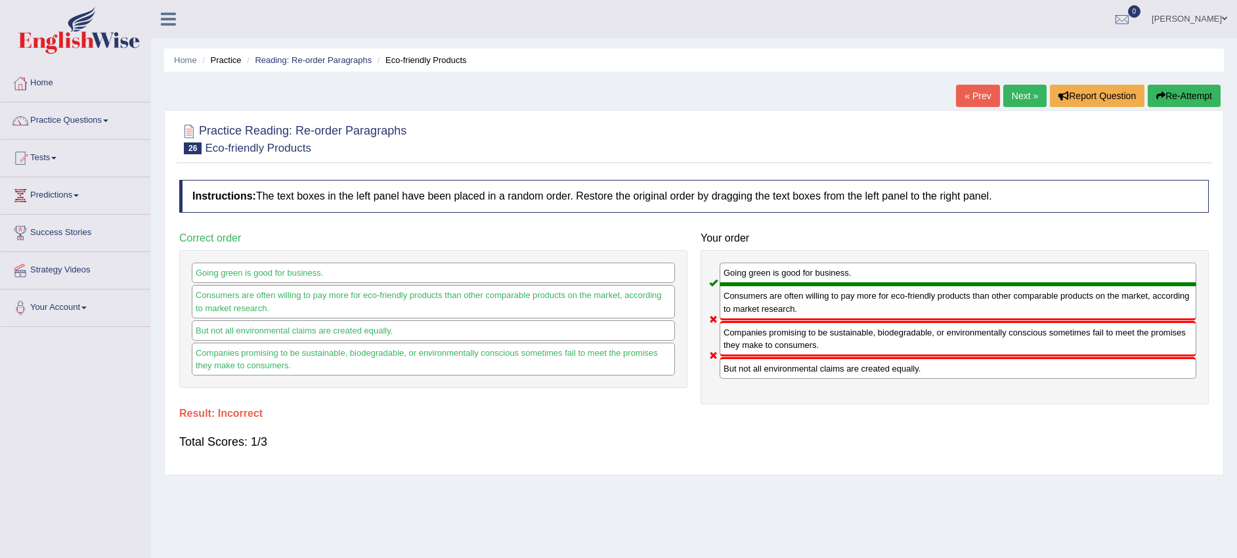
click at [1016, 90] on link "Next »" at bounding box center [1024, 96] width 43 height 22
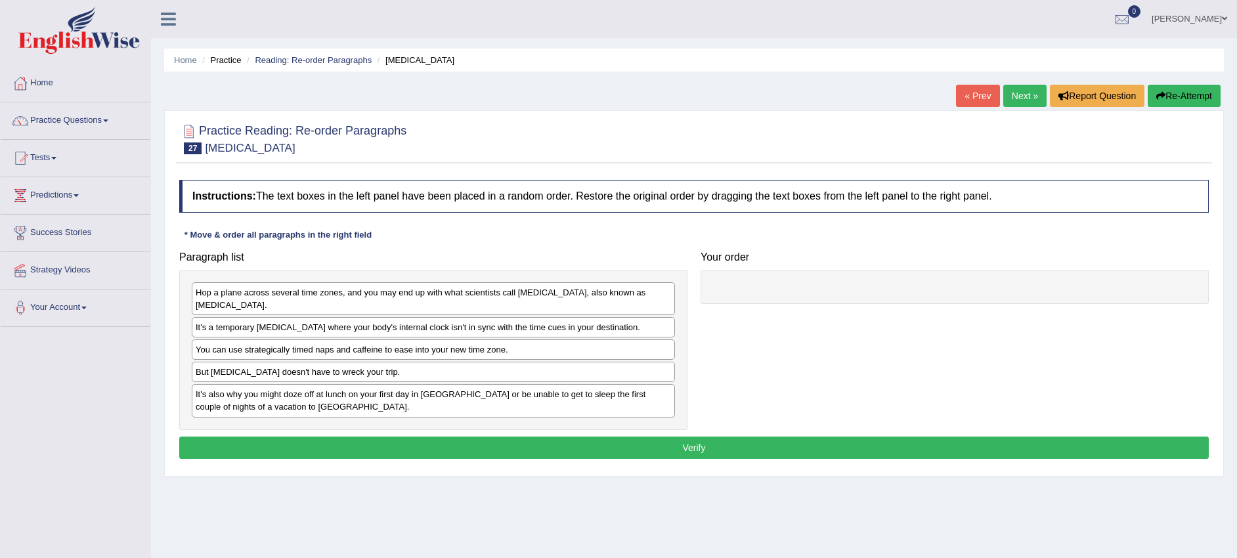
click at [1017, 85] on link "Next »" at bounding box center [1024, 96] width 43 height 22
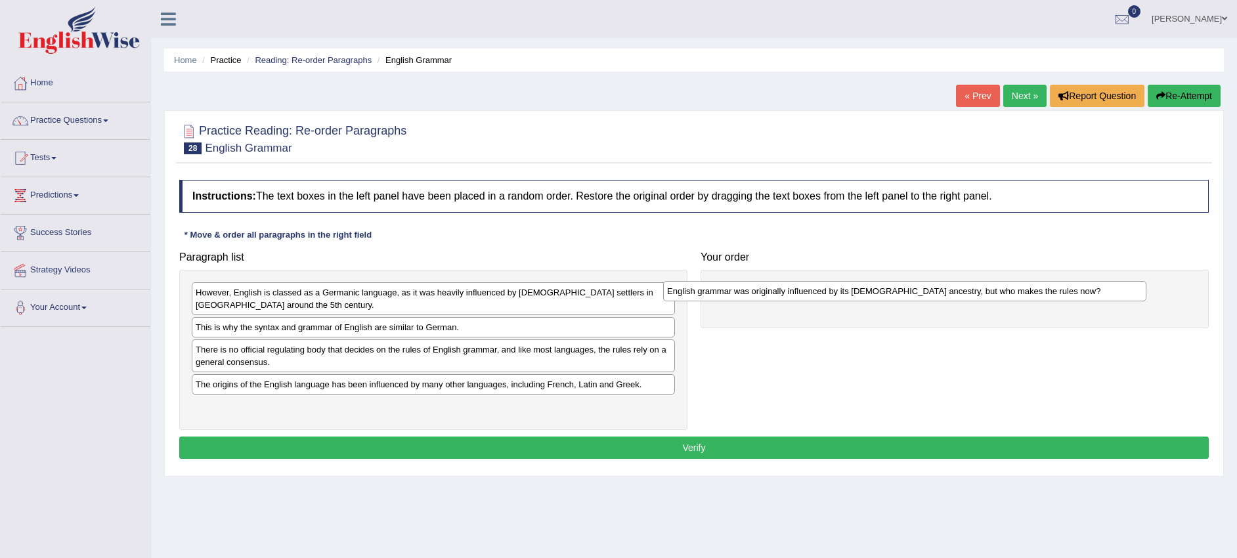
drag, startPoint x: 480, startPoint y: 386, endPoint x: 951, endPoint y: 293, distance: 479.8
click at [951, 293] on div "English grammar was originally influenced by its Germanic ancestry, but who mak…" at bounding box center [904, 291] width 483 height 20
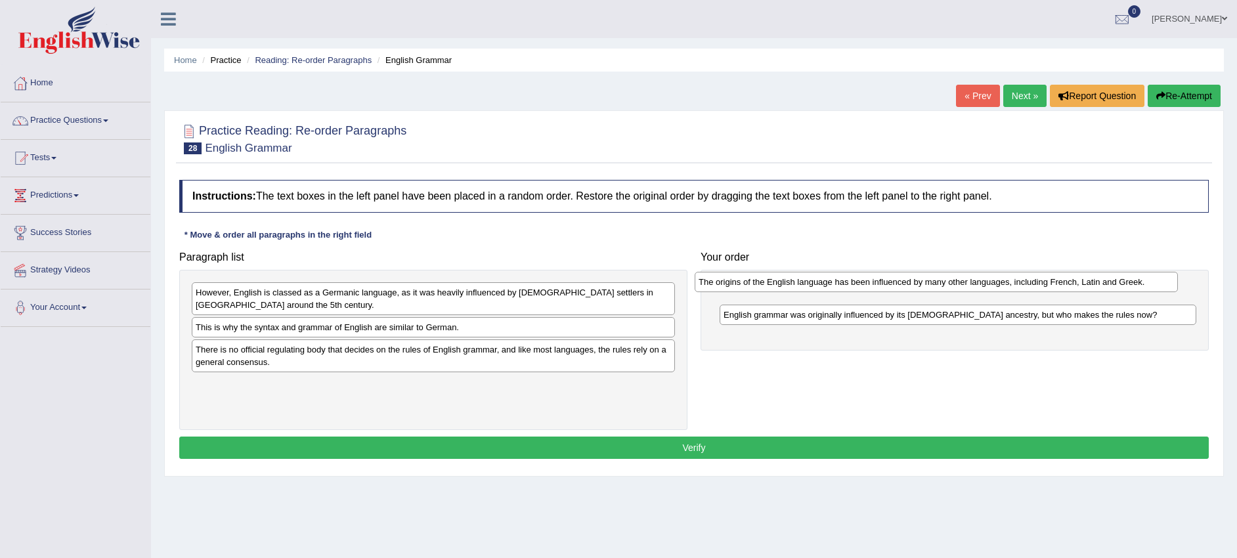
drag, startPoint x: 603, startPoint y: 388, endPoint x: 1106, endPoint y: 286, distance: 513.2
click at [1106, 286] on div "The origins of the English language has been influenced by many other languages…" at bounding box center [936, 282] width 483 height 20
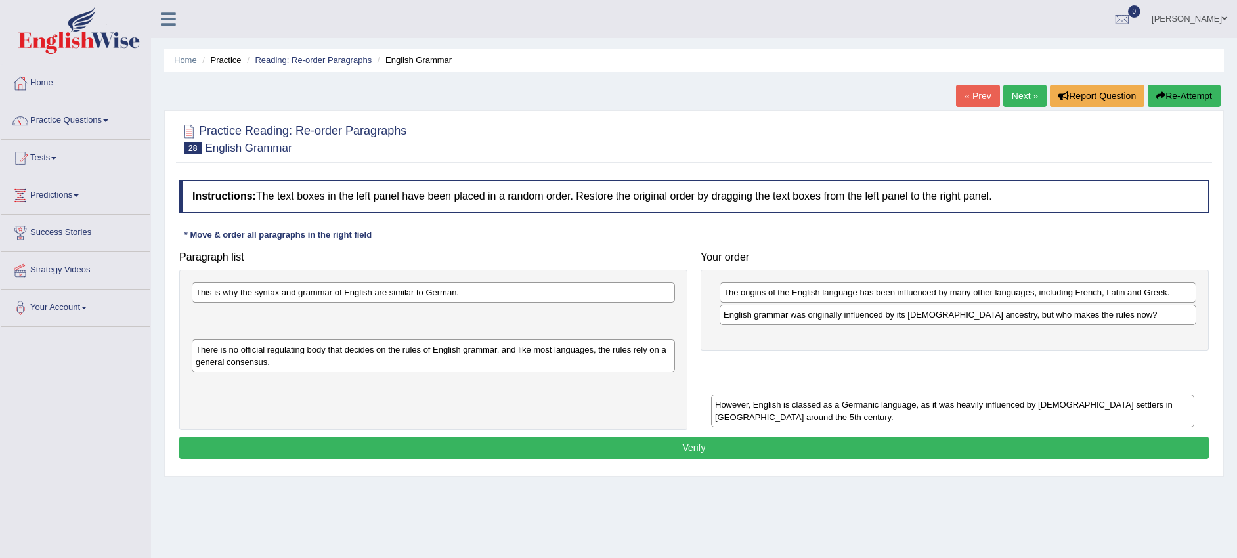
drag, startPoint x: 578, startPoint y: 309, endPoint x: 1099, endPoint y: 417, distance: 532.4
click at [1099, 417] on div "However, English is classed as a Germanic language, as it was heavily influence…" at bounding box center [952, 411] width 483 height 33
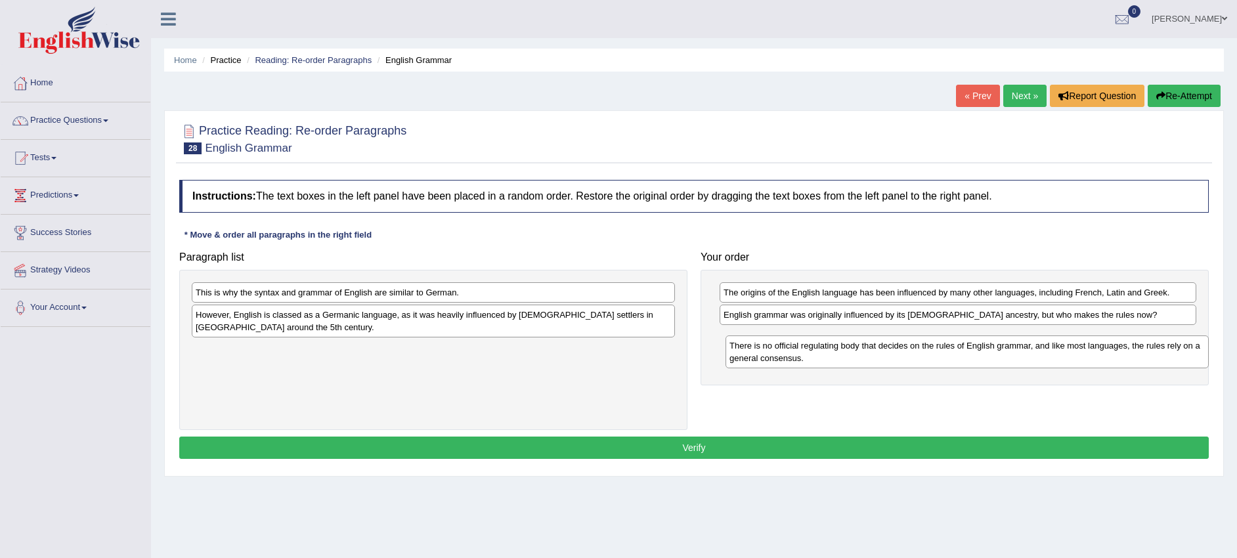
drag, startPoint x: 670, startPoint y: 357, endPoint x: 1200, endPoint y: 349, distance: 529.9
click at [1200, 349] on div "There is no official regulating body that decides on the rules of English gramm…" at bounding box center [966, 352] width 483 height 33
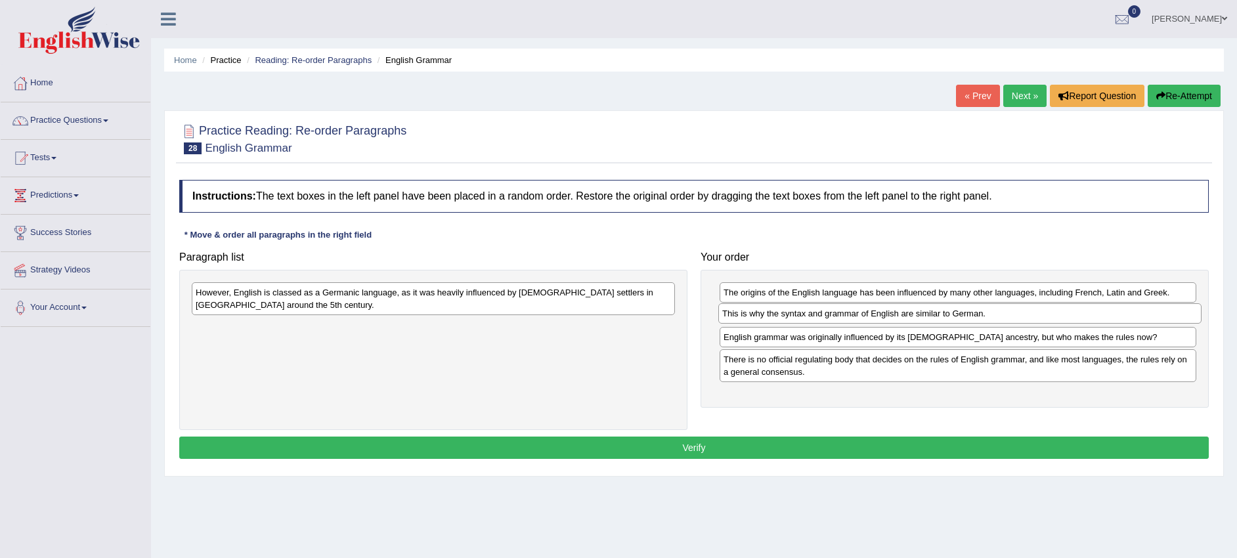
drag, startPoint x: 544, startPoint y: 289, endPoint x: 1070, endPoint y: 310, distance: 527.0
click at [1070, 310] on div "This is why the syntax and grammar of English are similar to German." at bounding box center [959, 313] width 483 height 20
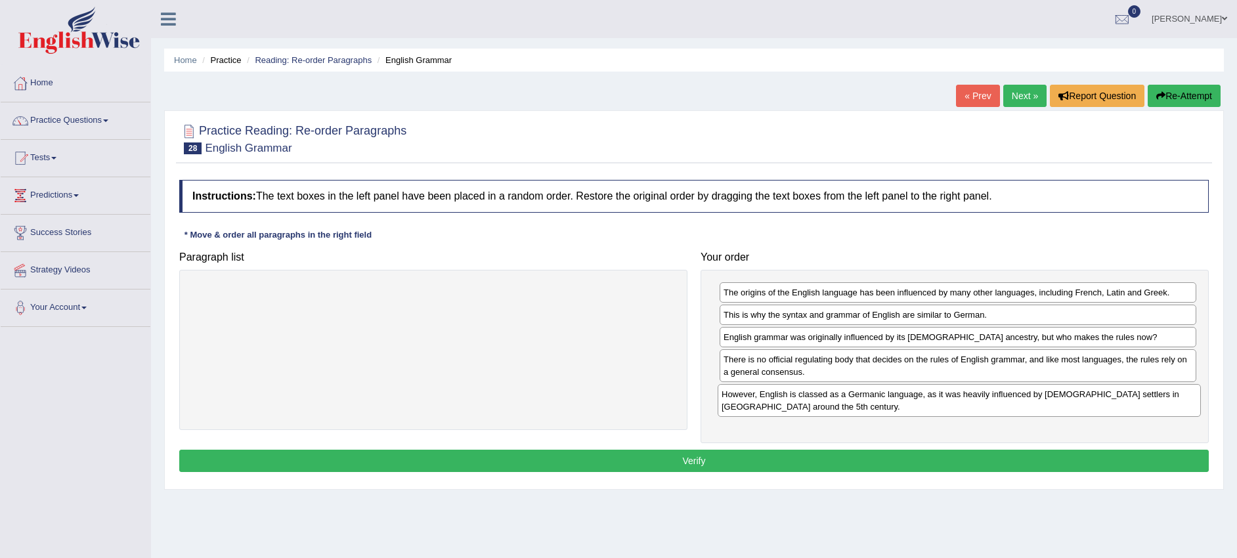
drag, startPoint x: 486, startPoint y: 296, endPoint x: 1012, endPoint y: 398, distance: 535.7
click at [1012, 398] on div "However, English is classed as a Germanic language, as it was heavily influence…" at bounding box center [959, 400] width 483 height 33
click at [837, 456] on button "Verify" at bounding box center [693, 461] width 1029 height 22
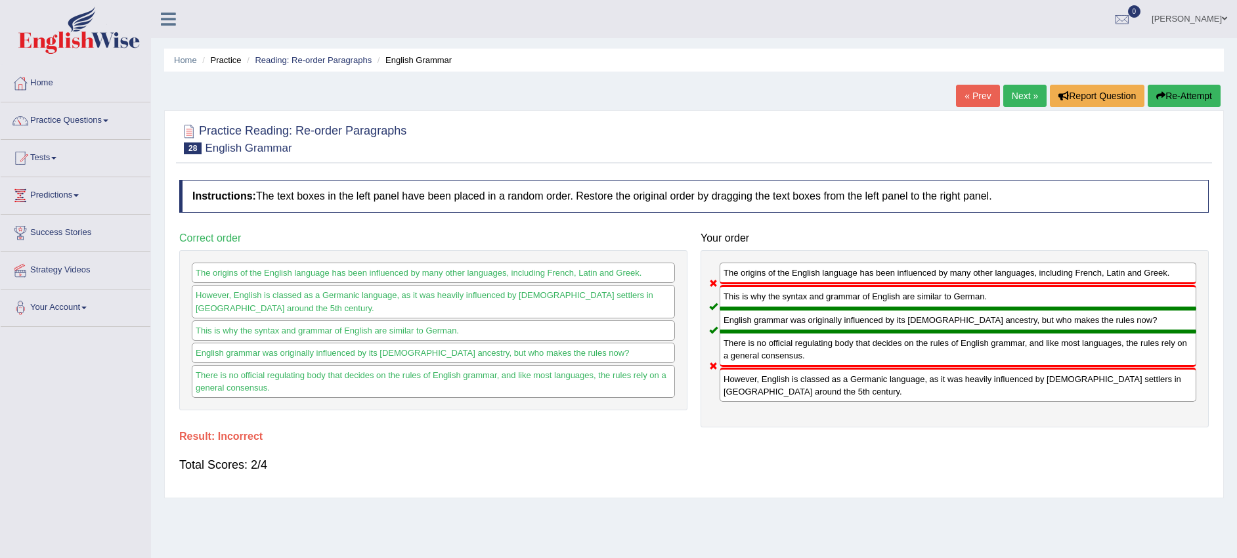
click at [95, 119] on link "Practice Questions" at bounding box center [76, 118] width 150 height 33
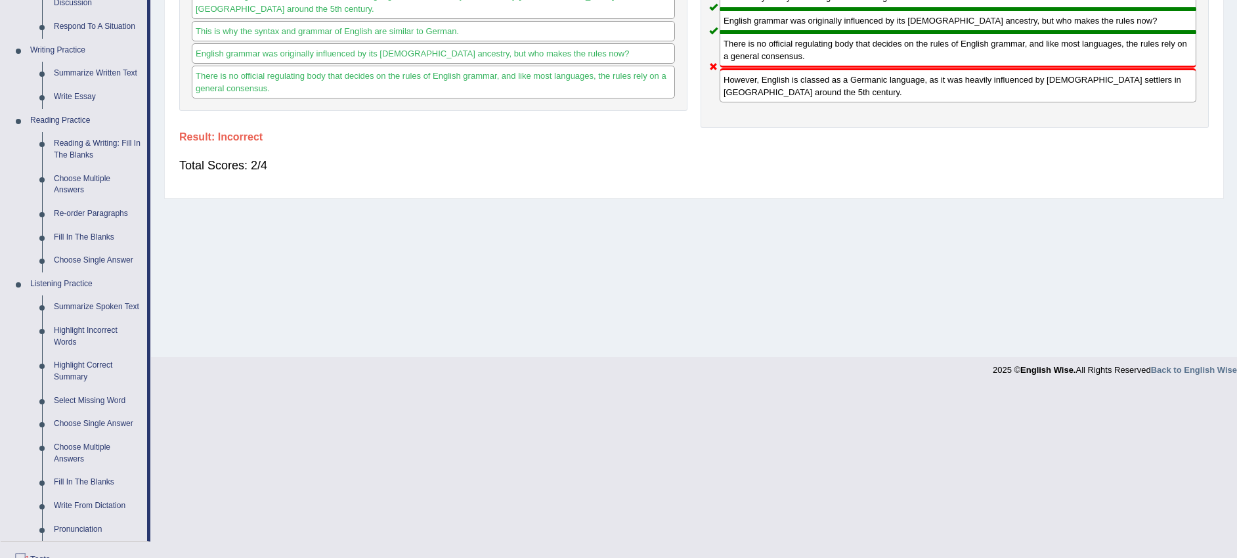
scroll to position [328, 0]
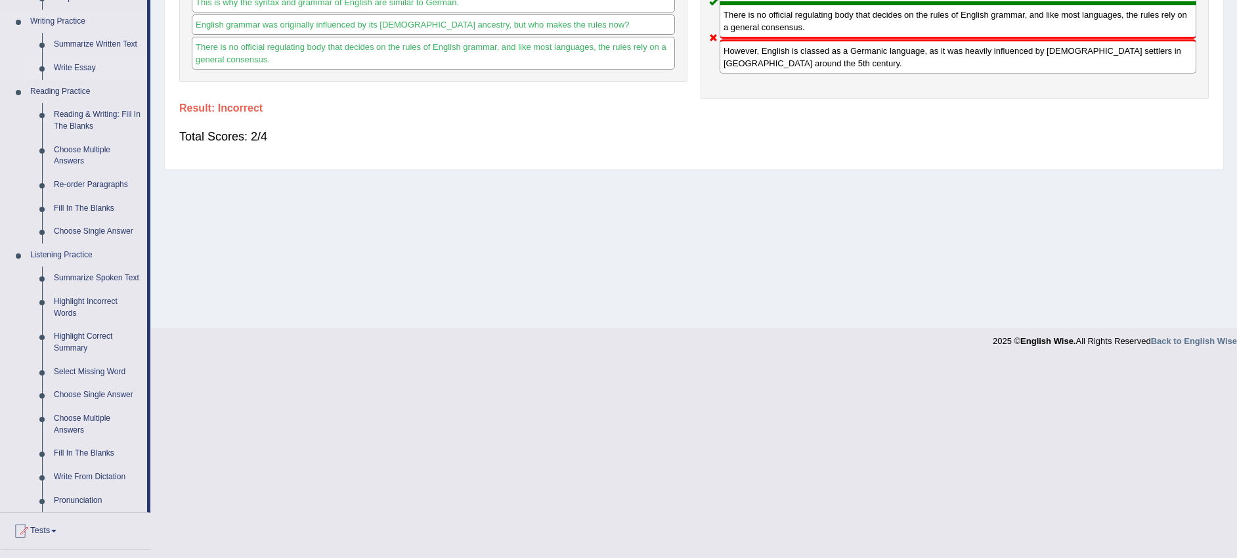
click at [81, 70] on link "Write Essay" at bounding box center [97, 68] width 99 height 24
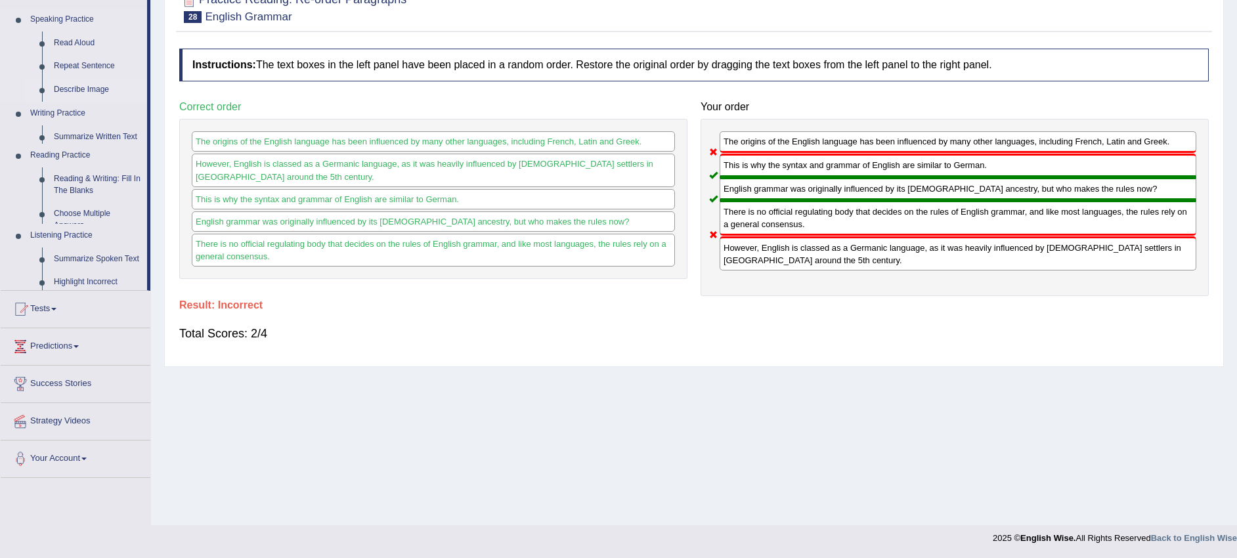
click at [81, 70] on ul "Speaking Practice Read Aloud Repeat Sentence Describe Image Re-tell Lecture Ans…" at bounding box center [74, 149] width 146 height 282
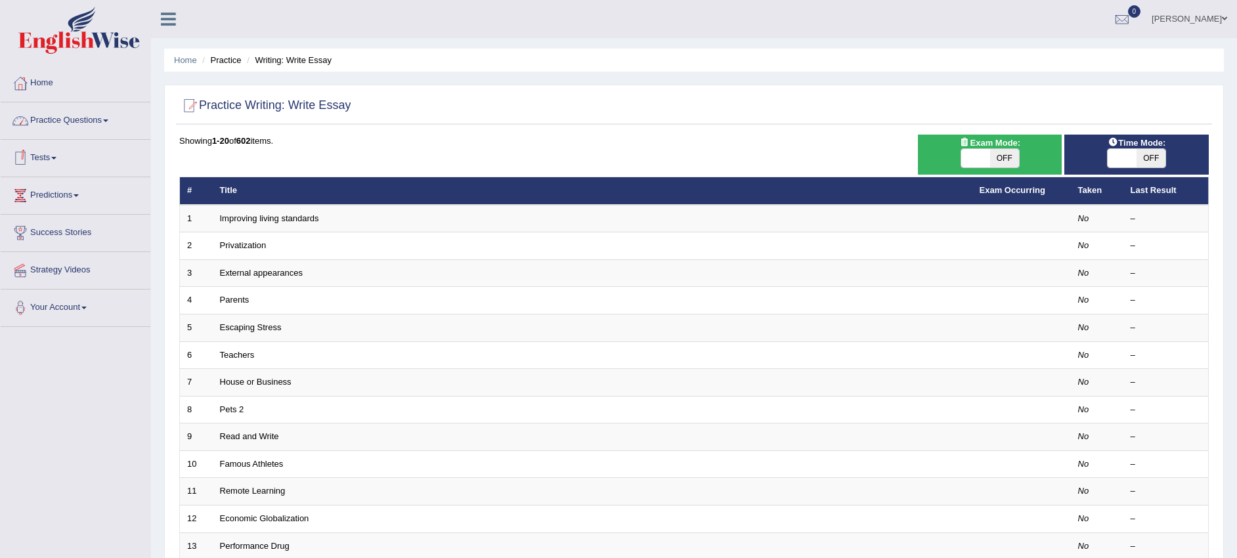
click at [109, 123] on link "Practice Questions" at bounding box center [76, 118] width 150 height 33
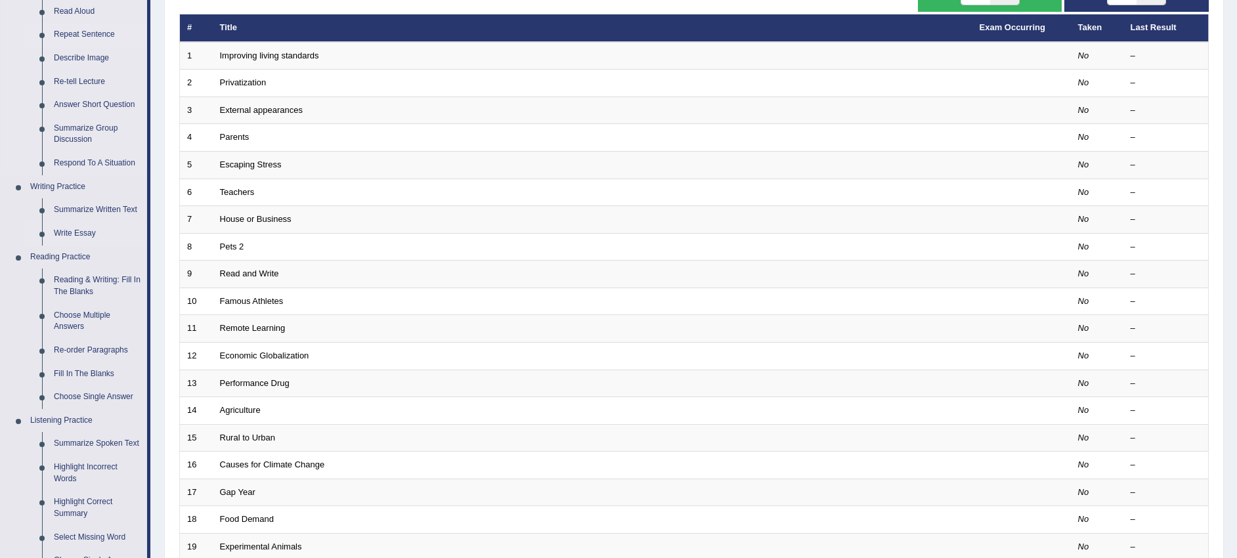
scroll to position [164, 0]
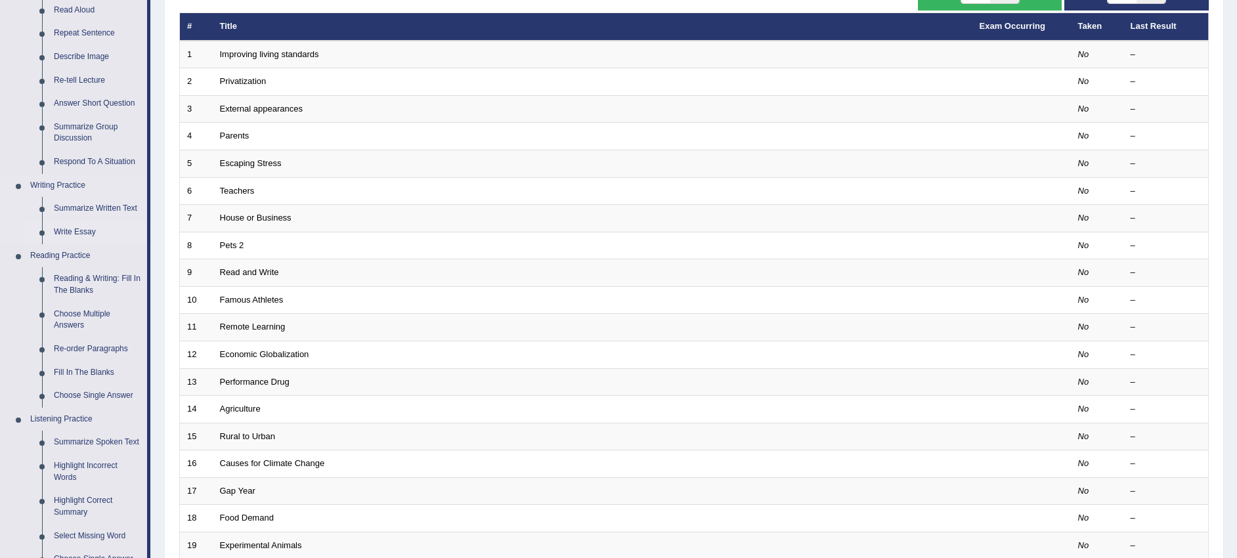
click at [87, 228] on link "Write Essay" at bounding box center [97, 233] width 99 height 24
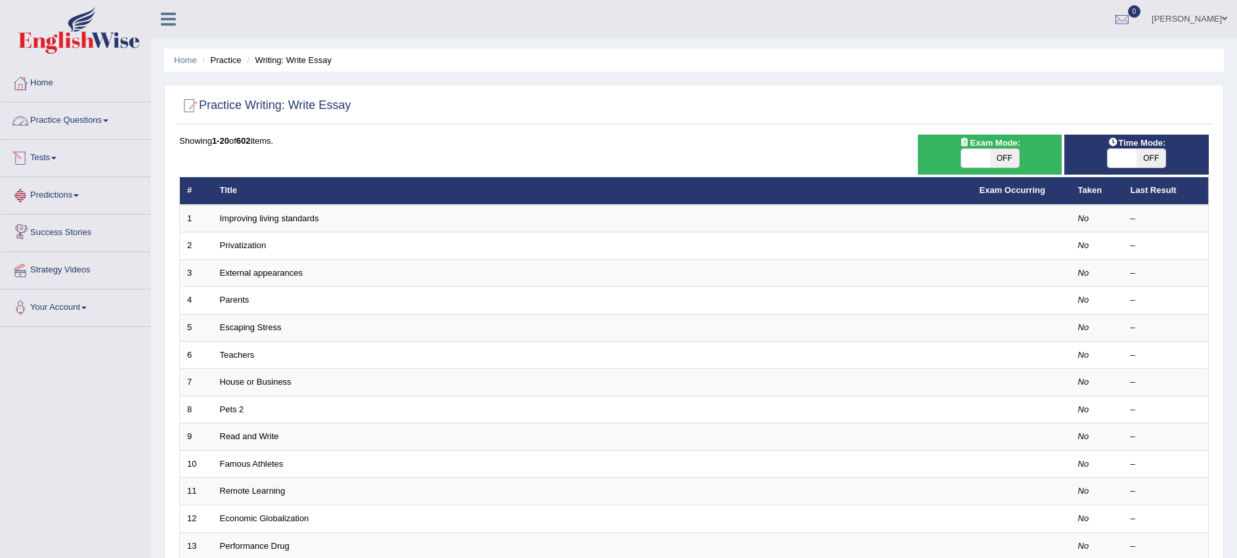
click at [86, 122] on link "Practice Questions" at bounding box center [76, 118] width 150 height 33
click at [86, 122] on link "Practice Questions" at bounding box center [74, 118] width 146 height 33
click at [86, 122] on link "Practice Questions" at bounding box center [76, 118] width 150 height 33
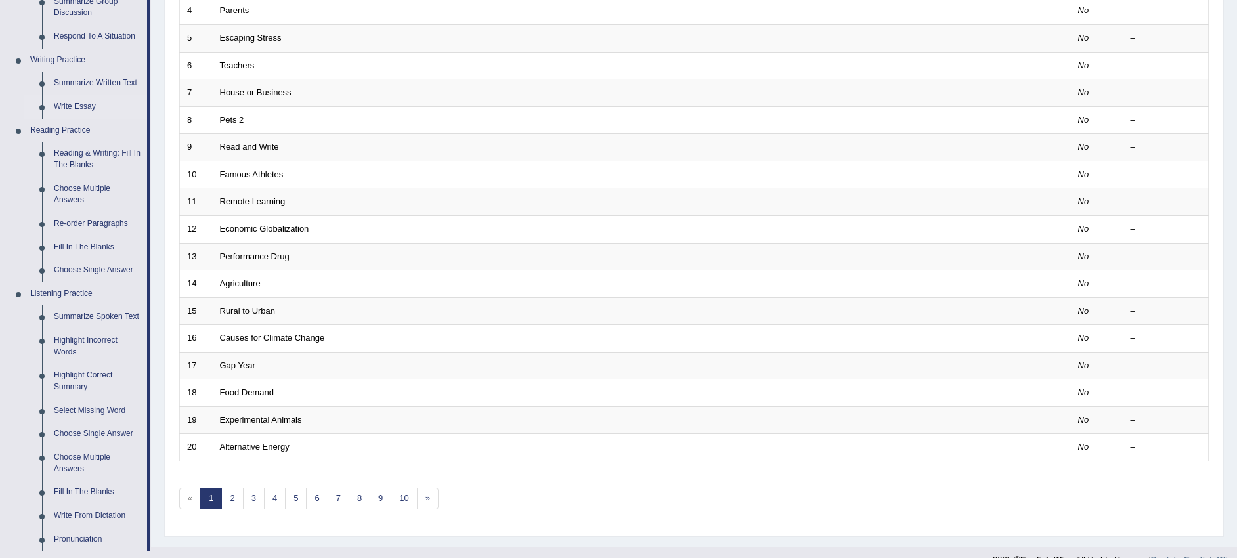
scroll to position [246, 0]
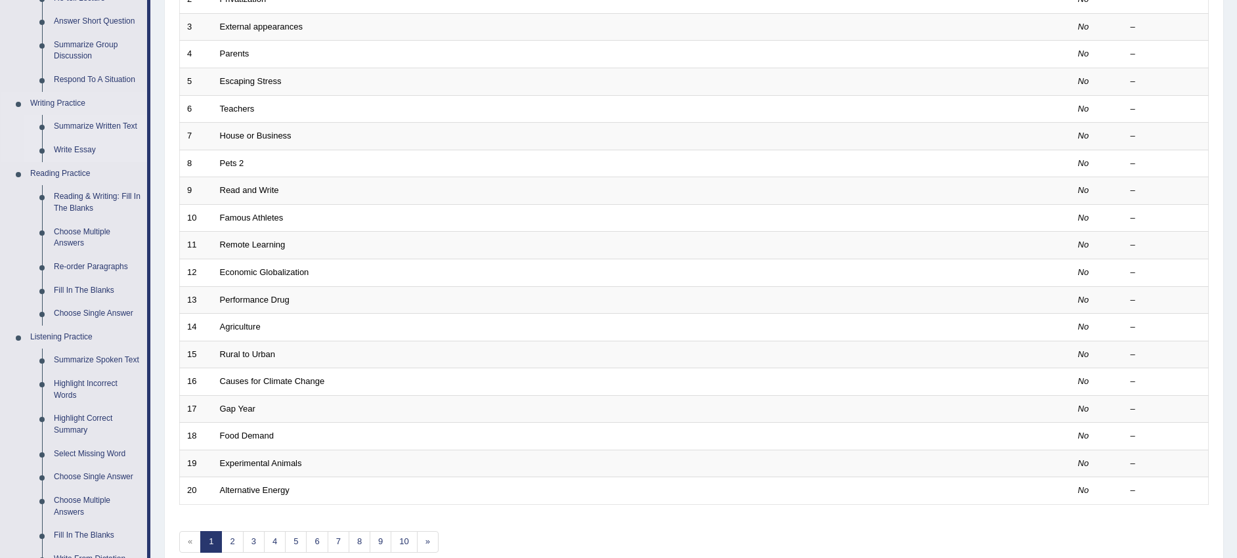
click at [83, 125] on link "Summarize Written Text" at bounding box center [97, 127] width 99 height 24
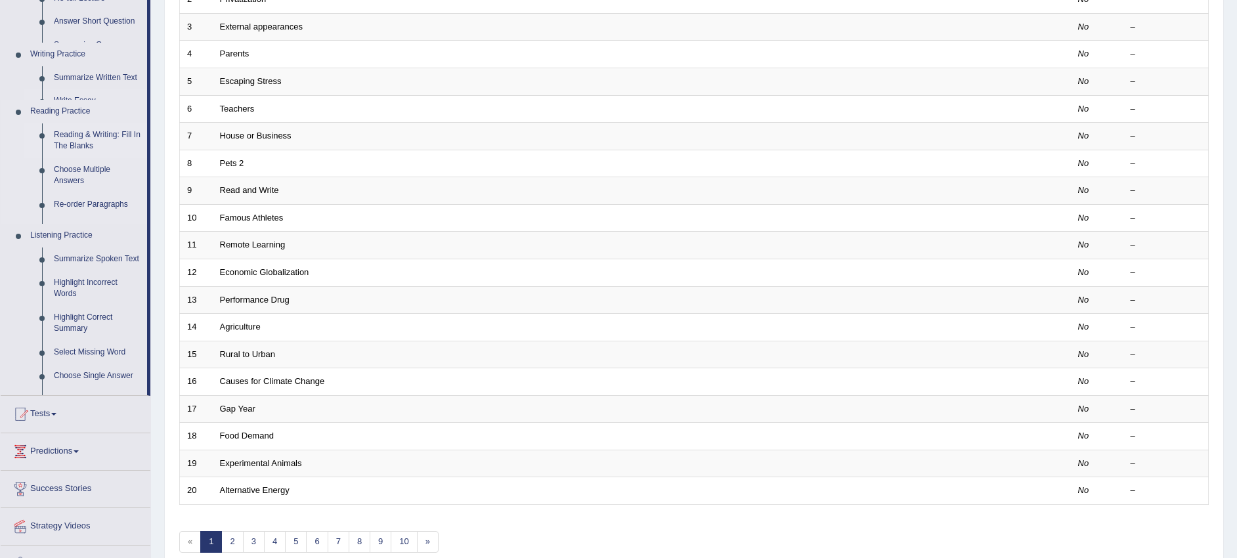
click at [83, 125] on ul "Speaking Practice Read Aloud Repeat Sentence Describe Image Re-tell Lecture Ans…" at bounding box center [74, 144] width 146 height 502
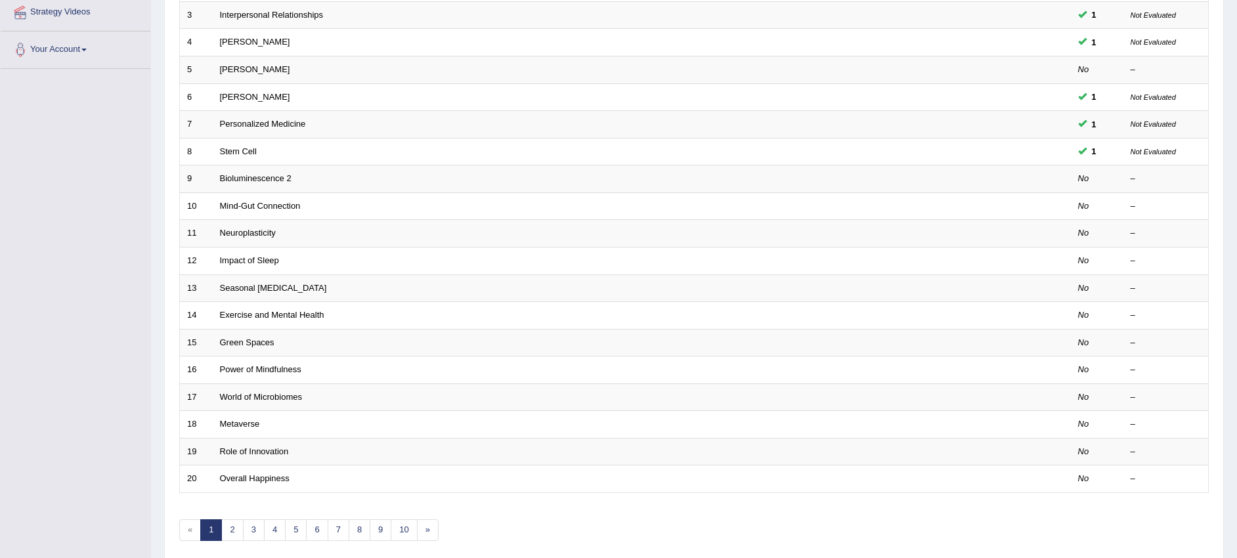
scroll to position [229, 0]
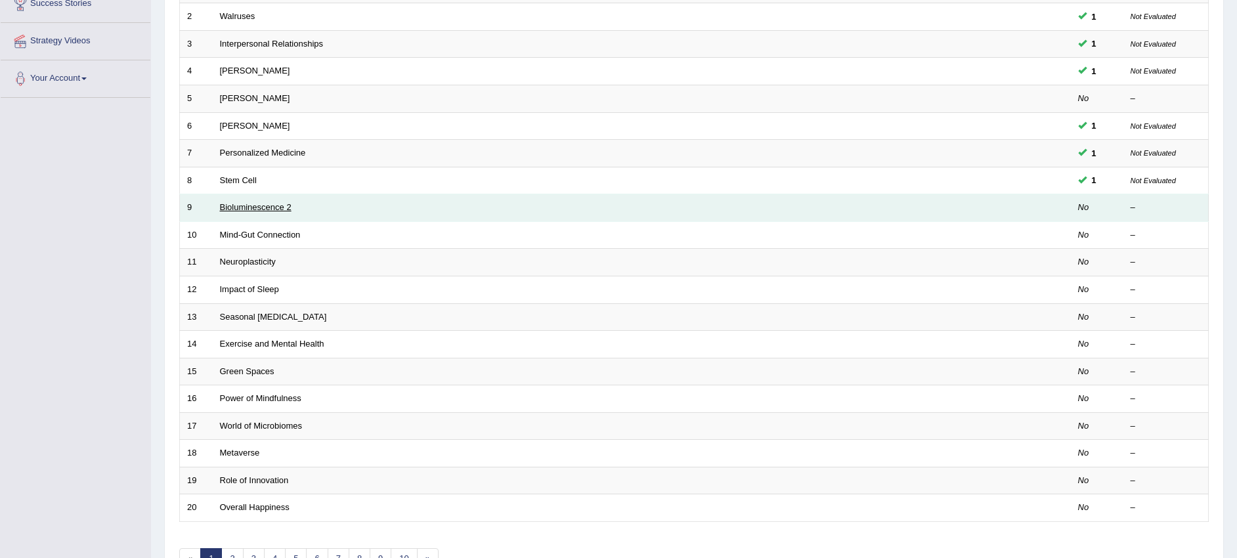
click at [232, 208] on link "Bioluminescence 2" at bounding box center [256, 207] width 72 height 10
